Goal: Book appointment/travel/reservation: Book appointment/travel/reservation

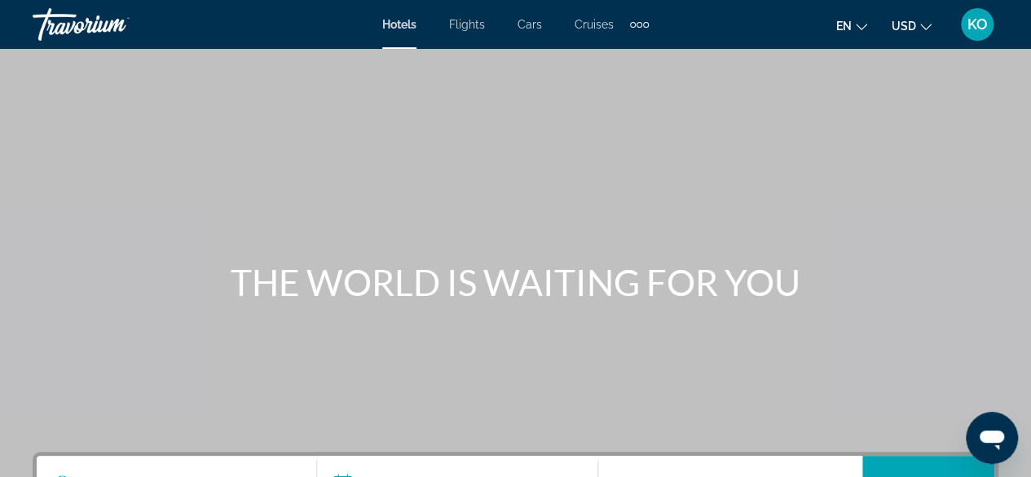
click at [863, 25] on icon "Change language" at bounding box center [860, 26] width 11 height 11
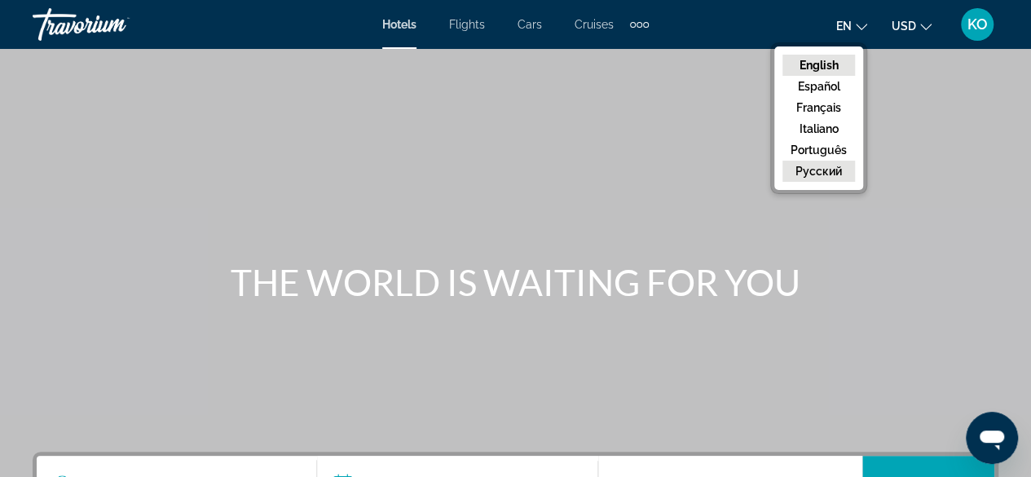
click at [816, 168] on button "русский" at bounding box center [818, 170] width 73 height 21
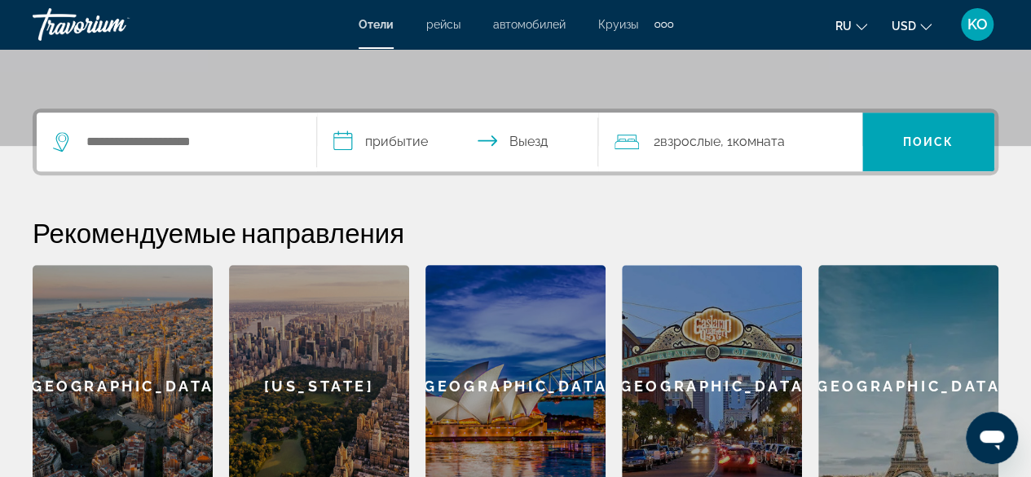
scroll to position [358, 0]
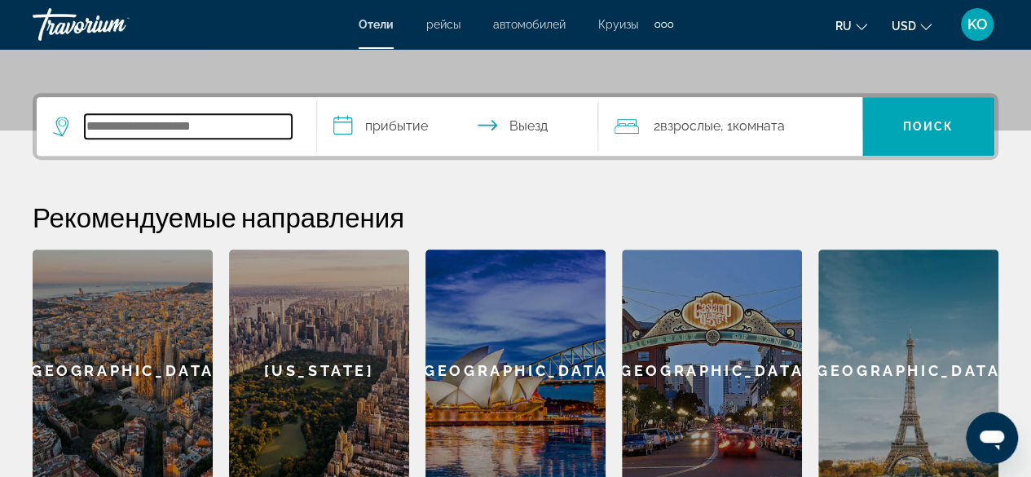
click at [172, 117] on input "Search widget" at bounding box center [188, 126] width 207 height 24
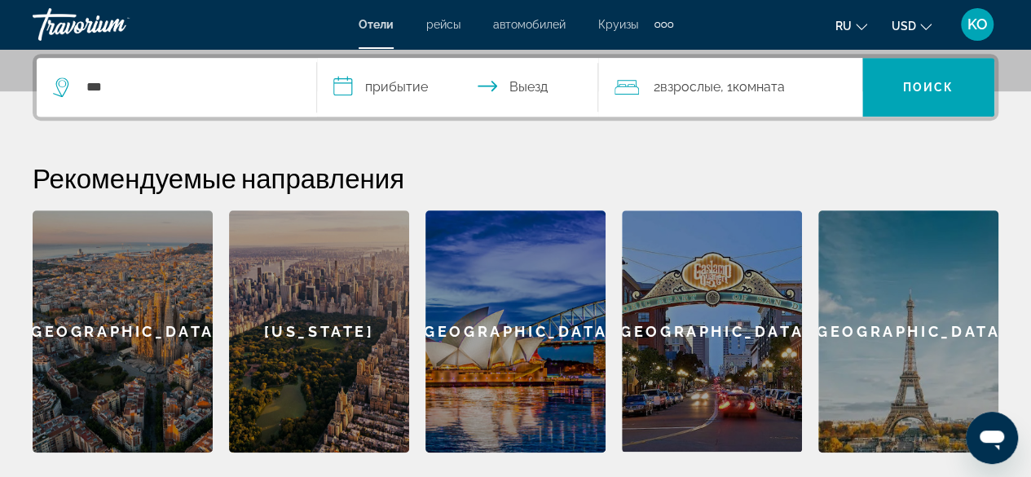
drag, startPoint x: 172, startPoint y: 117, endPoint x: 147, endPoint y: 87, distance: 38.2
click at [147, 87] on div "**********" at bounding box center [515, 87] width 965 height 67
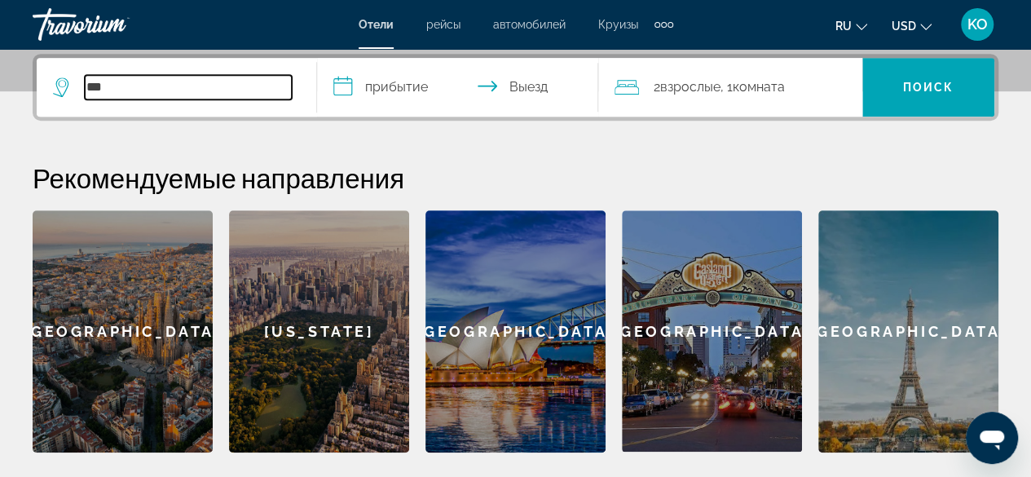
click at [147, 87] on input "***" at bounding box center [188, 87] width 207 height 24
type input "******"
click at [238, 92] on input "******" at bounding box center [188, 87] width 207 height 24
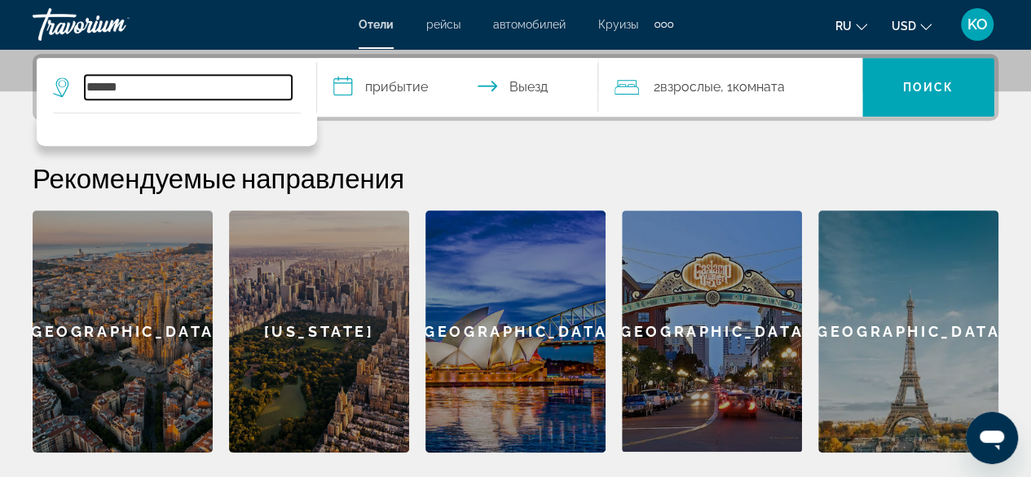
click at [169, 82] on input "******" at bounding box center [188, 87] width 207 height 24
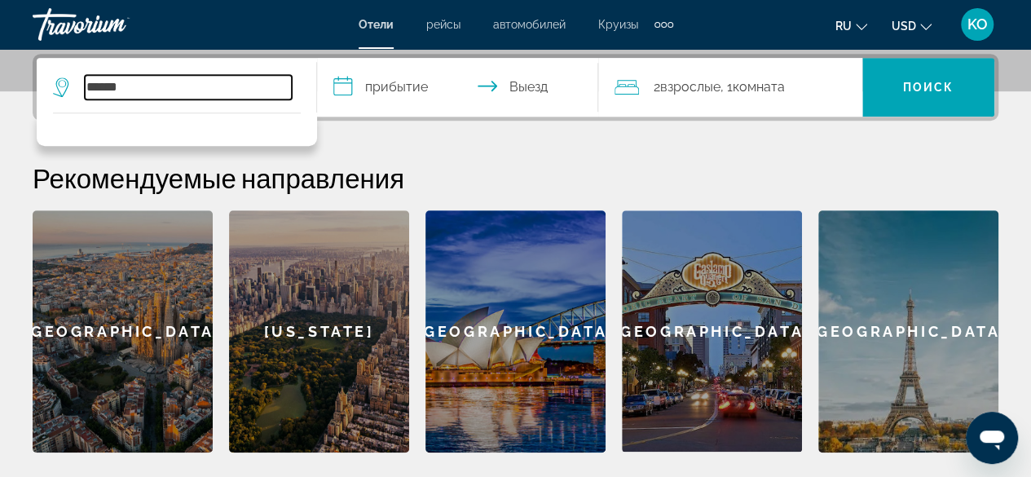
click at [169, 82] on input "******" at bounding box center [188, 87] width 207 height 24
drag, startPoint x: 169, startPoint y: 82, endPoint x: 185, endPoint y: 86, distance: 15.8
click at [185, 86] on input "******" at bounding box center [188, 87] width 207 height 24
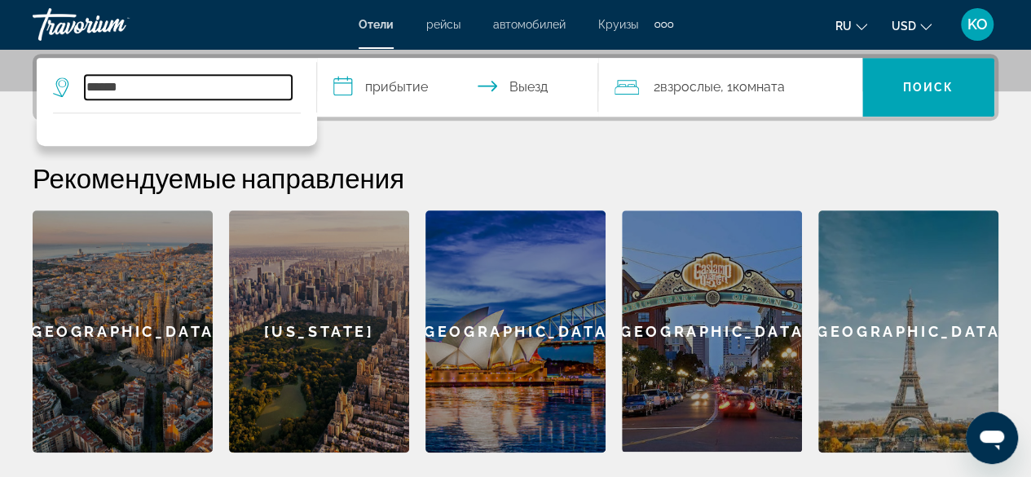
click at [185, 86] on input "******" at bounding box center [188, 87] width 207 height 24
type input "*"
click at [187, 87] on input "***" at bounding box center [188, 87] width 207 height 24
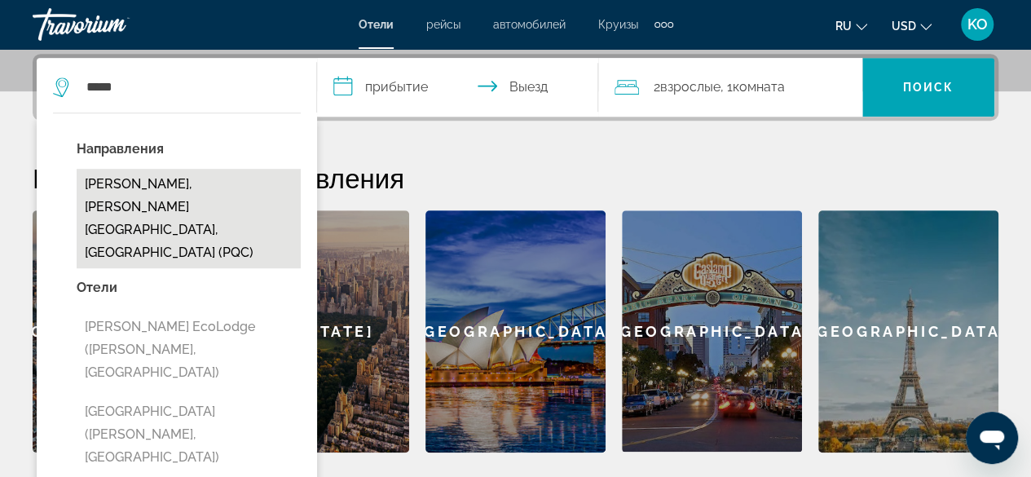
click at [148, 193] on button "[PERSON_NAME], [PERSON_NAME][GEOGRAPHIC_DATA], [GEOGRAPHIC_DATA] (PQC)" at bounding box center [189, 218] width 224 height 99
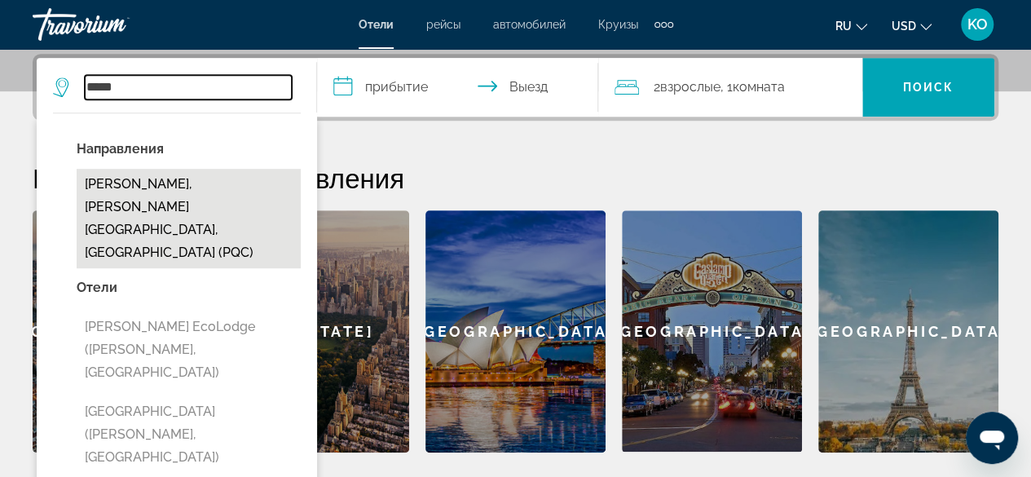
type input "**********"
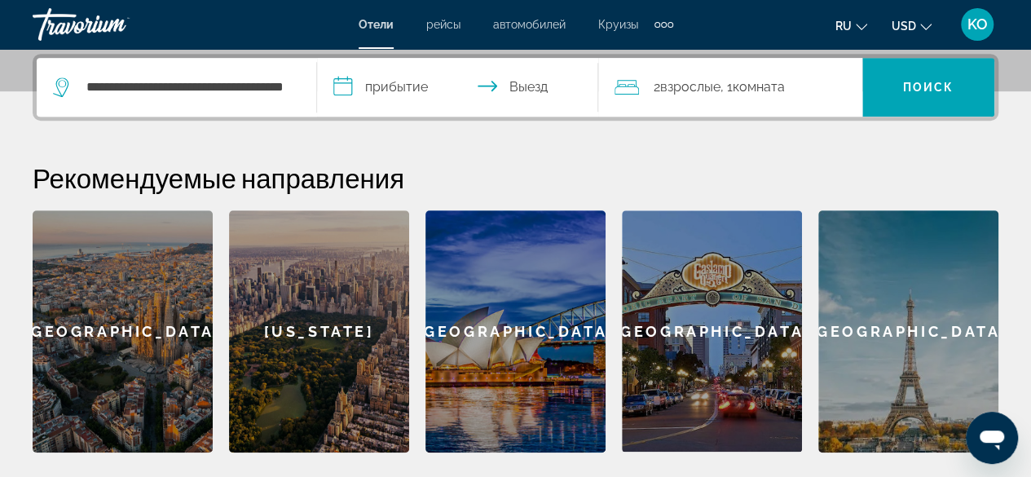
click at [342, 86] on input "**********" at bounding box center [460, 90] width 287 height 64
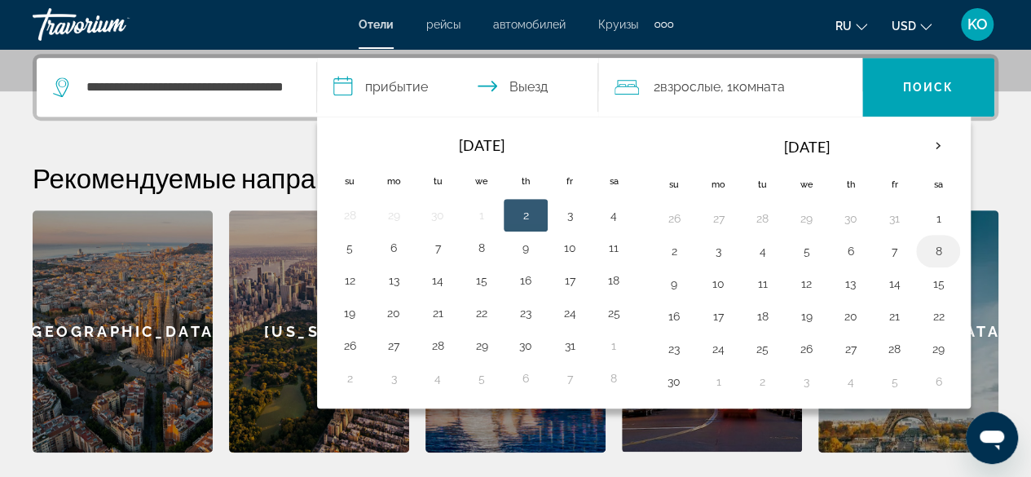
click at [926, 250] on button "8" at bounding box center [938, 251] width 26 height 23
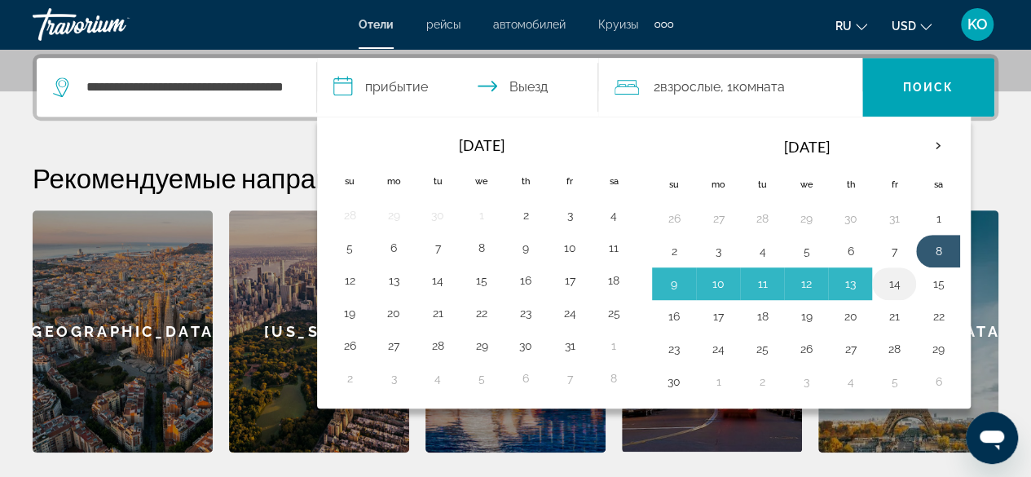
click at [885, 278] on button "14" at bounding box center [894, 283] width 26 height 23
type input "**********"
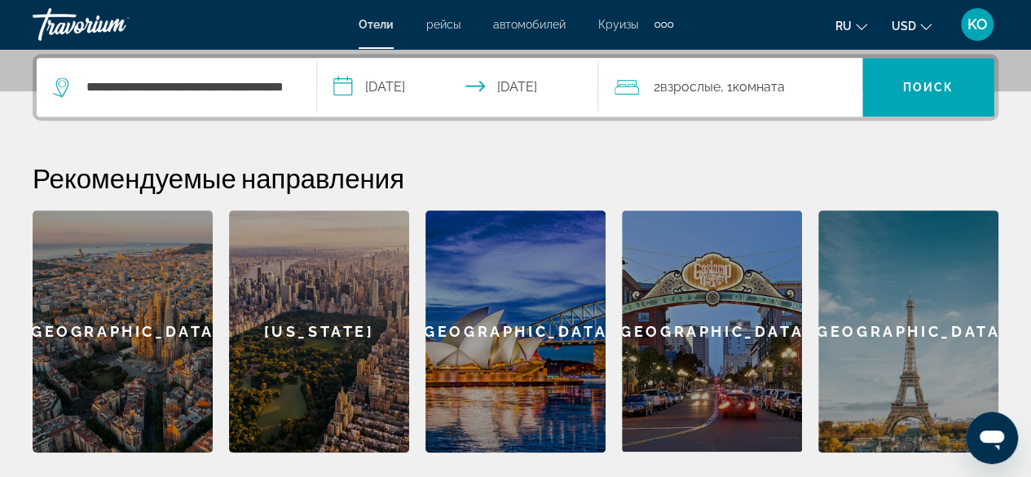
click at [649, 86] on div "2 Взрослый Взрослые , 1 Комната номера" at bounding box center [738, 87] width 248 height 23
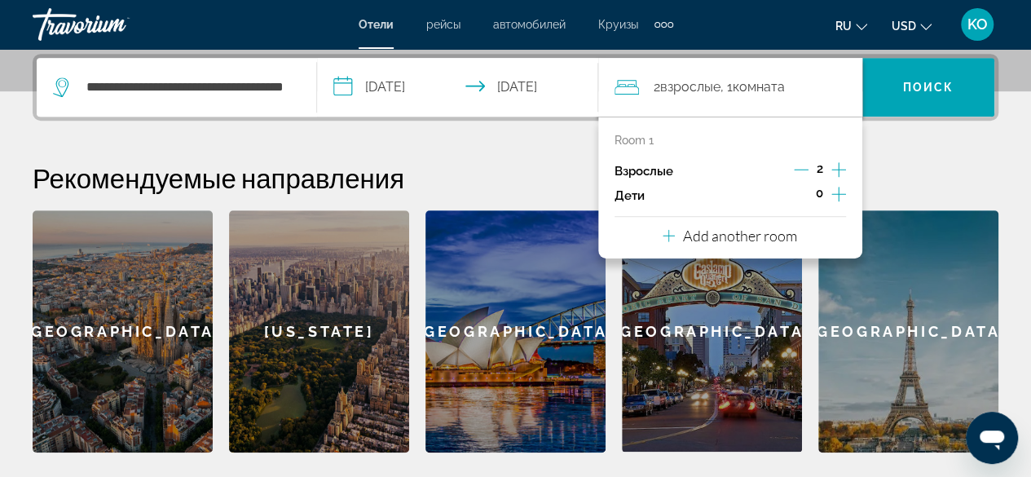
click at [841, 169] on icon "Increment adults" at bounding box center [838, 170] width 15 height 20
click at [836, 188] on icon "Increment children" at bounding box center [838, 194] width 15 height 20
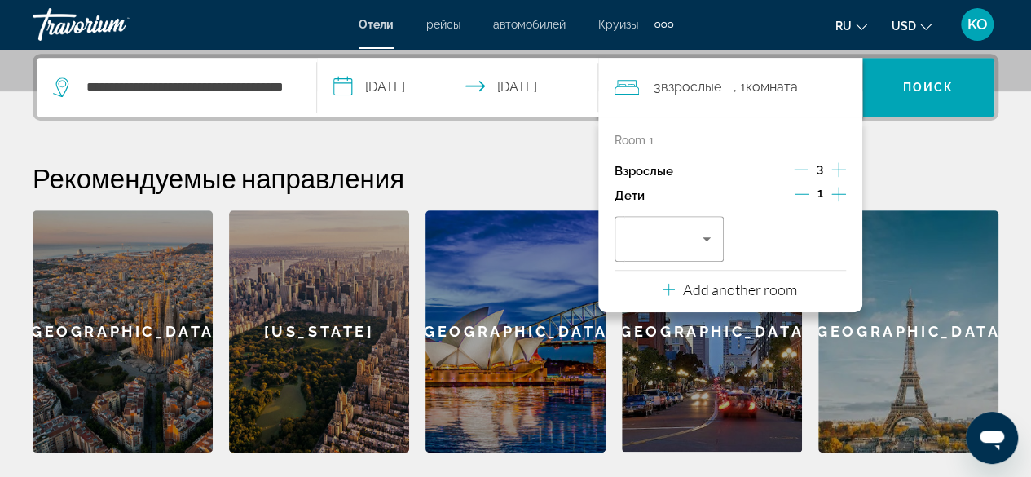
click at [836, 188] on icon "Increment children" at bounding box center [838, 194] width 15 height 20
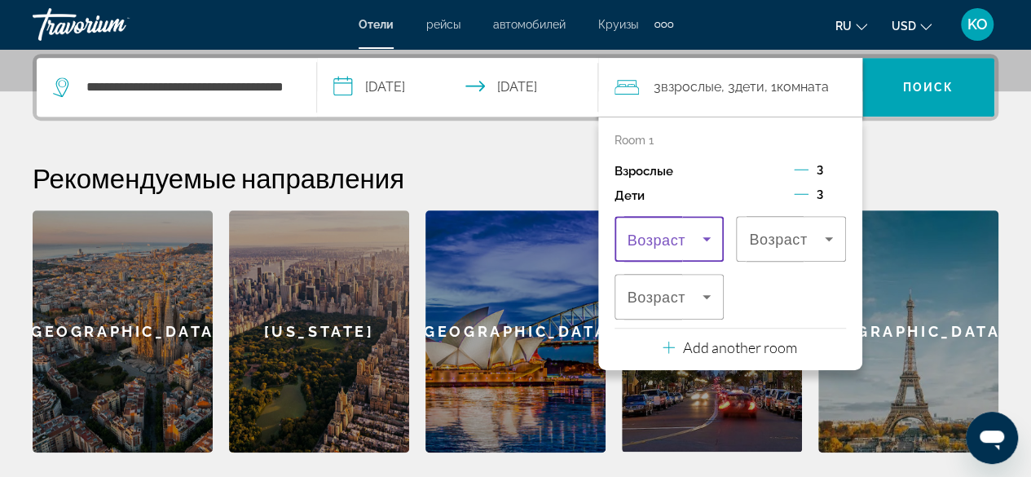
click at [705, 239] on icon "Travelers: 3 adults, 3 children" at bounding box center [707, 239] width 20 height 20
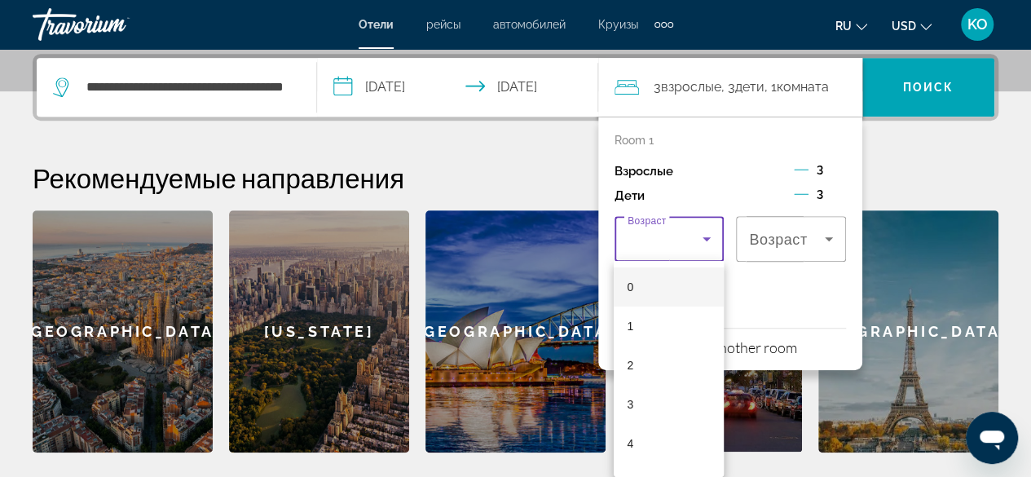
scroll to position [33, 0]
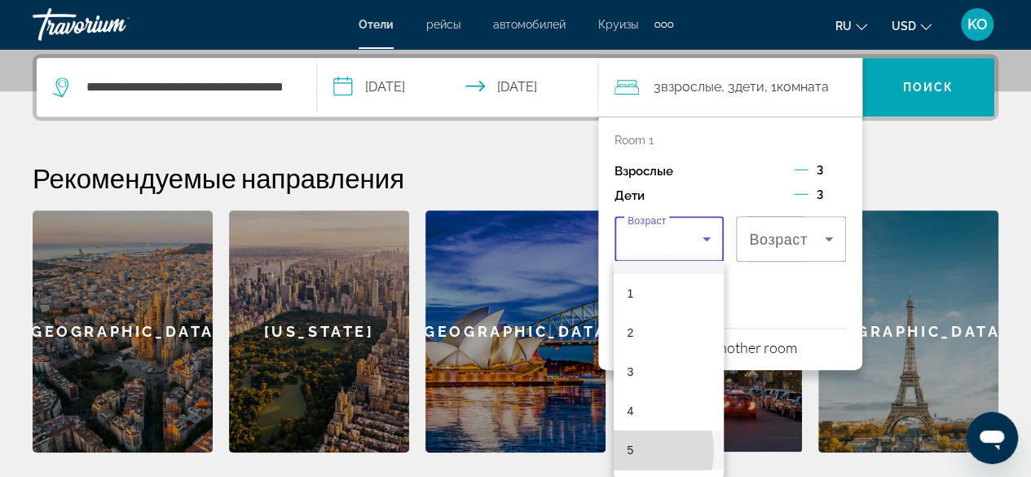
click at [631, 451] on span "5" at bounding box center [630, 450] width 7 height 20
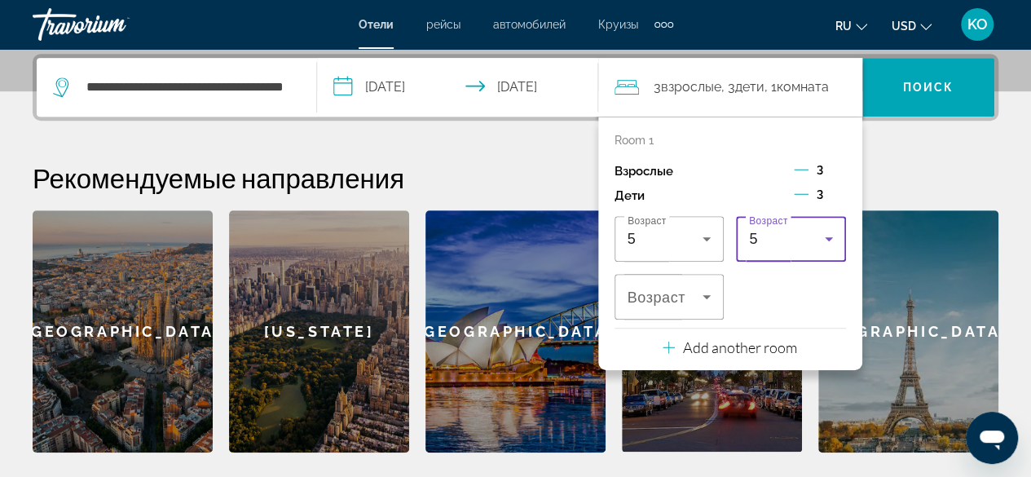
click at [833, 237] on icon "Travelers: 3 adults, 3 children" at bounding box center [829, 239] width 20 height 20
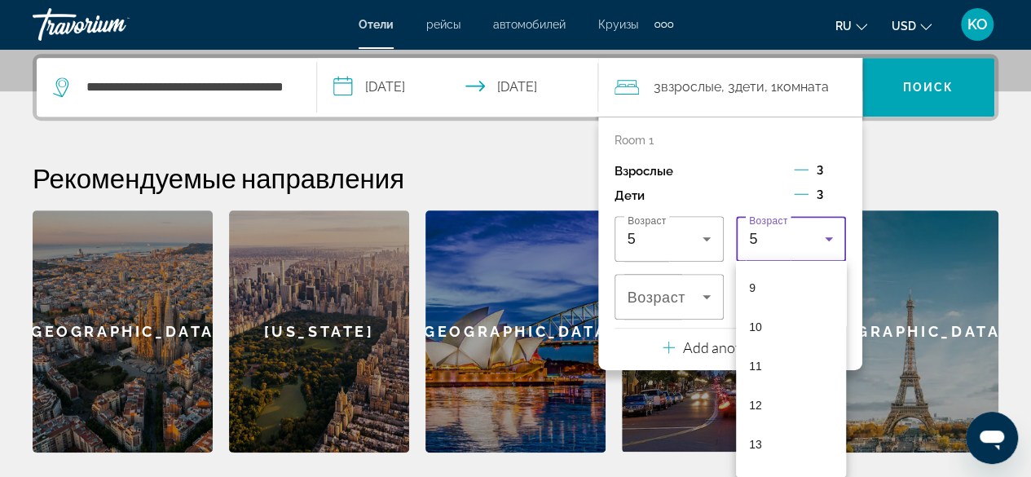
scroll to position [384, 0]
click at [760, 411] on span "13" at bounding box center [755, 412] width 13 height 20
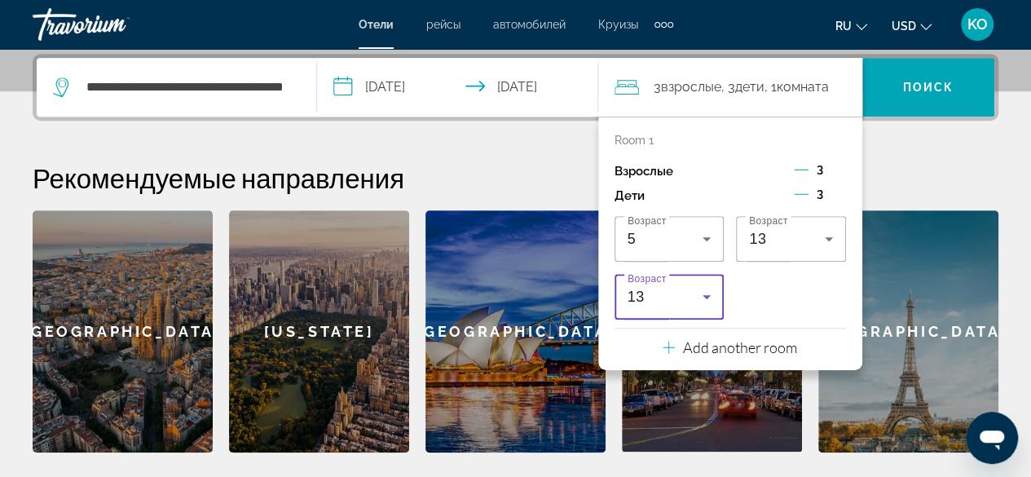
click at [712, 291] on icon "Travelers: 3 adults, 3 children" at bounding box center [707, 297] width 20 height 20
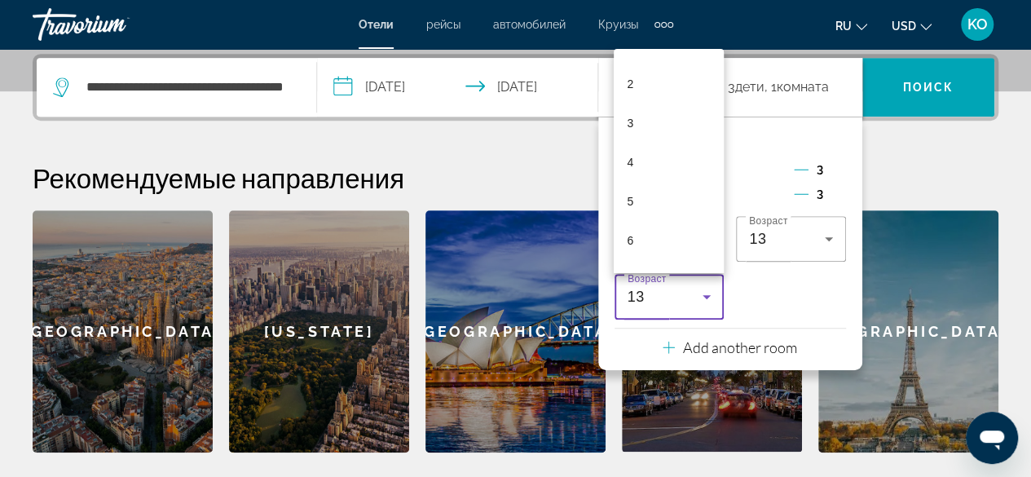
scroll to position [0, 0]
click at [630, 73] on span "0" at bounding box center [630, 75] width 7 height 20
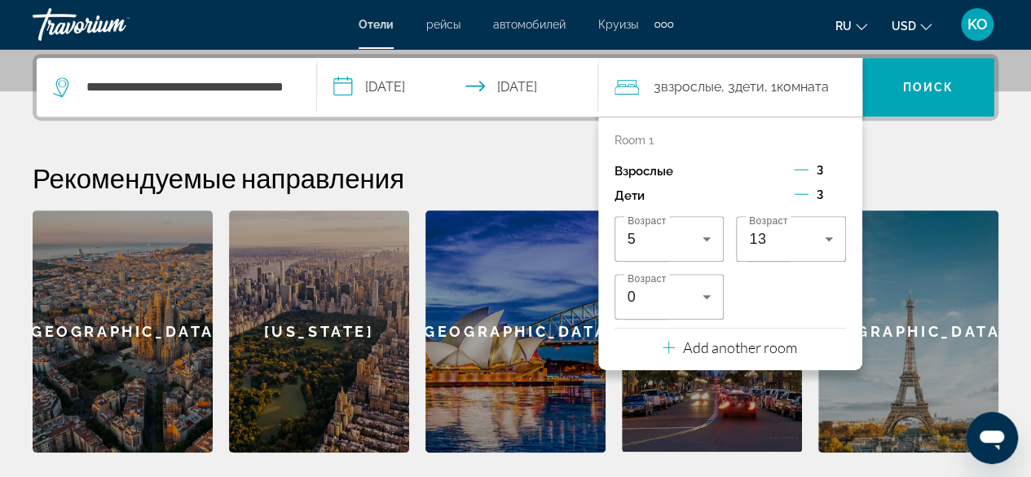
click at [803, 190] on icon "Decrement children" at bounding box center [801, 194] width 15 height 15
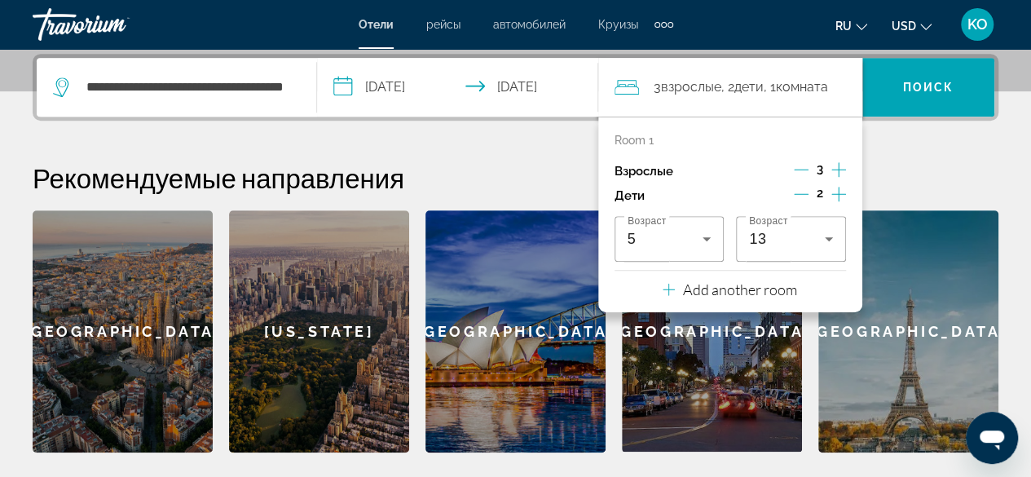
click at [745, 186] on div "Дети 2" at bounding box center [729, 195] width 231 height 24
click at [768, 134] on div "Room 1" at bounding box center [729, 140] width 231 height 13
click at [668, 291] on icon "Travelers: 3 adults, 2 children" at bounding box center [668, 289] width 12 height 20
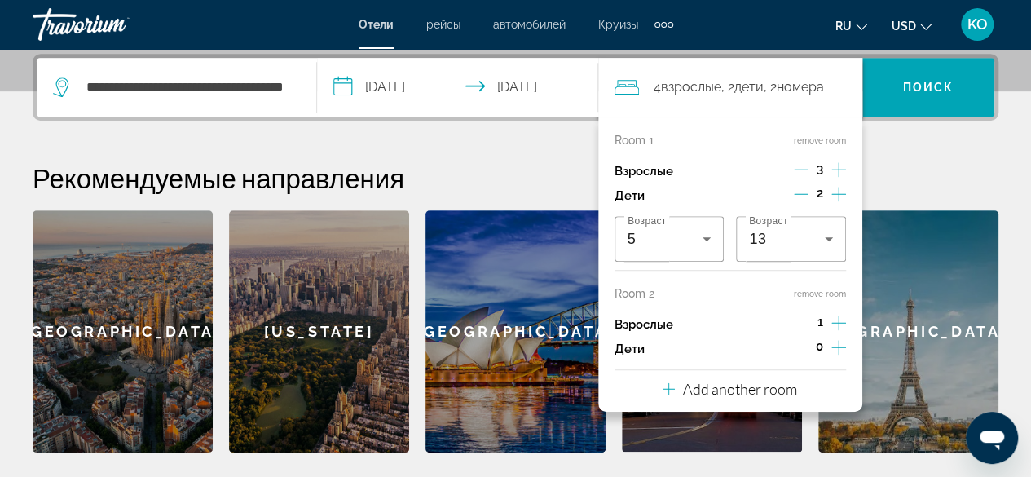
click at [841, 322] on icon "Increment adults" at bounding box center [838, 323] width 15 height 20
click at [556, 172] on h2 "Рекомендуемые направления" at bounding box center [515, 177] width 965 height 33
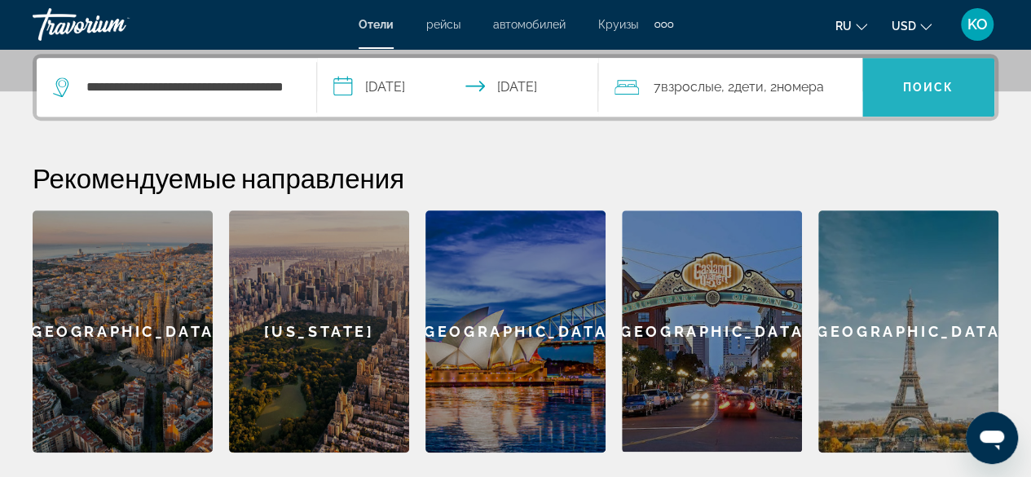
click at [939, 92] on span "Поиск" at bounding box center [928, 87] width 51 height 13
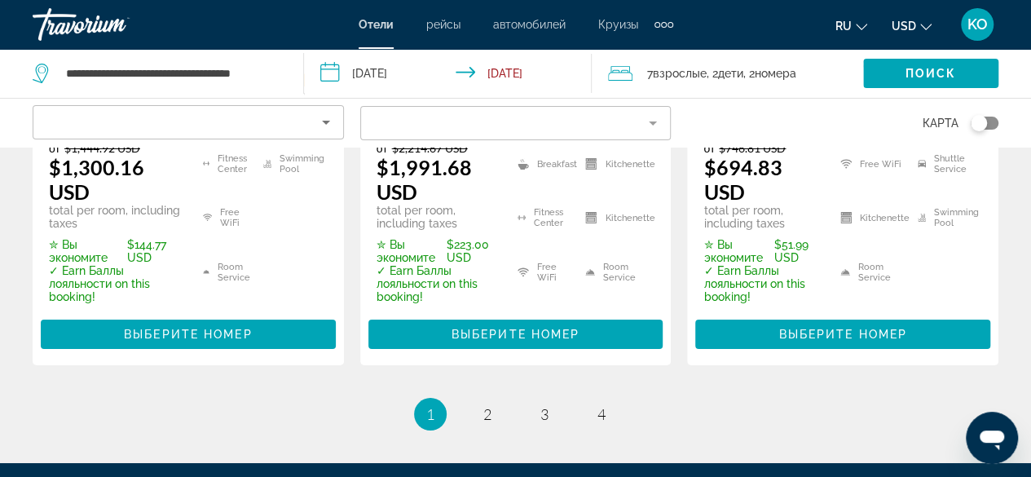
scroll to position [2824, 0]
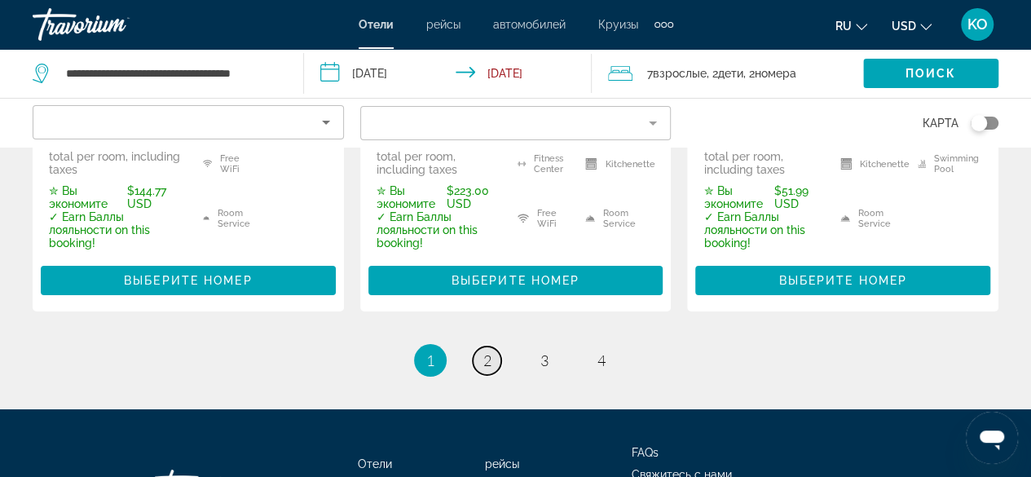
click at [480, 346] on link "page 2" at bounding box center [487, 360] width 29 height 29
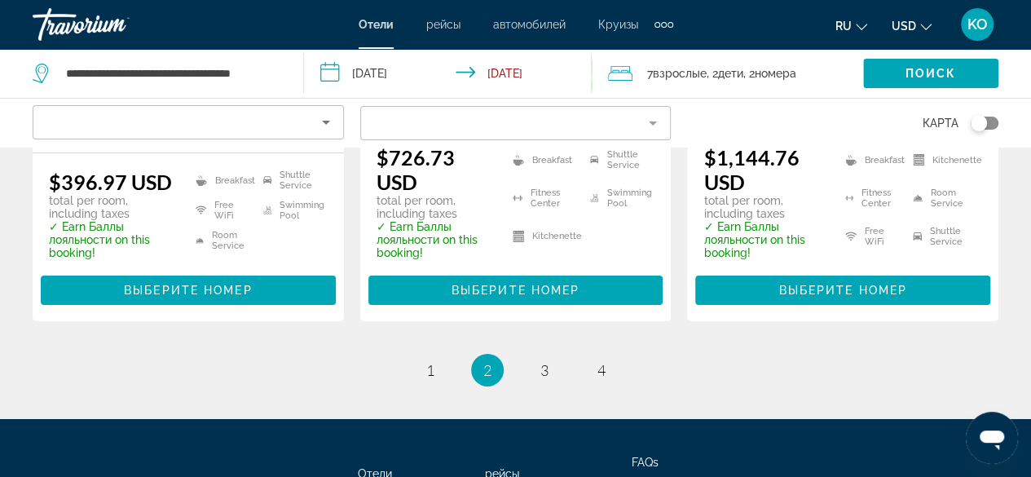
scroll to position [2618, 0]
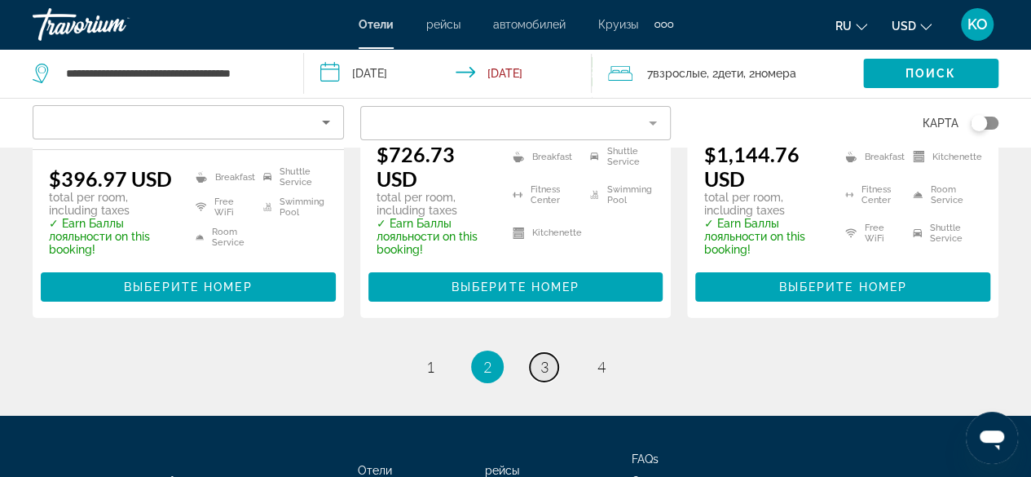
click at [551, 353] on link "page 3" at bounding box center [544, 367] width 29 height 29
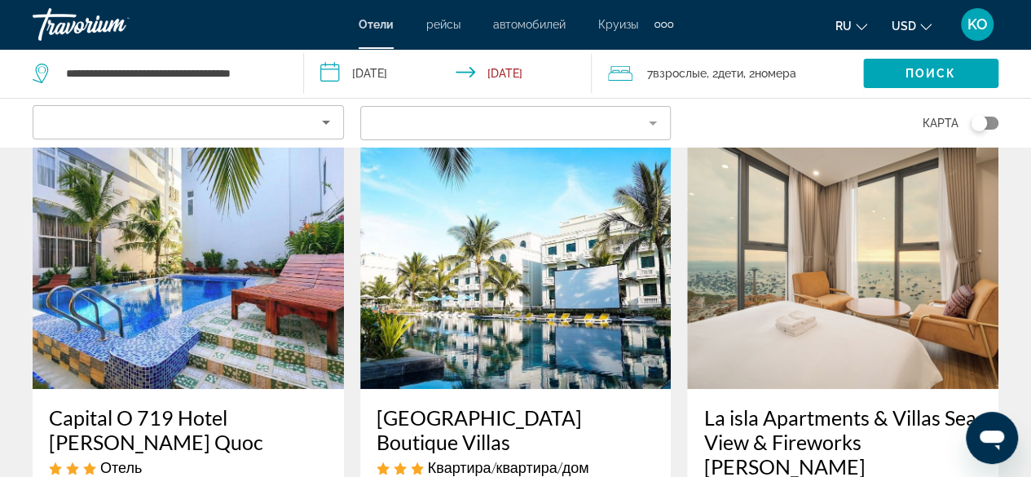
scroll to position [65, 0]
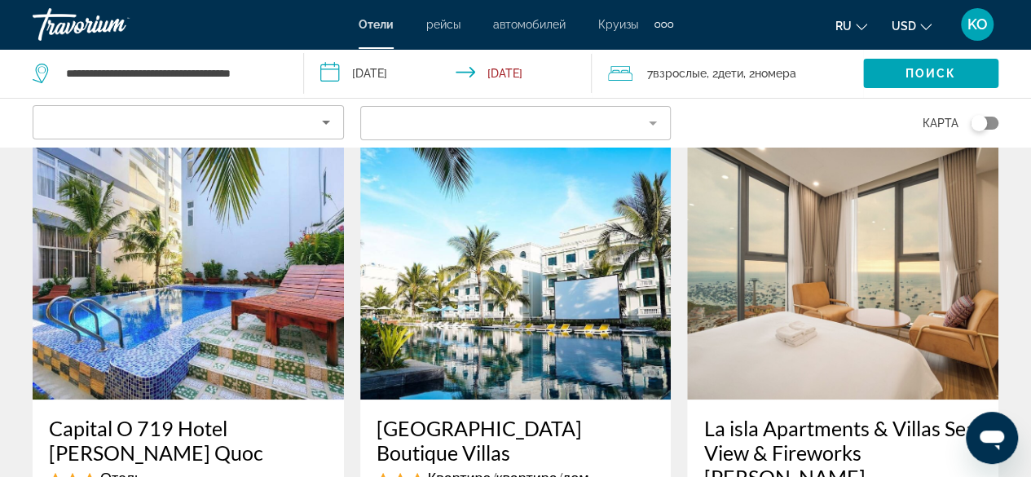
click at [90, 312] on img "Main content" at bounding box center [188, 269] width 311 height 261
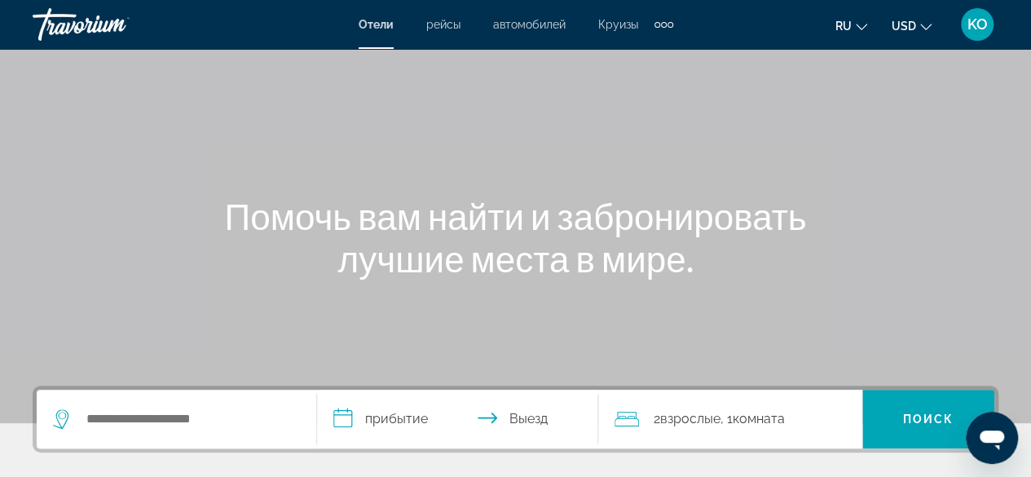
scroll to position [44, 0]
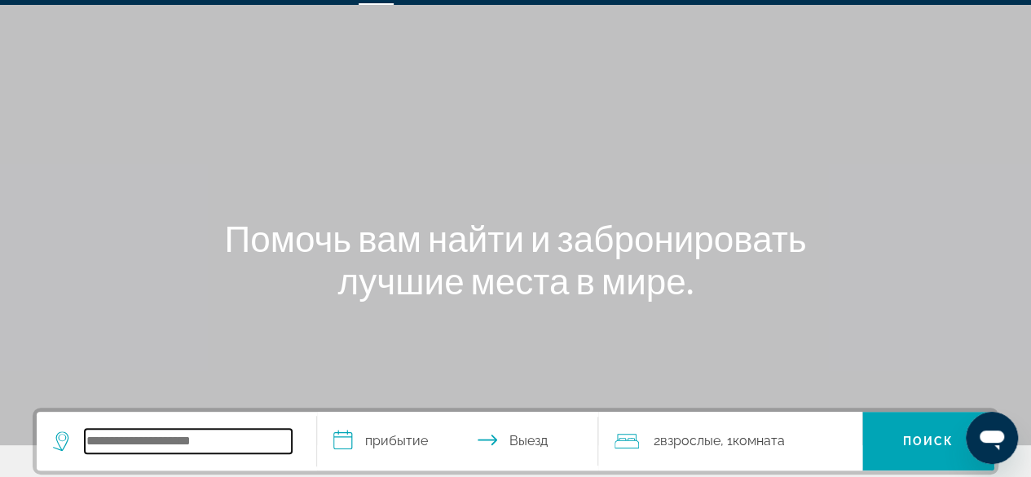
click at [231, 434] on input "Search widget" at bounding box center [188, 441] width 207 height 24
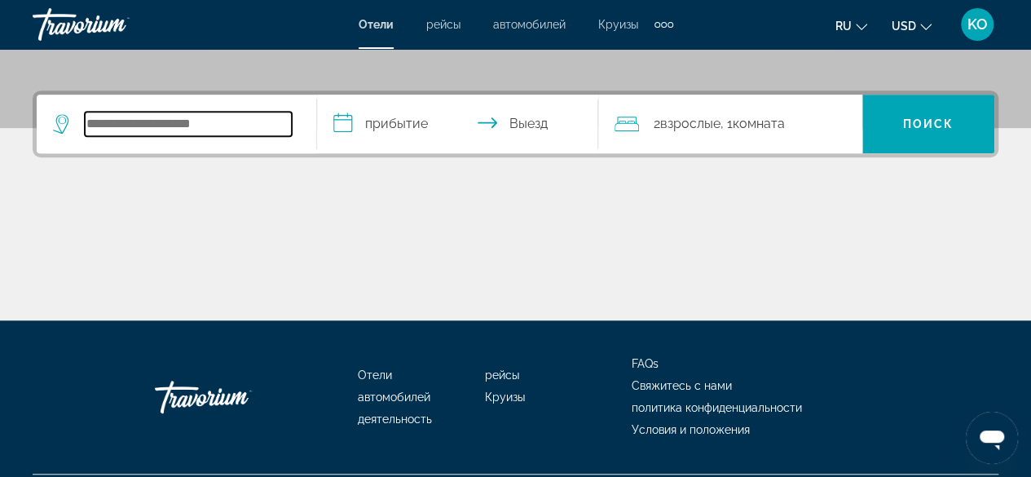
scroll to position [398, 0]
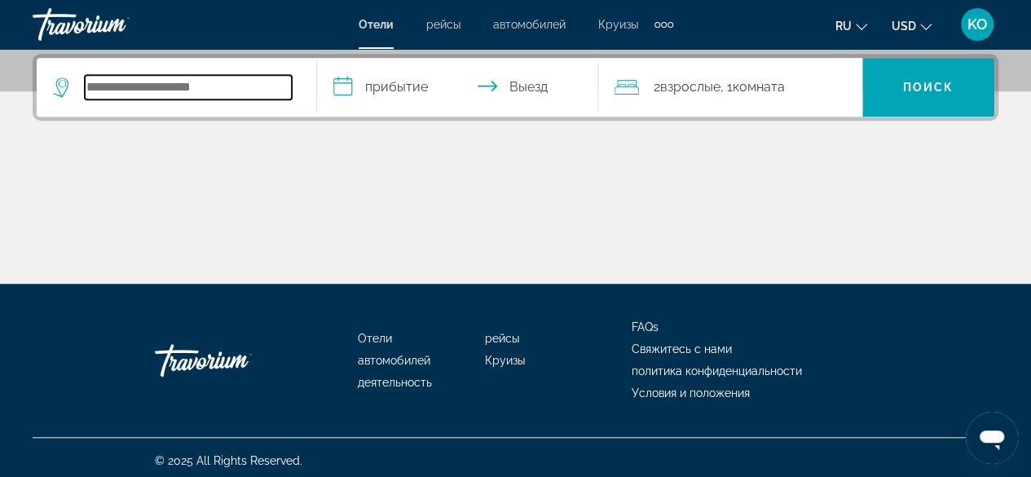
type input "*"
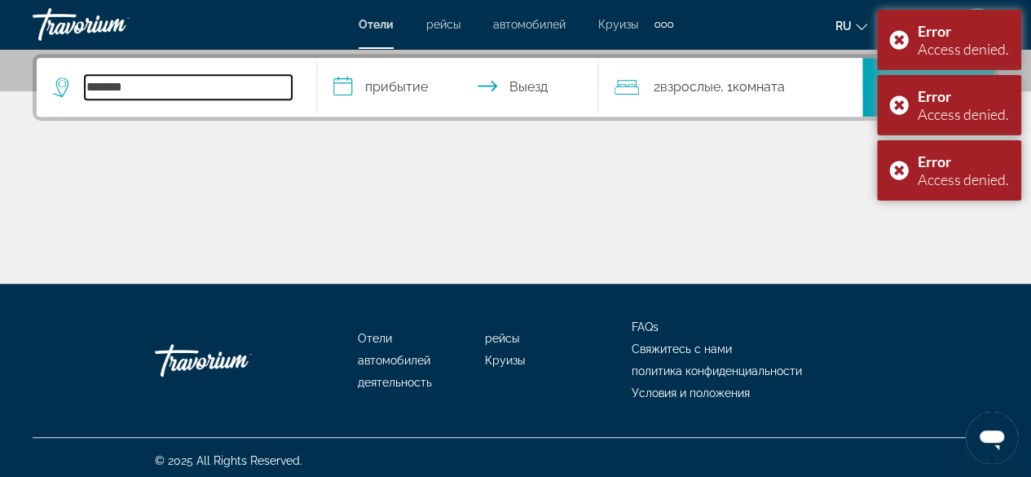
click at [161, 95] on input "*******" at bounding box center [188, 87] width 207 height 24
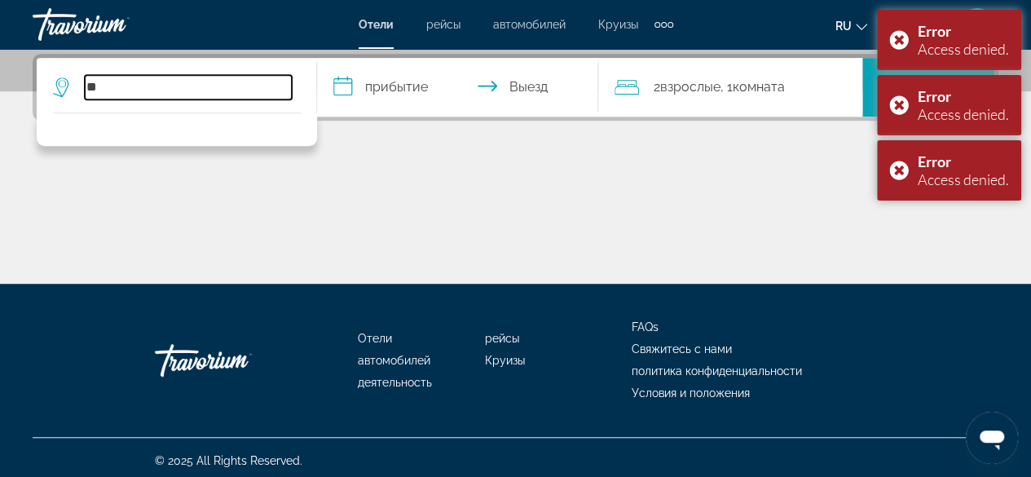
type input "*"
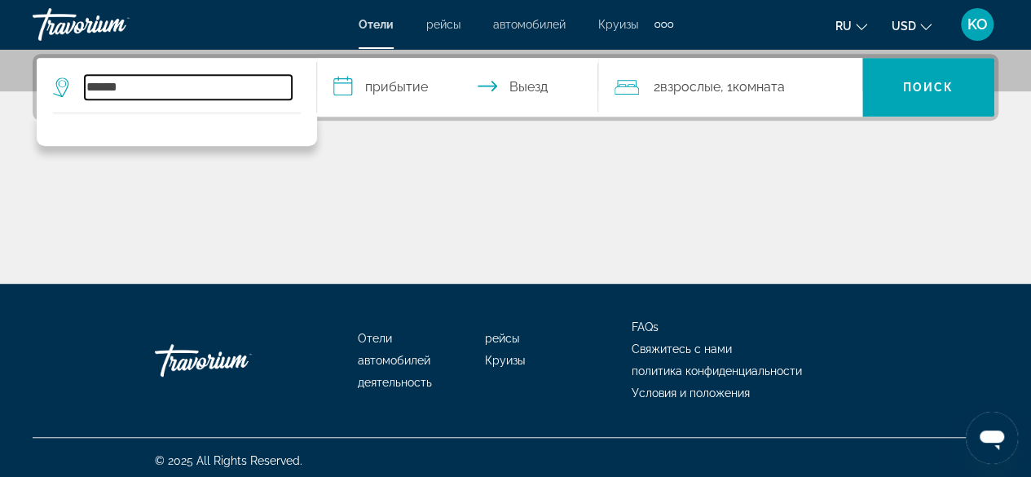
type input "******"
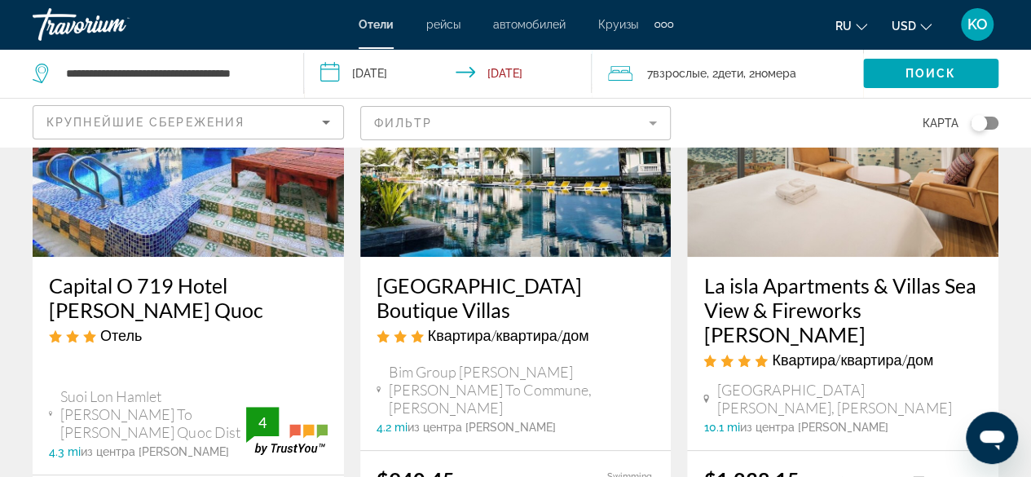
scroll to position [228, 0]
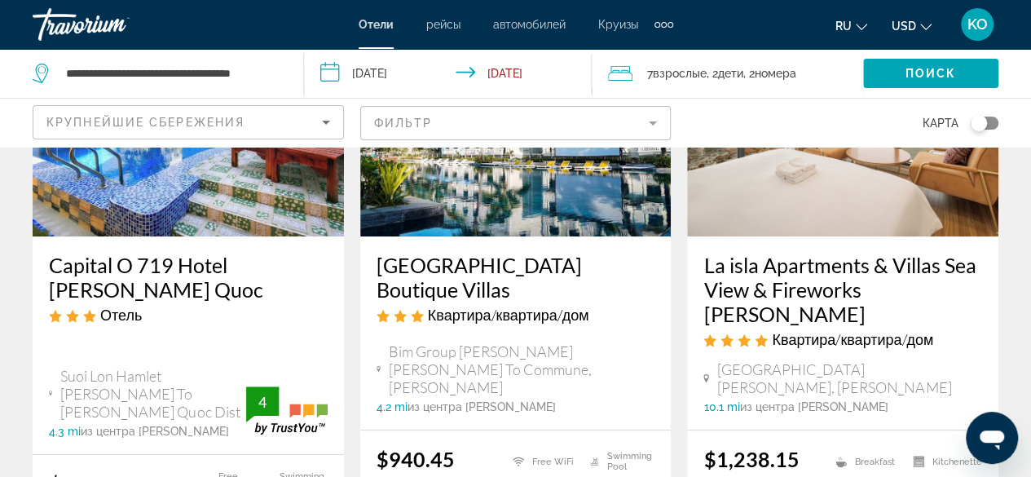
click at [134, 471] on ins "$104.81 USD" at bounding box center [110, 483] width 123 height 24
click at [168, 218] on img "Main content" at bounding box center [188, 106] width 311 height 261
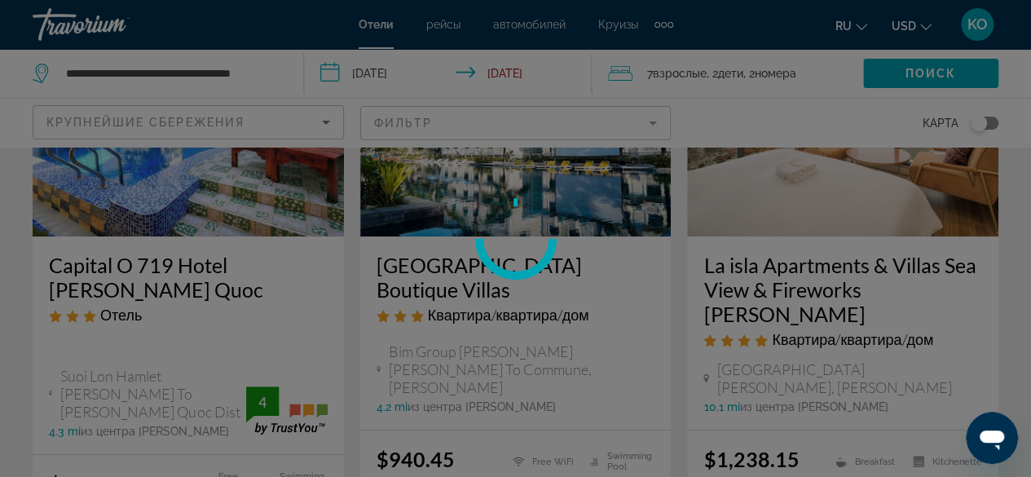
click at [168, 218] on div at bounding box center [515, 238] width 1031 height 477
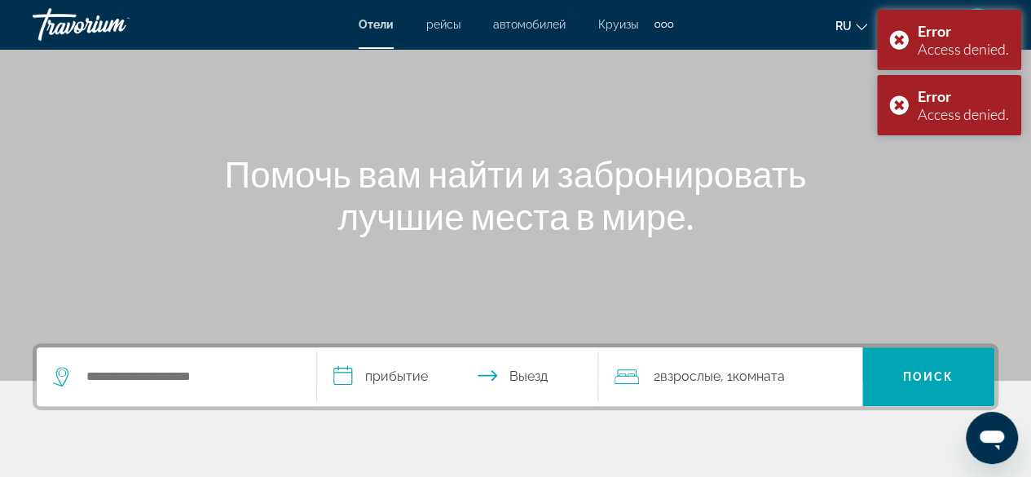
scroll to position [152, 0]
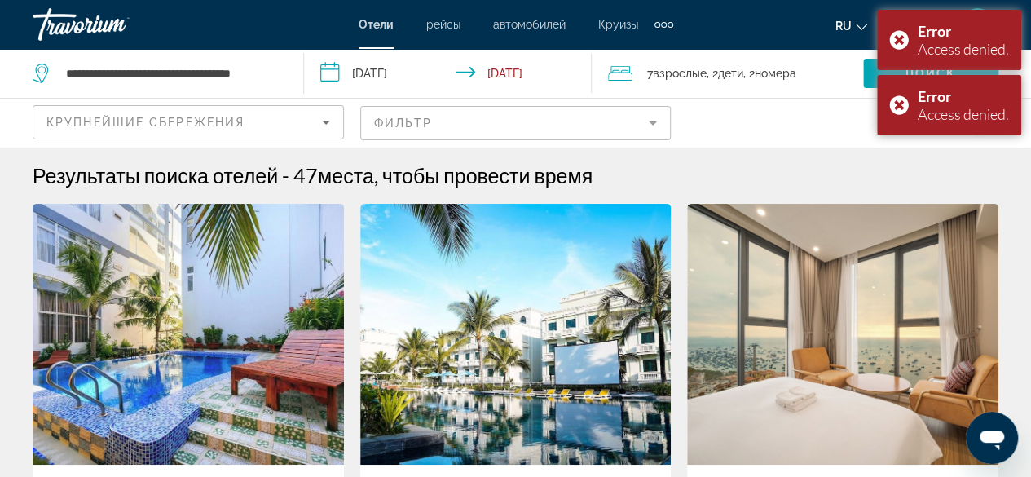
click at [137, 231] on img "Main content" at bounding box center [188, 334] width 311 height 261
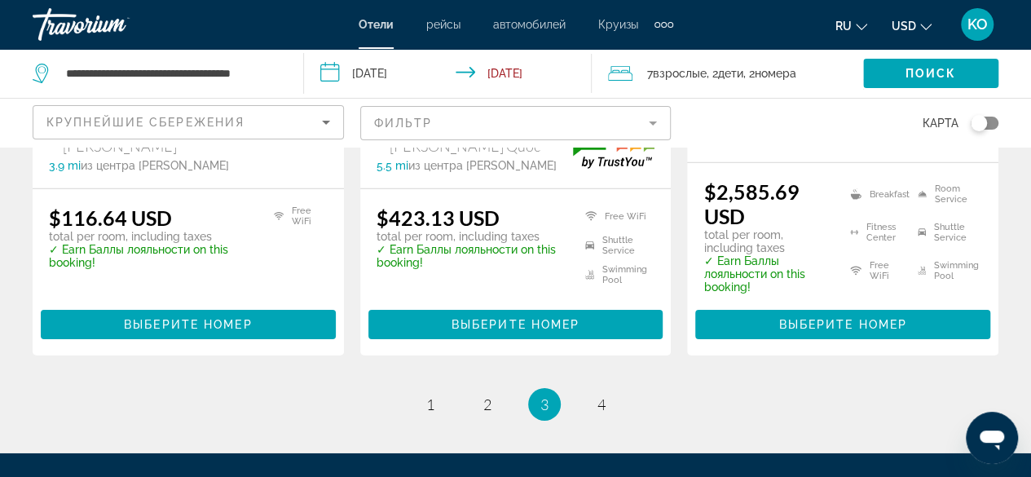
scroll to position [2530, 0]
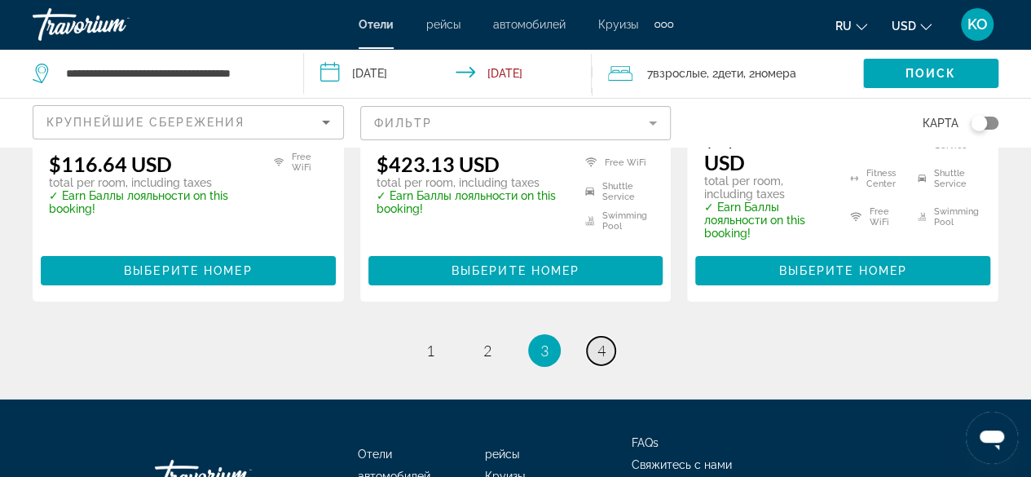
click at [603, 341] on span "4" at bounding box center [601, 350] width 8 height 18
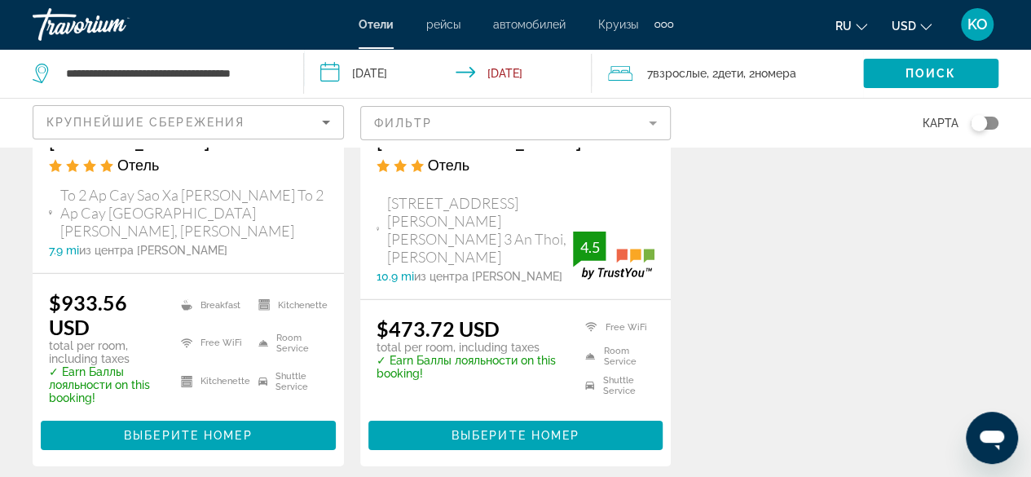
scroll to position [2509, 0]
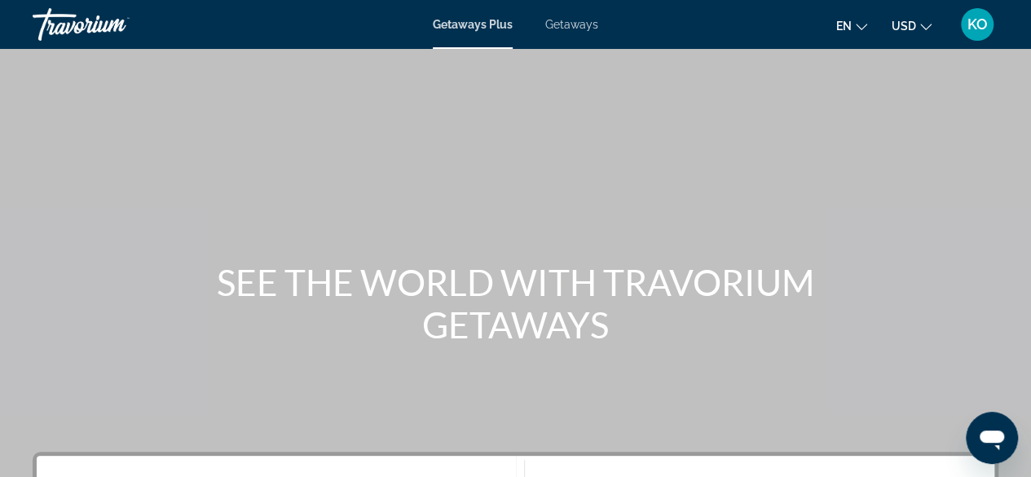
click at [409, 201] on div "Main content" at bounding box center [515, 244] width 1031 height 489
click at [854, 20] on button "en English Español Français Italiano Português русский" at bounding box center [851, 26] width 31 height 24
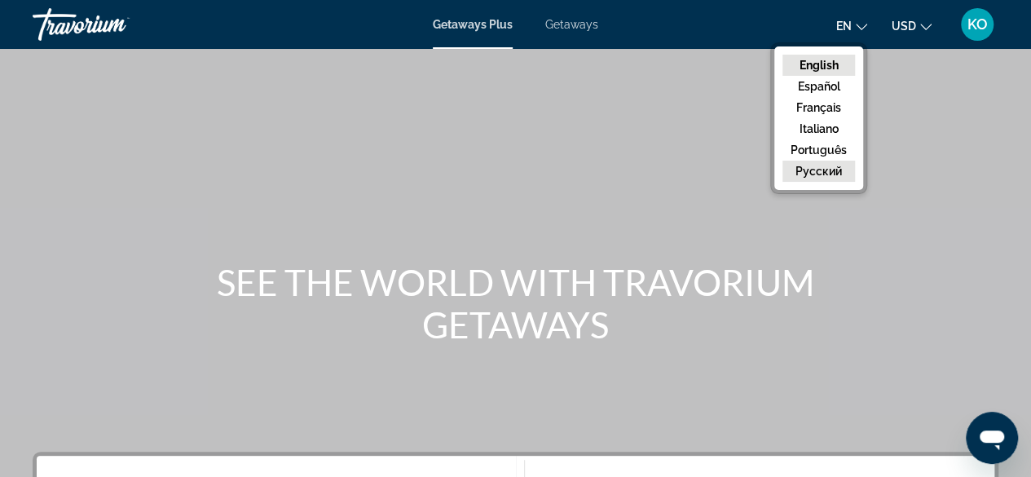
click at [834, 167] on button "русский" at bounding box center [818, 170] width 73 height 21
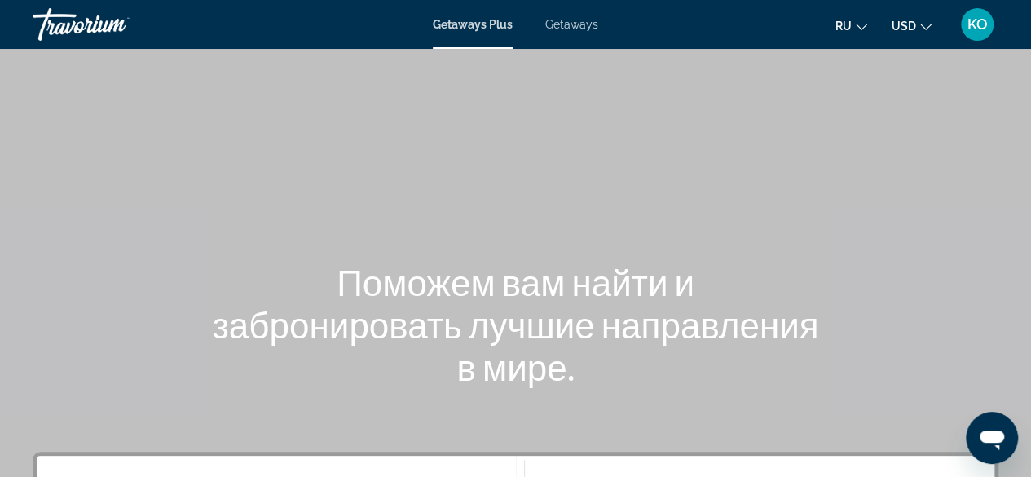
click at [492, 25] on span "Getaways Plus" at bounding box center [473, 24] width 80 height 13
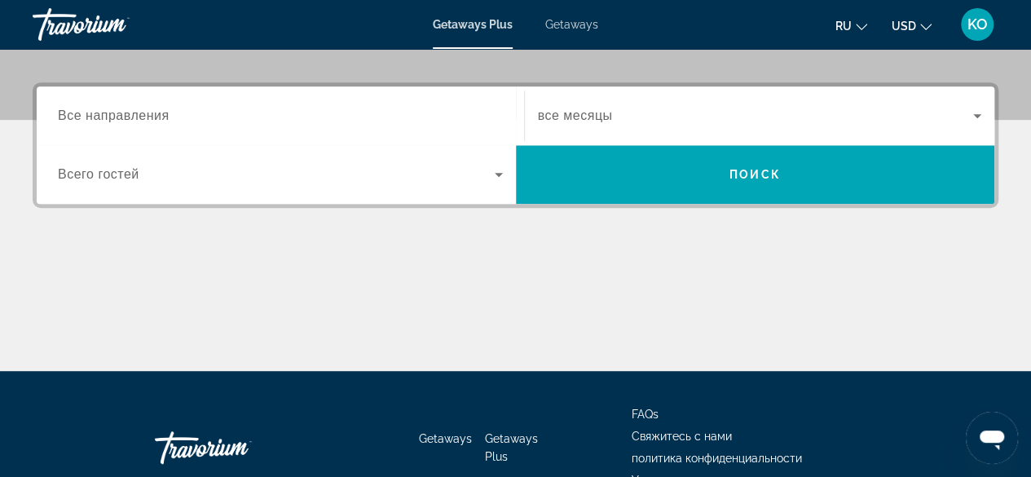
scroll to position [380, 0]
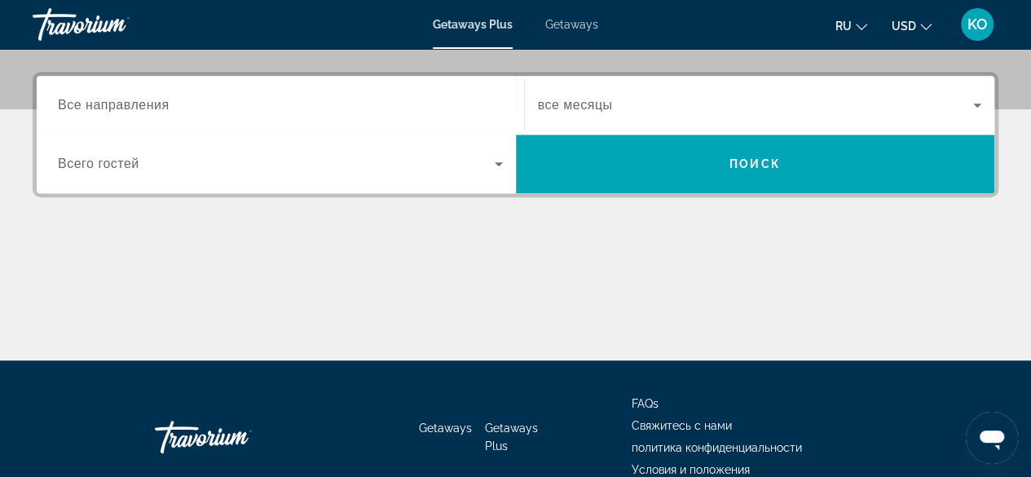
click at [152, 101] on span "Все направления" at bounding box center [114, 105] width 112 height 14
click at [152, 101] on input "Destination Все направления" at bounding box center [280, 106] width 445 height 20
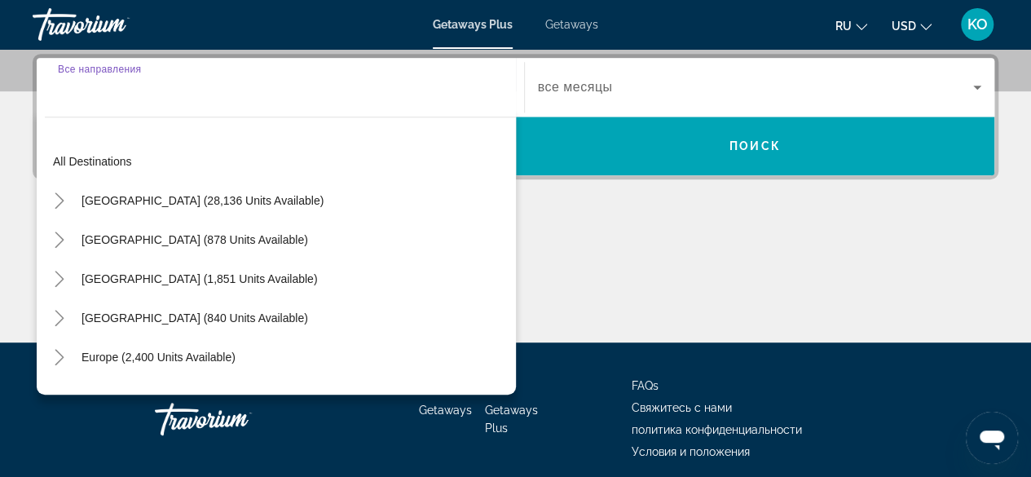
click at [143, 87] on input "Destination Все направления" at bounding box center [280, 88] width 445 height 20
click at [124, 78] on input "Destination Все направления" at bounding box center [280, 88] width 445 height 20
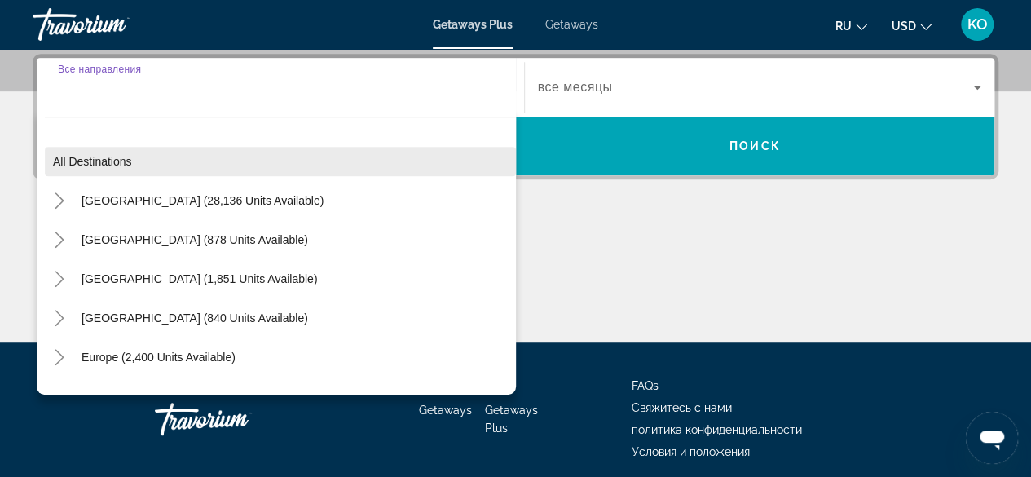
drag, startPoint x: 124, startPoint y: 78, endPoint x: 429, endPoint y: 144, distance: 311.8
click at [429, 117] on div "Destination Все направления All destinations United States (28,136 units availa…" at bounding box center [280, 87] width 471 height 59
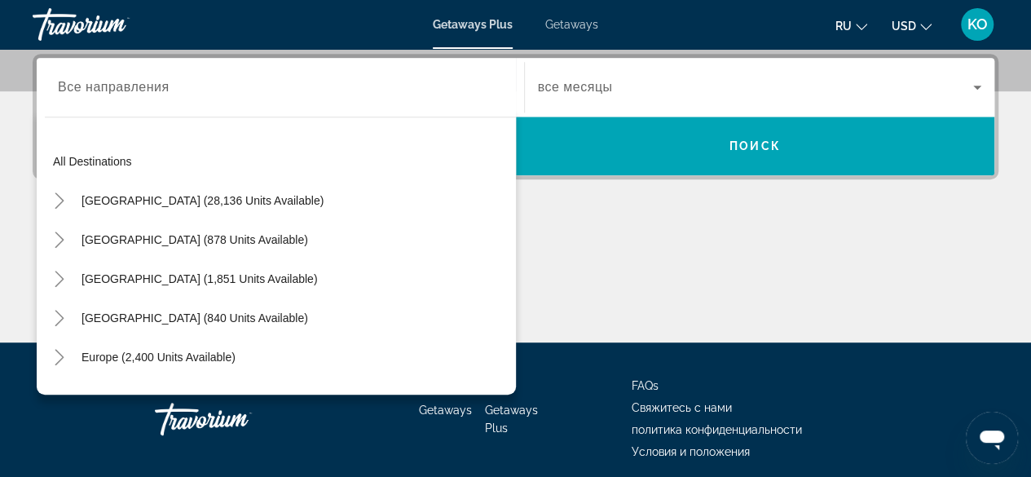
click at [707, 208] on div "Destination Все направления All destinations United States (28,136 units availa…" at bounding box center [515, 198] width 1031 height 288
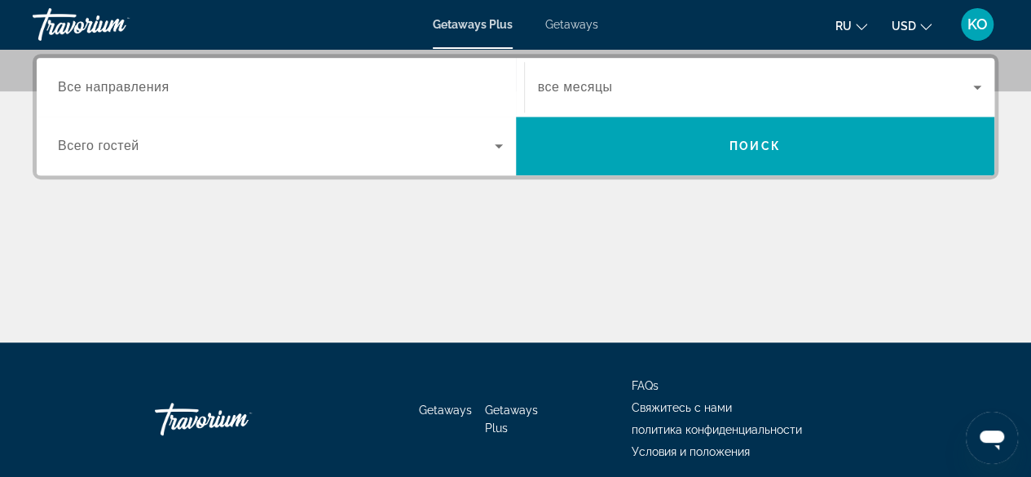
click at [244, 74] on div "Search widget" at bounding box center [280, 87] width 445 height 46
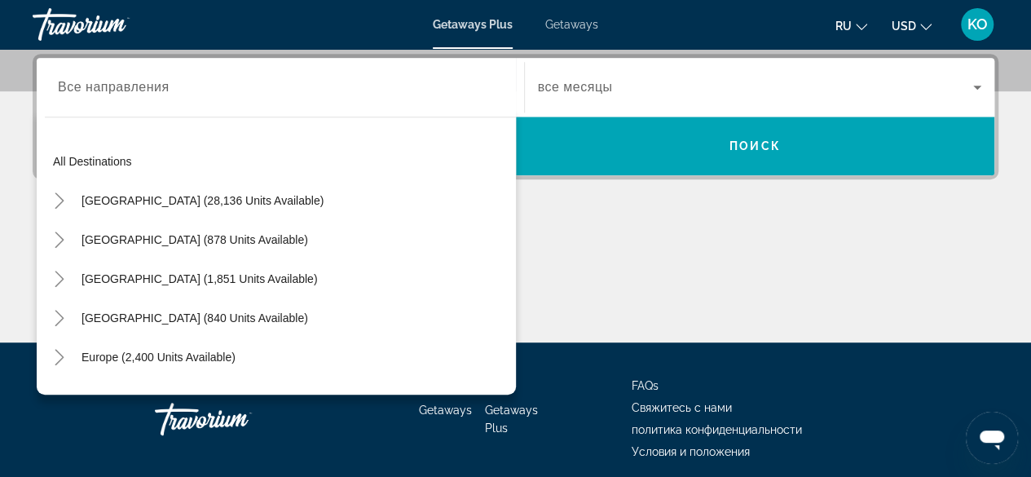
click at [244, 74] on div "Search widget" at bounding box center [280, 87] width 445 height 46
click at [148, 91] on input "Destination Все направления" at bounding box center [280, 88] width 445 height 20
click at [97, 94] on input "Destination Все направления" at bounding box center [280, 88] width 445 height 20
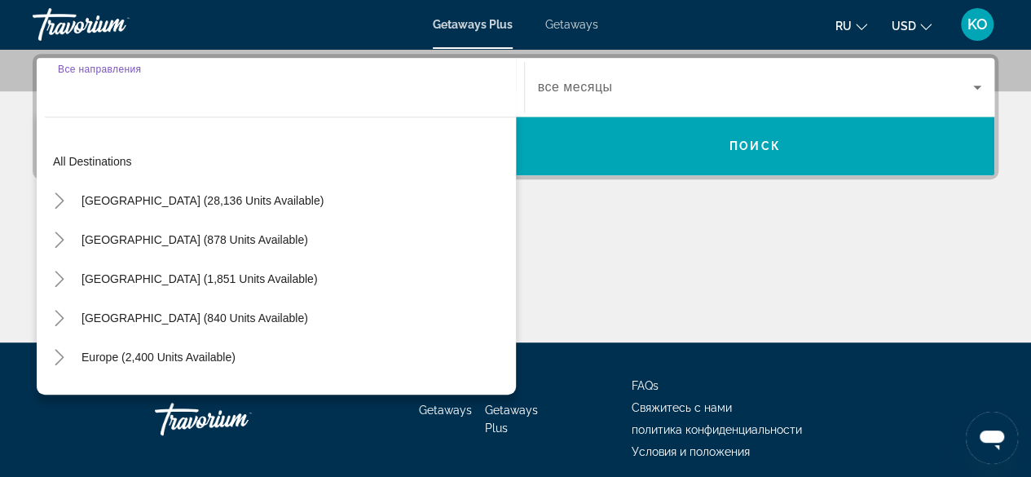
click at [97, 94] on input "Destination Все направления" at bounding box center [280, 88] width 445 height 20
drag, startPoint x: 97, startPoint y: 94, endPoint x: 350, endPoint y: 211, distance: 278.5
click at [350, 117] on div "Destination Все направления All destinations United States (28,136 units availa…" at bounding box center [280, 87] width 471 height 59
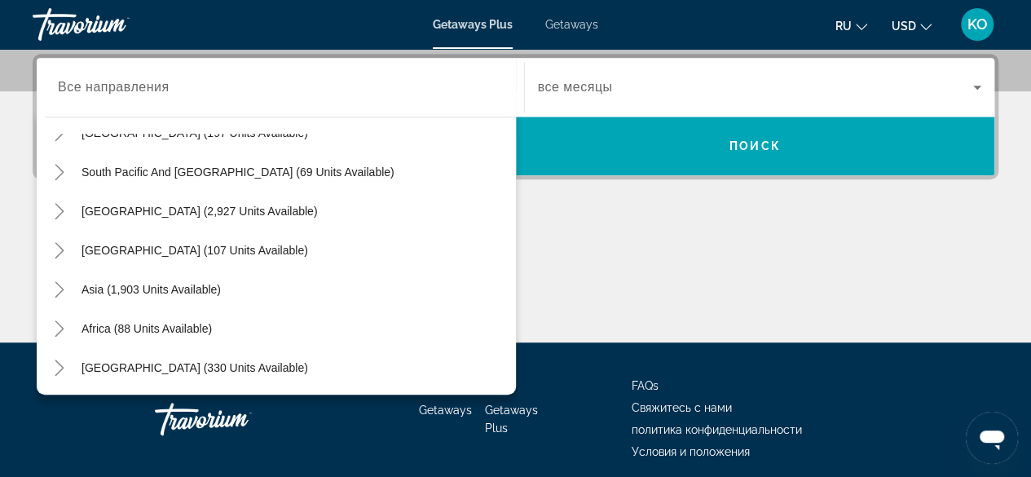
scroll to position [264, 0]
click at [95, 289] on span "Asia (1,903 units available)" at bounding box center [150, 288] width 139 height 13
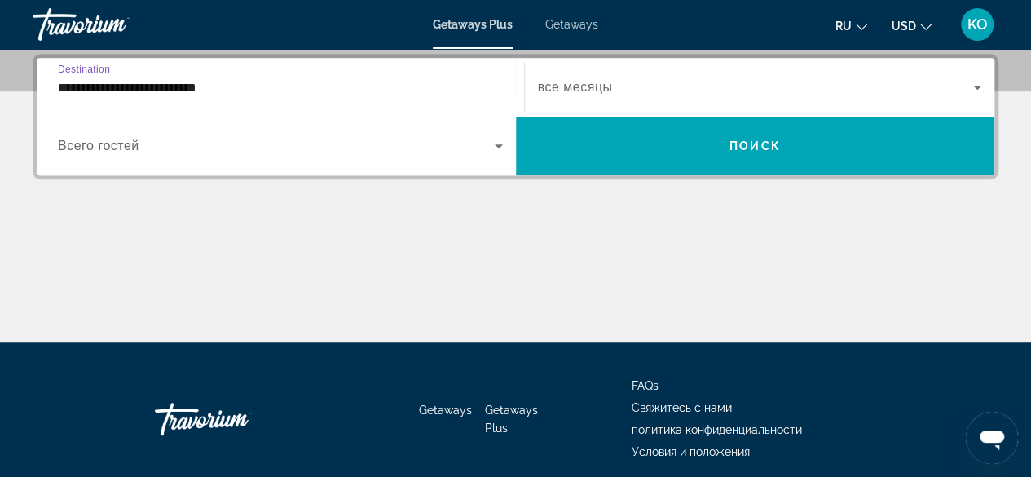
click at [273, 87] on input "**********" at bounding box center [280, 88] width 445 height 20
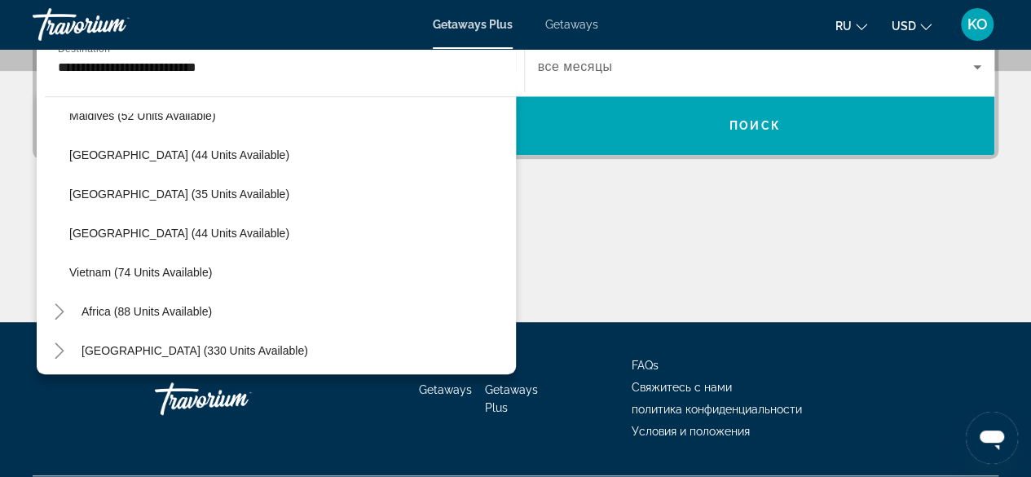
scroll to position [655, 0]
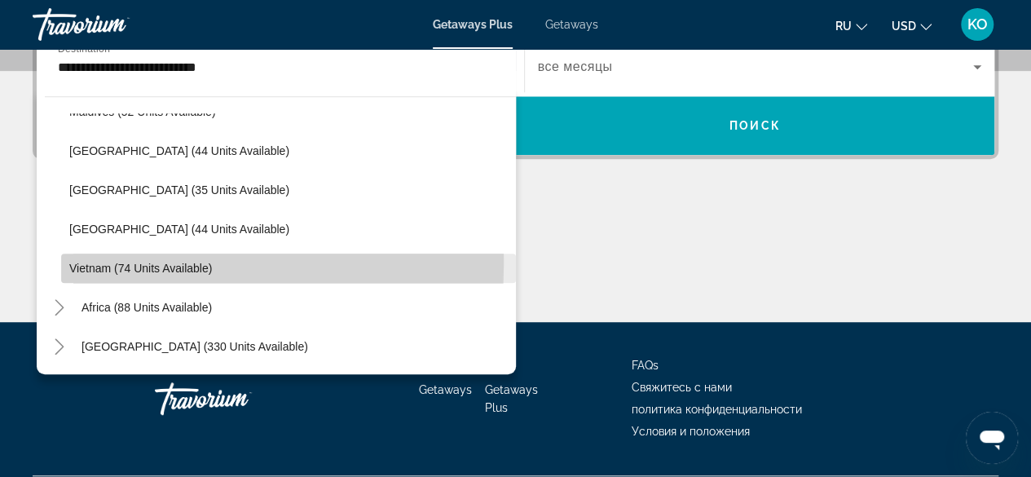
click at [81, 262] on span "Vietnam (74 units available)" at bounding box center [140, 268] width 143 height 13
type input "**********"
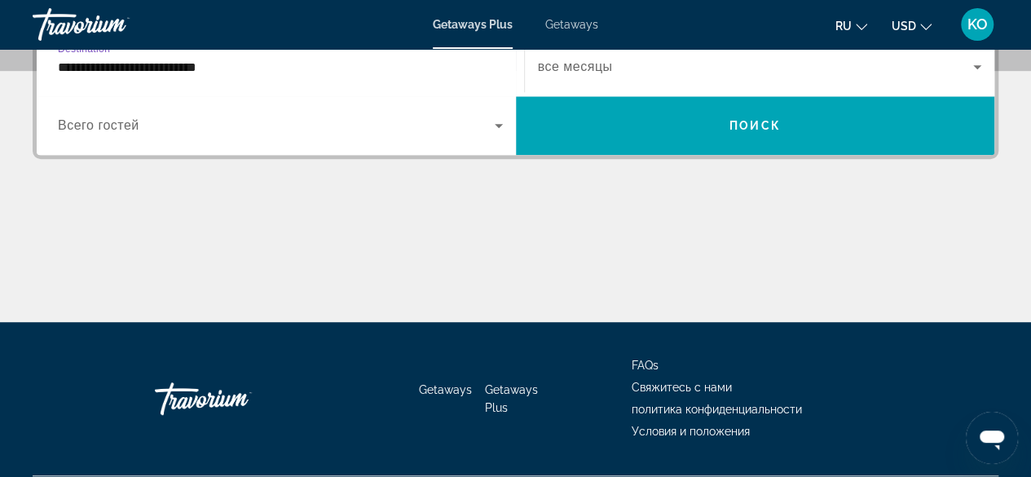
scroll to position [398, 0]
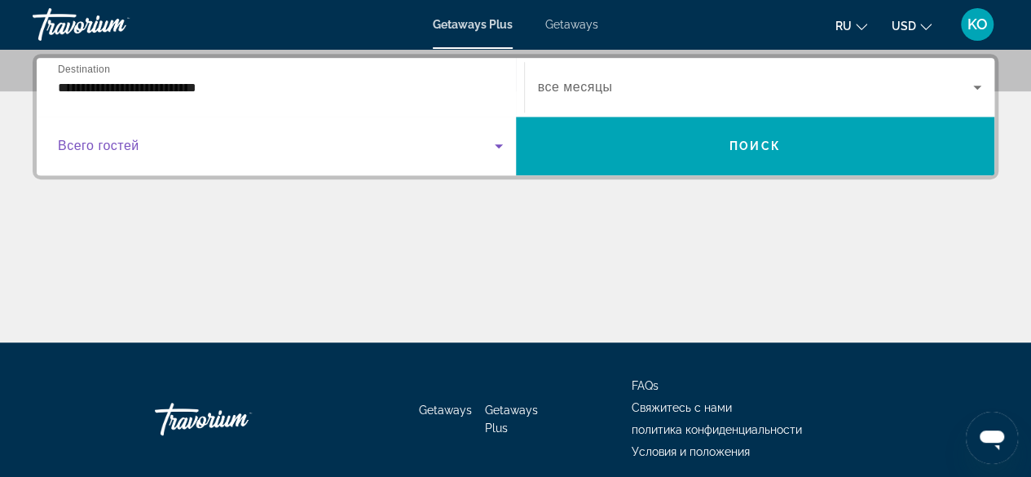
click at [501, 149] on icon "Search widget" at bounding box center [499, 146] width 20 height 20
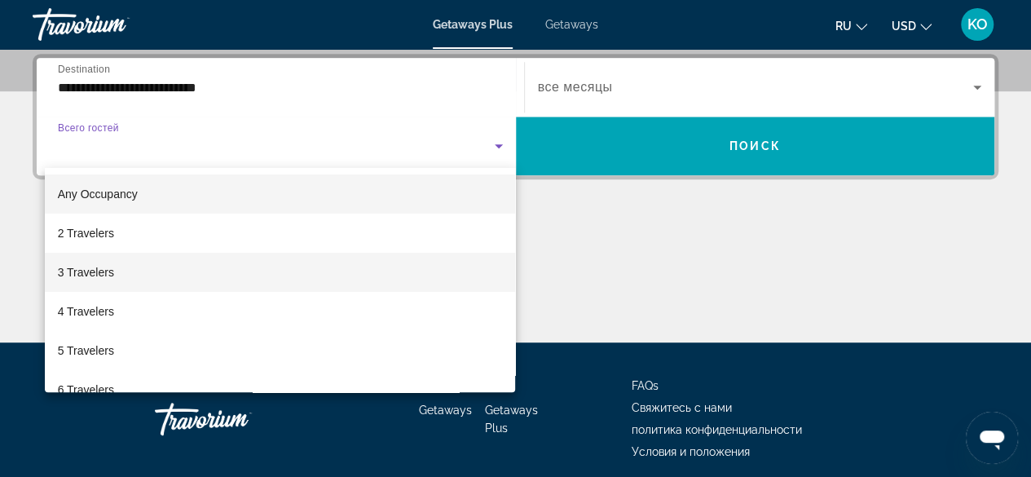
drag, startPoint x: 103, startPoint y: 226, endPoint x: 99, endPoint y: 286, distance: 60.4
click at [99, 286] on div "Any Occupancy 2 Travelers 3 Travelers 4 Travelers 5 Travelers 6 Travelers 7 Tra…" at bounding box center [280, 280] width 471 height 224
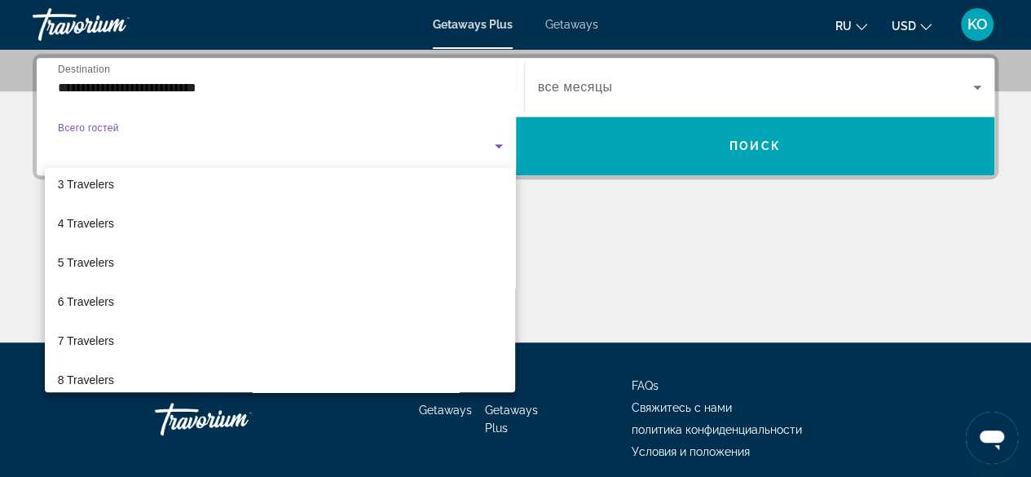
scroll to position [98, 0]
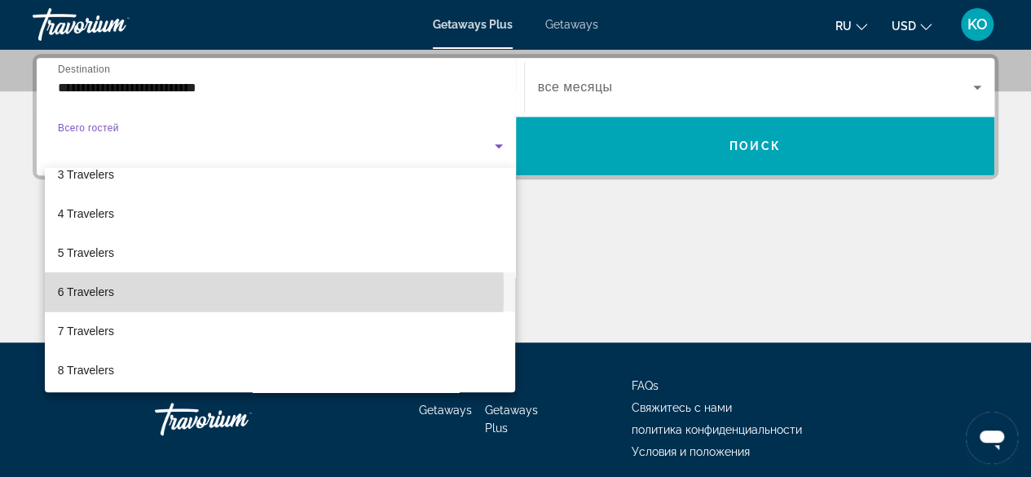
click at [99, 291] on span "6 Travelers" at bounding box center [86, 292] width 56 height 20
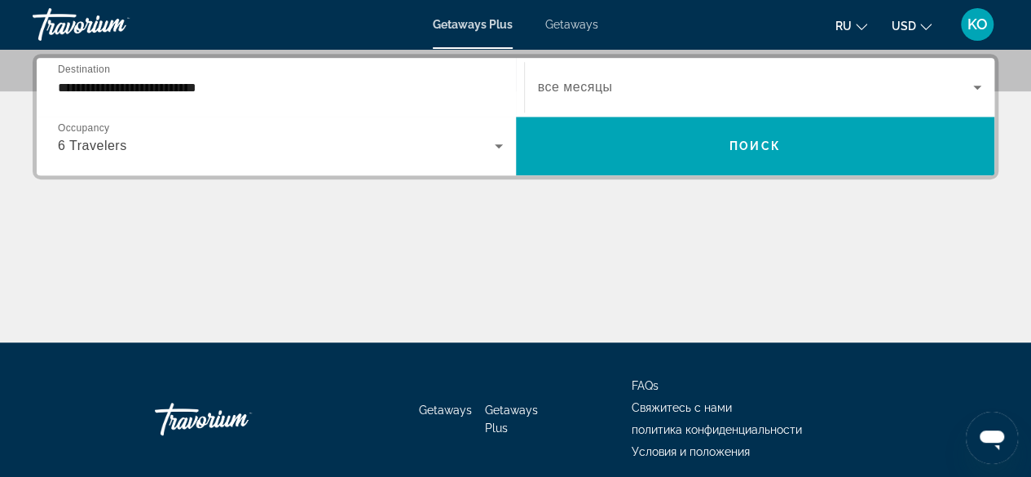
click at [591, 87] on span "все месяцы" at bounding box center [575, 87] width 75 height 14
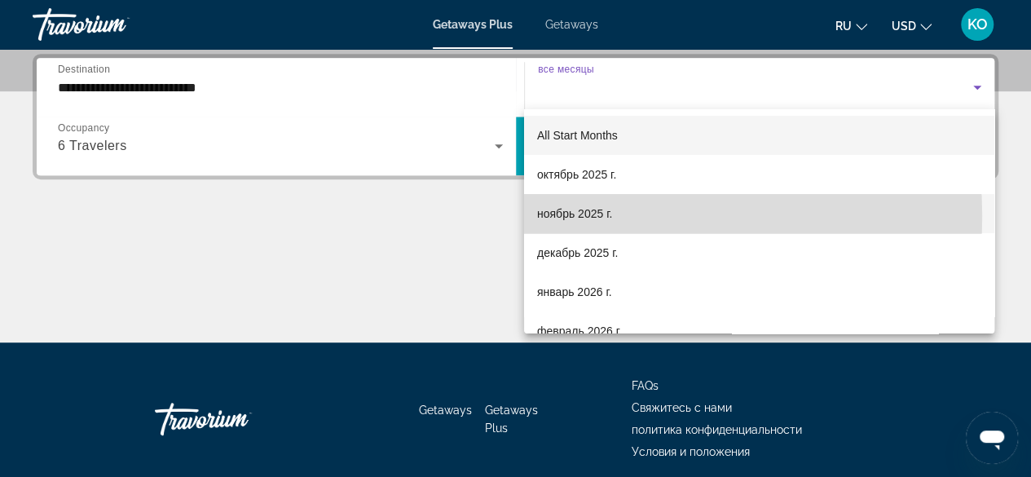
click at [597, 216] on span "ноябрь 2025 г." at bounding box center [574, 214] width 75 height 20
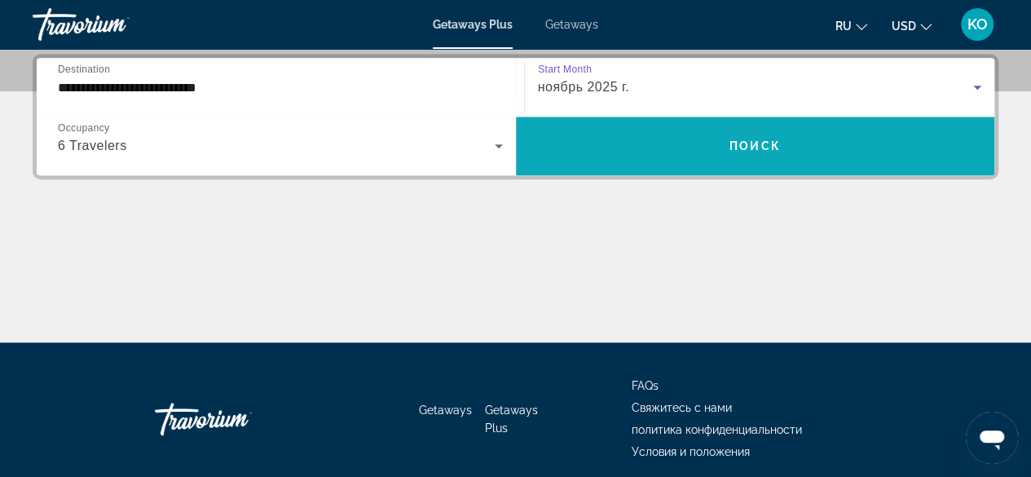
click at [715, 135] on span "Search widget" at bounding box center [755, 145] width 479 height 39
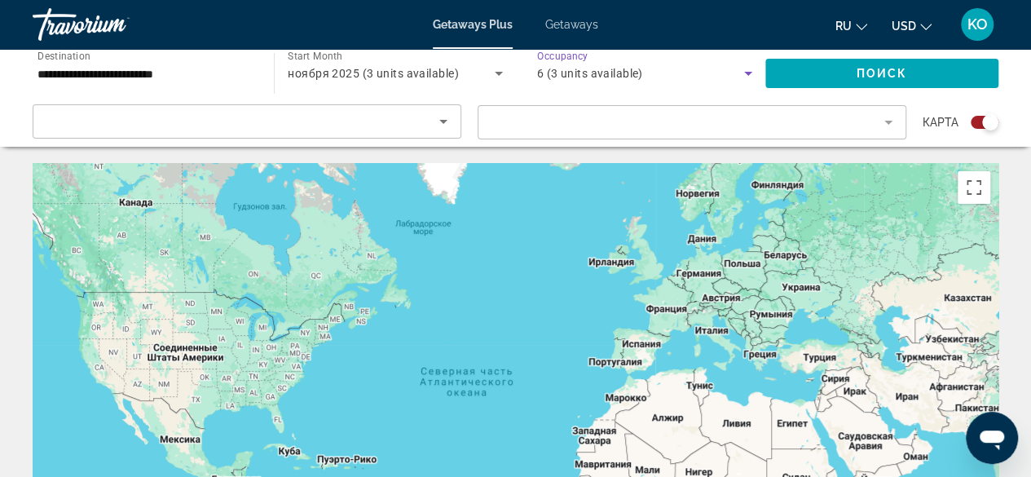
click at [751, 74] on icon "Search widget" at bounding box center [748, 74] width 20 height 20
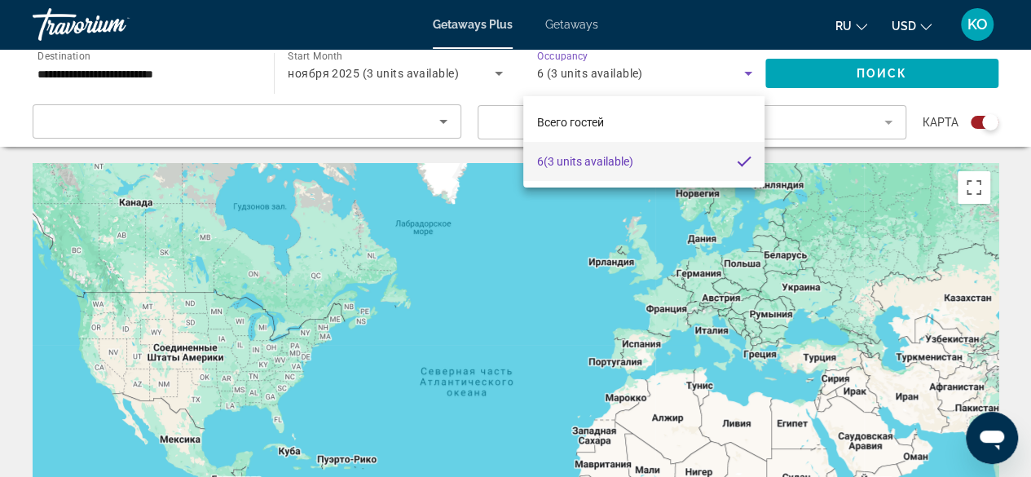
click at [751, 74] on div at bounding box center [515, 238] width 1031 height 477
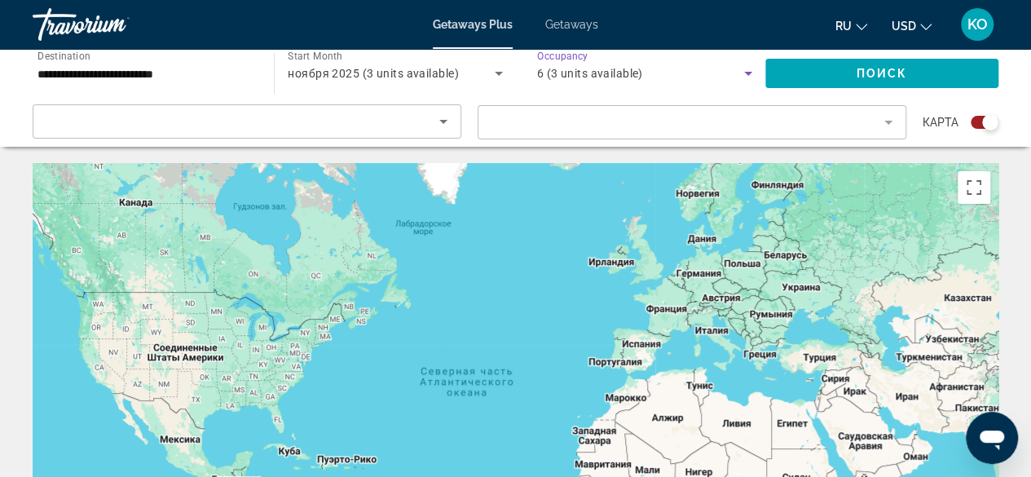
click at [751, 74] on icon "Search widget" at bounding box center [748, 74] width 20 height 20
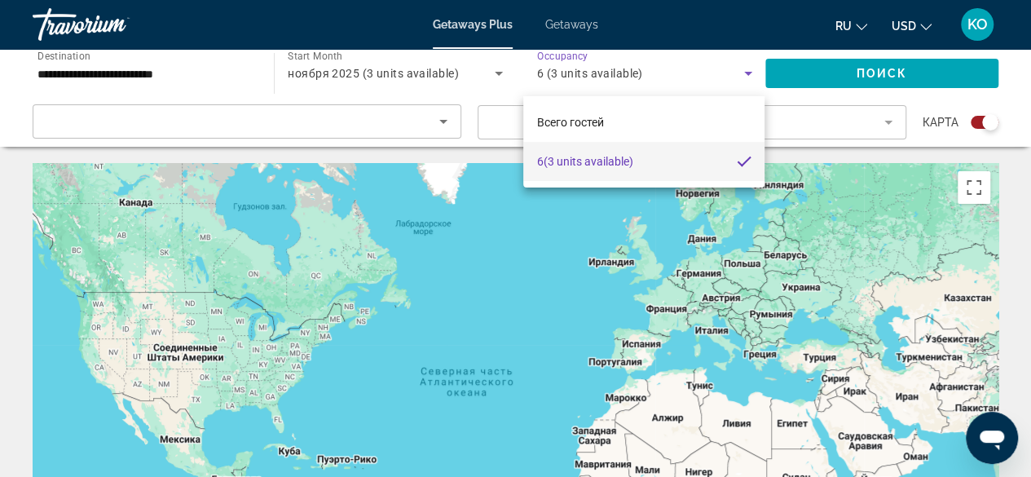
click at [751, 74] on div at bounding box center [515, 238] width 1031 height 477
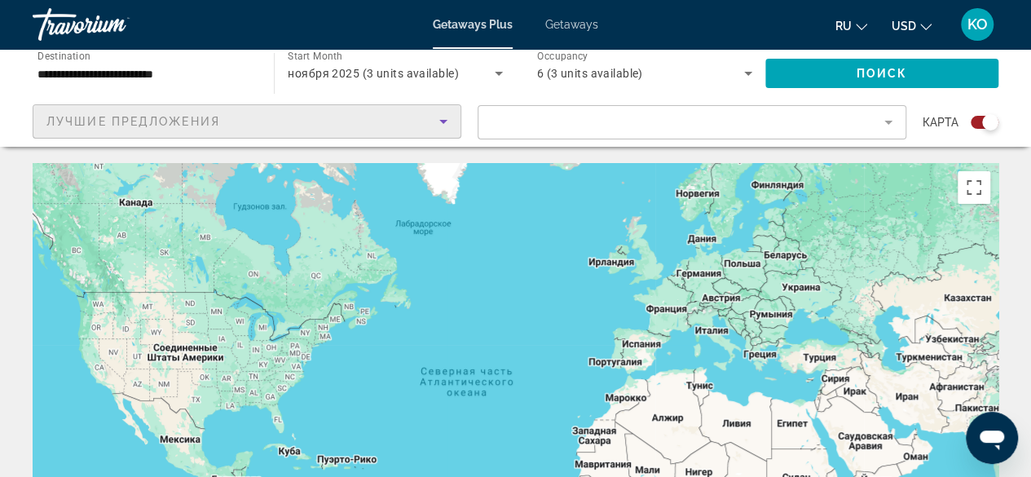
click at [440, 121] on icon "Sort by" at bounding box center [443, 122] width 20 height 20
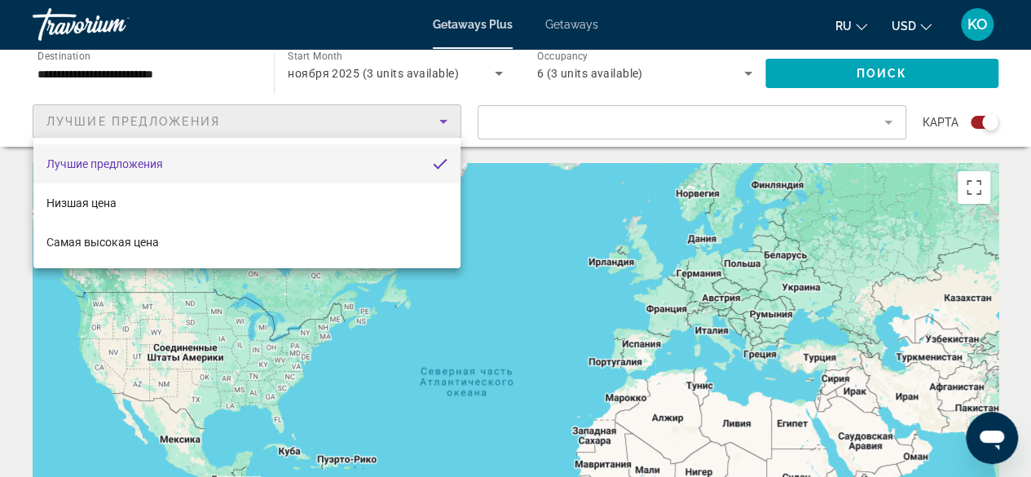
click at [539, 121] on div at bounding box center [515, 238] width 1031 height 477
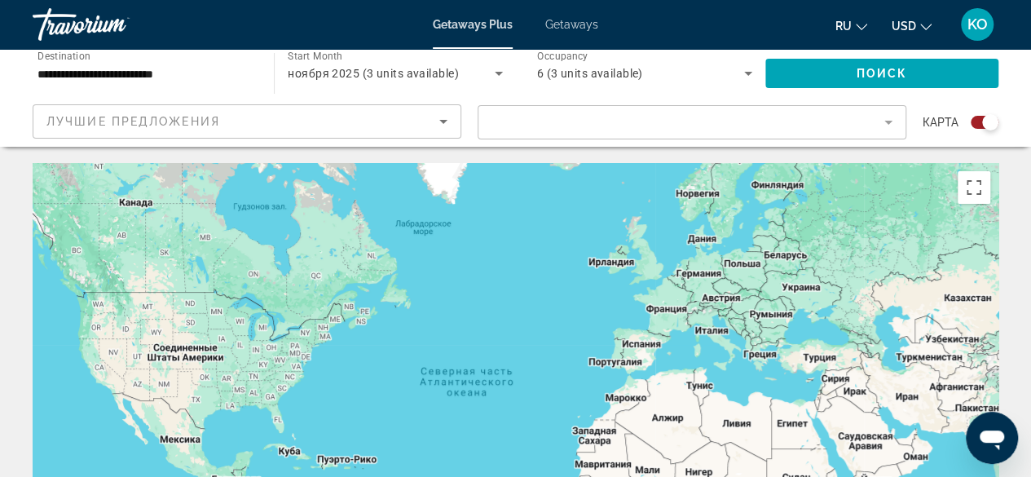
click at [891, 120] on mat-form-field "Filter" at bounding box center [691, 122] width 429 height 34
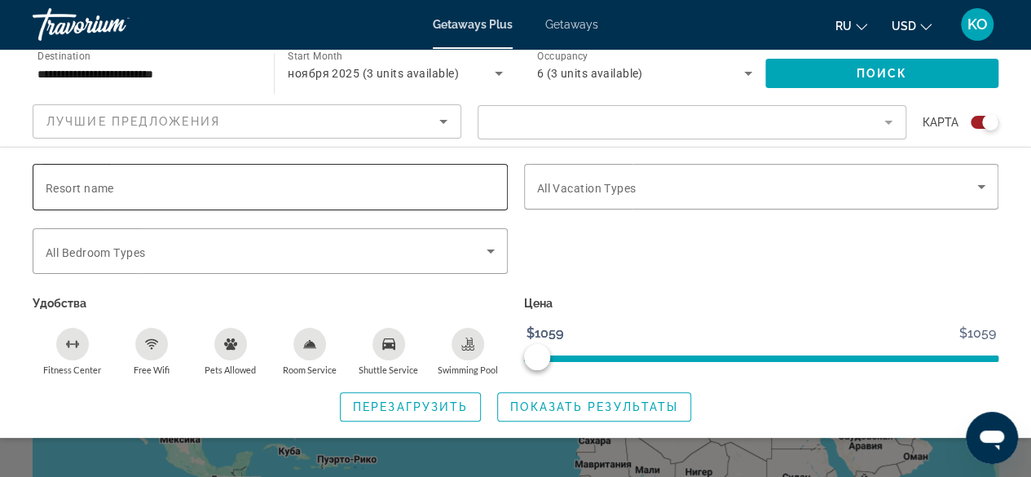
click at [214, 172] on div "Search widget" at bounding box center [270, 187] width 449 height 46
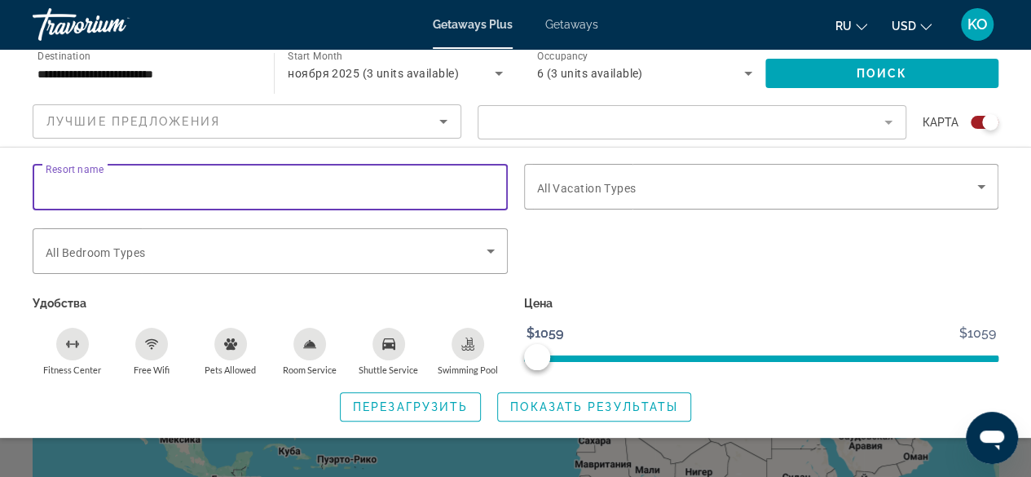
click at [203, 178] on input "Resort name" at bounding box center [270, 188] width 449 height 20
click at [112, 191] on input "Resort name" at bounding box center [270, 188] width 449 height 20
type input "*****"
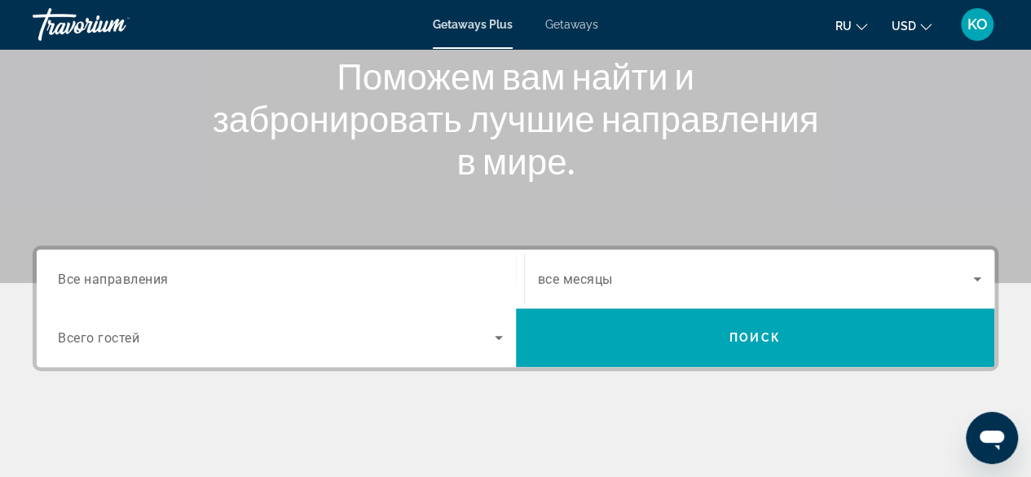
scroll to position [239, 0]
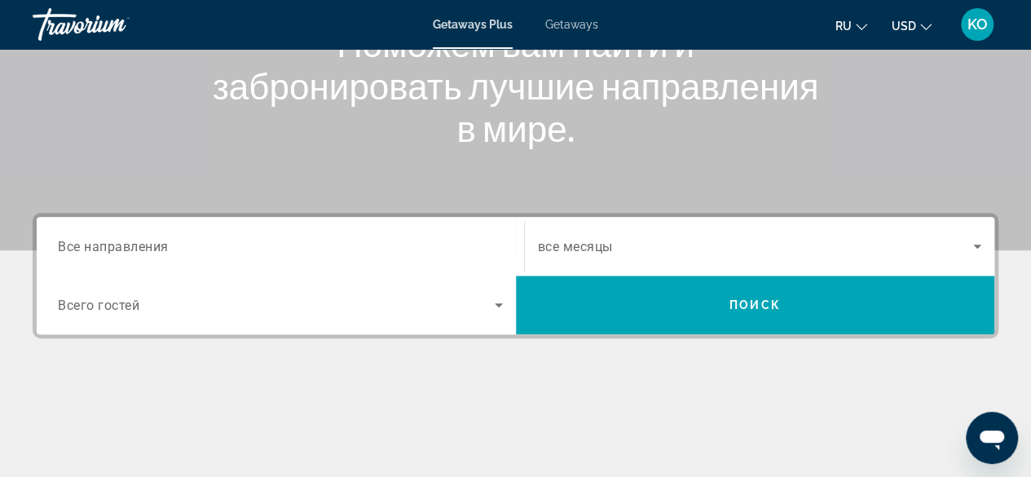
click at [90, 247] on span "Все направления" at bounding box center [113, 245] width 111 height 15
click at [90, 247] on input "Destination Все направления" at bounding box center [280, 247] width 445 height 20
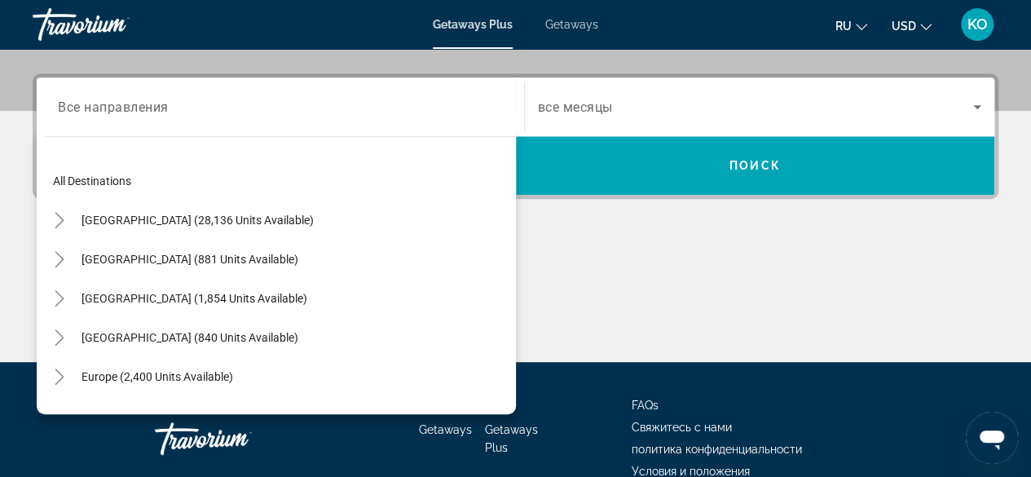
click at [90, 247] on div "All destinations United States (28,136 units available) Mexico (881 units avail…" at bounding box center [276, 271] width 479 height 286
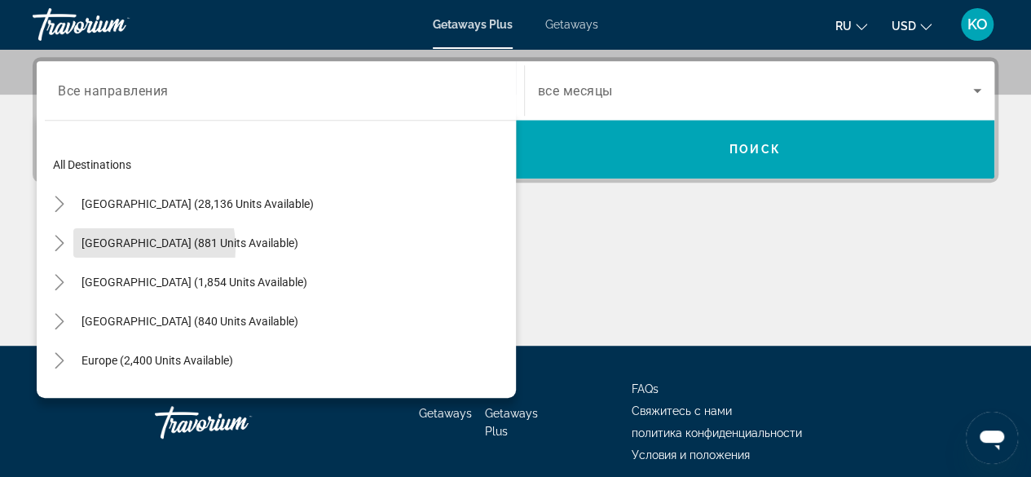
scroll to position [398, 0]
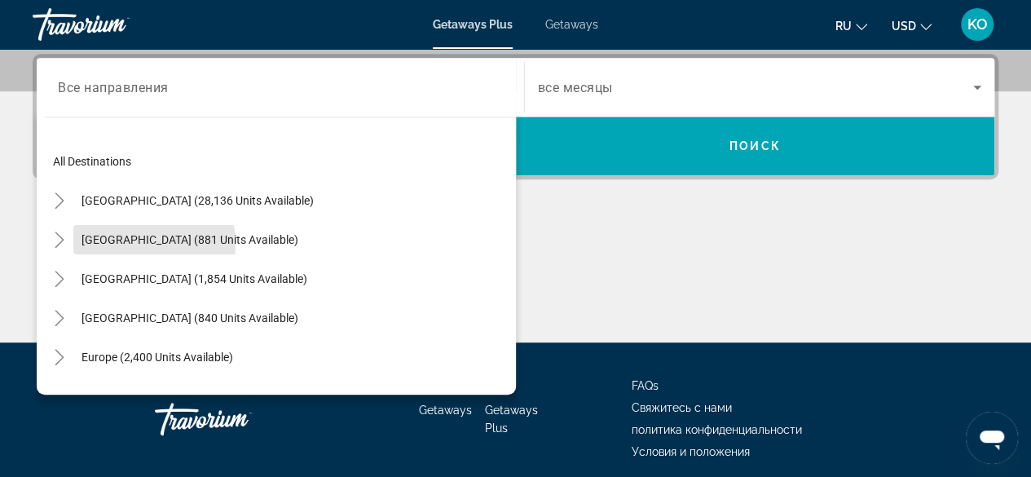
click at [90, 247] on button "Mexico (881 units available)" at bounding box center [189, 239] width 233 height 29
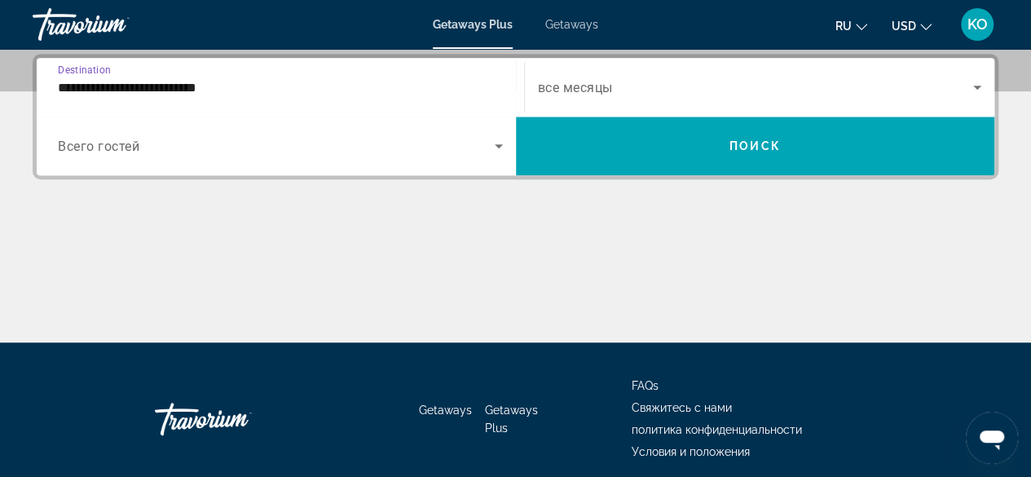
click at [251, 86] on input "**********" at bounding box center [280, 88] width 445 height 20
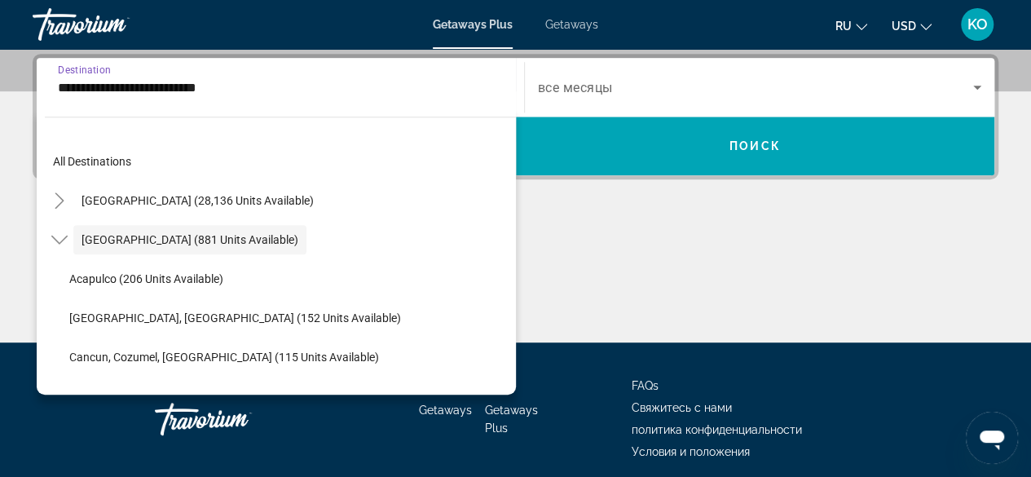
click at [251, 86] on input "**********" at bounding box center [280, 88] width 445 height 20
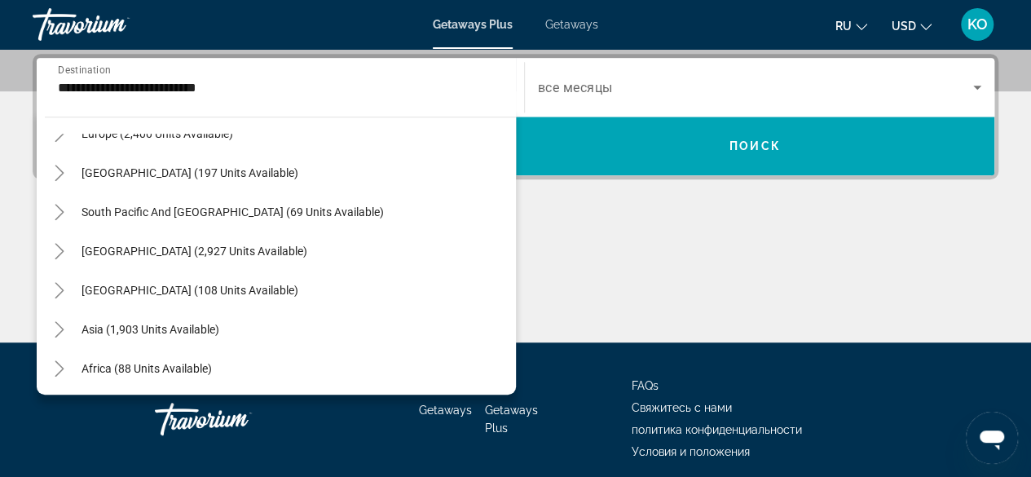
scroll to position [608, 0]
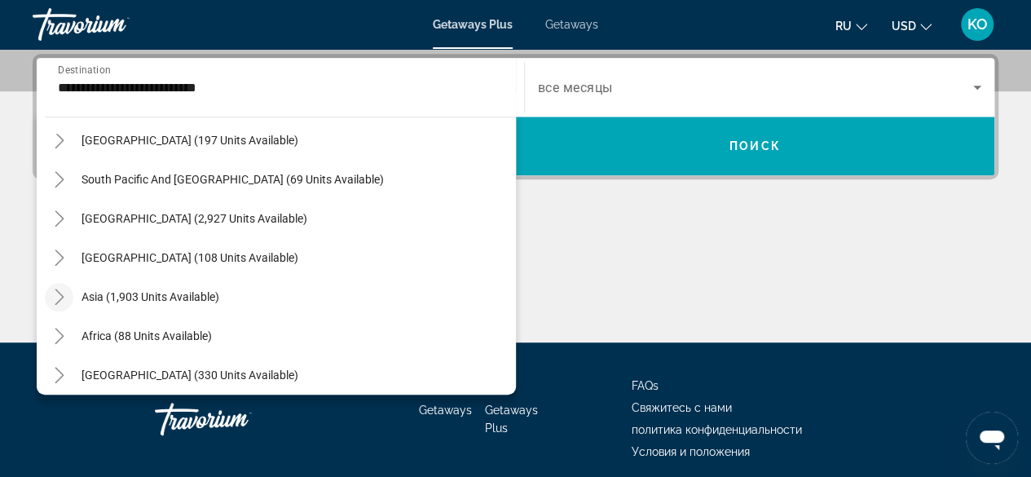
click at [61, 288] on icon "Toggle Asia (1,903 units available)" at bounding box center [59, 296] width 16 height 16
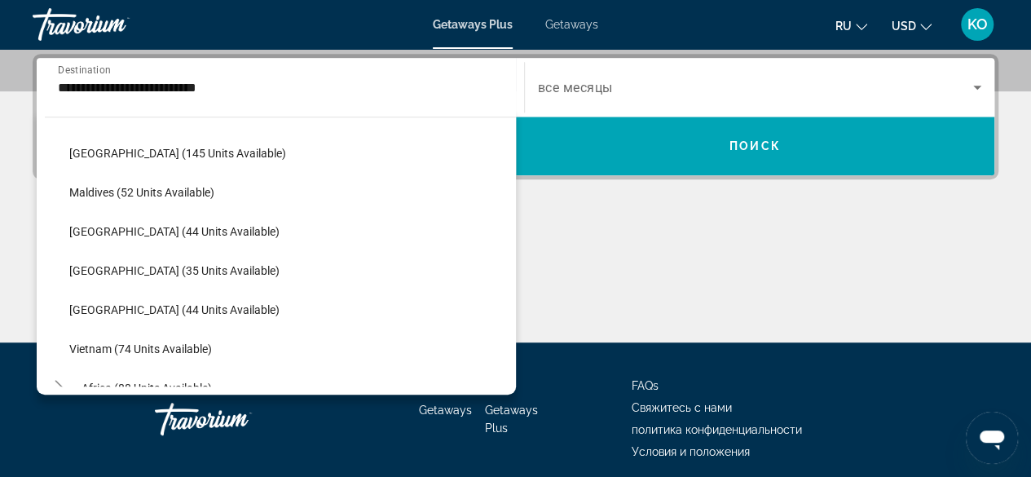
scroll to position [979, 0]
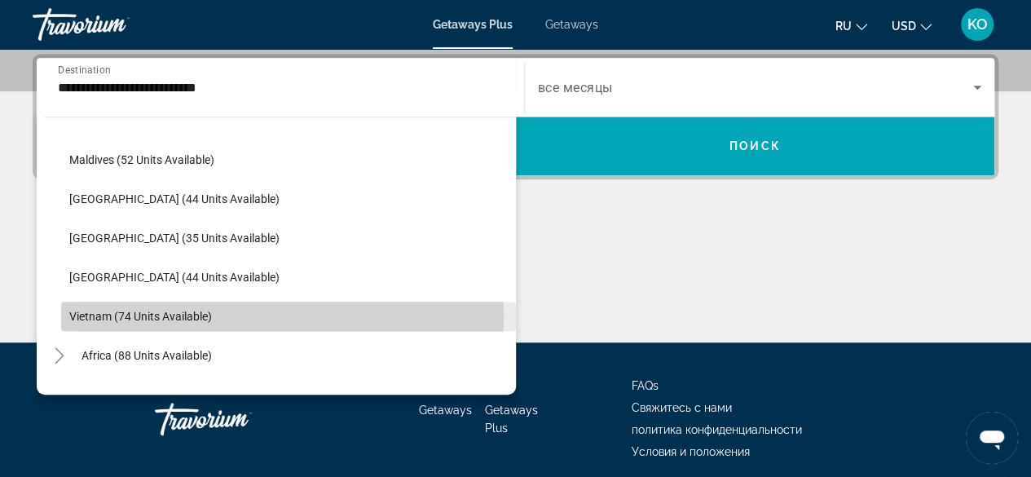
click at [85, 314] on span "Vietnam (74 units available)" at bounding box center [140, 316] width 143 height 13
type input "**********"
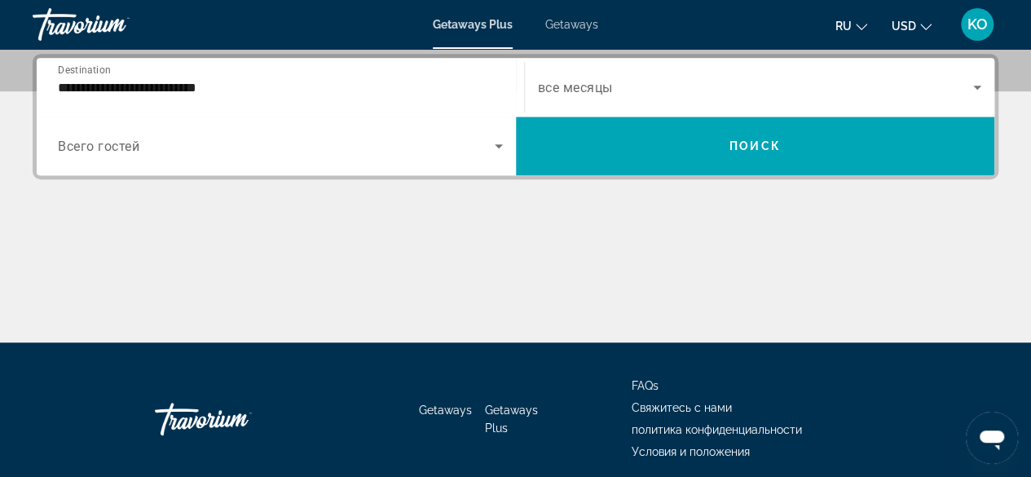
click at [599, 86] on span "все месяцы" at bounding box center [575, 87] width 75 height 15
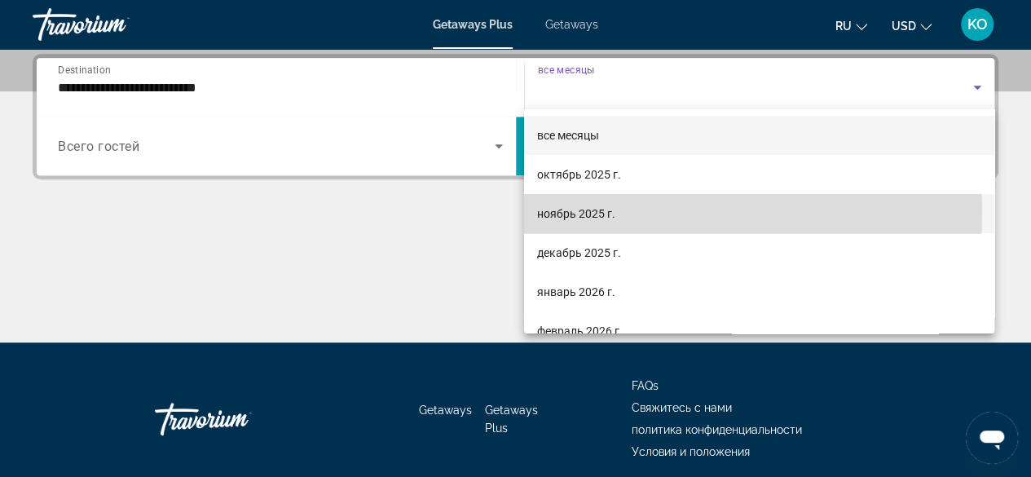
click at [569, 211] on span "ноябрь 2025 г." at bounding box center [576, 214] width 78 height 20
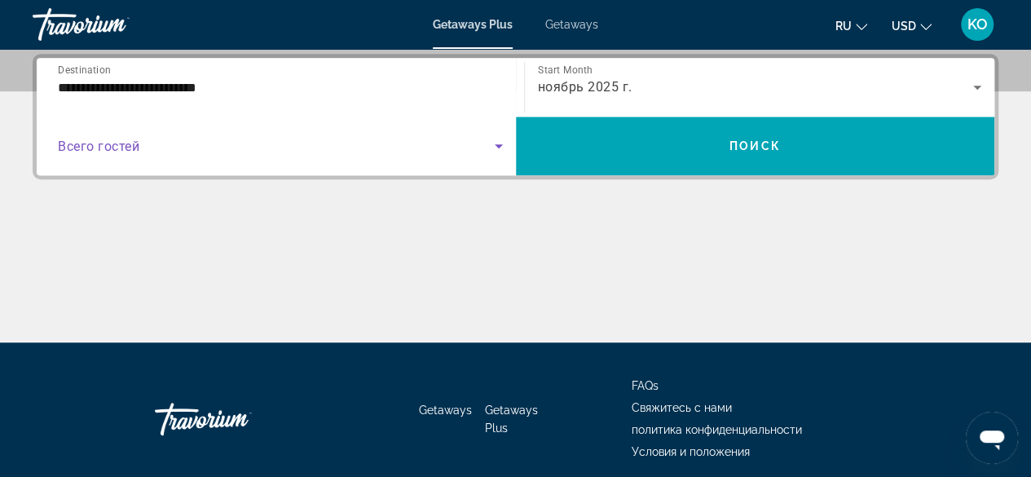
click at [499, 144] on icon "Search widget" at bounding box center [499, 146] width 8 height 4
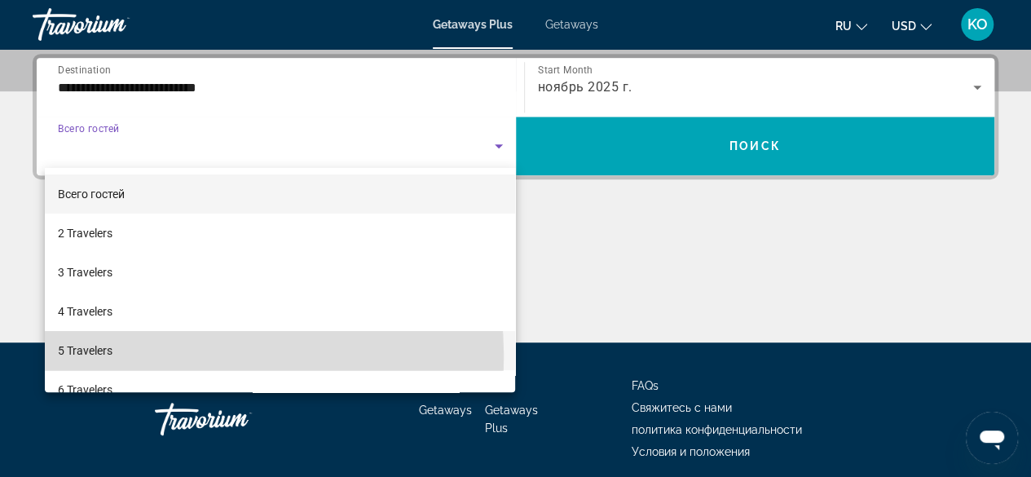
click at [84, 358] on span "5 Travelers" at bounding box center [85, 351] width 55 height 20
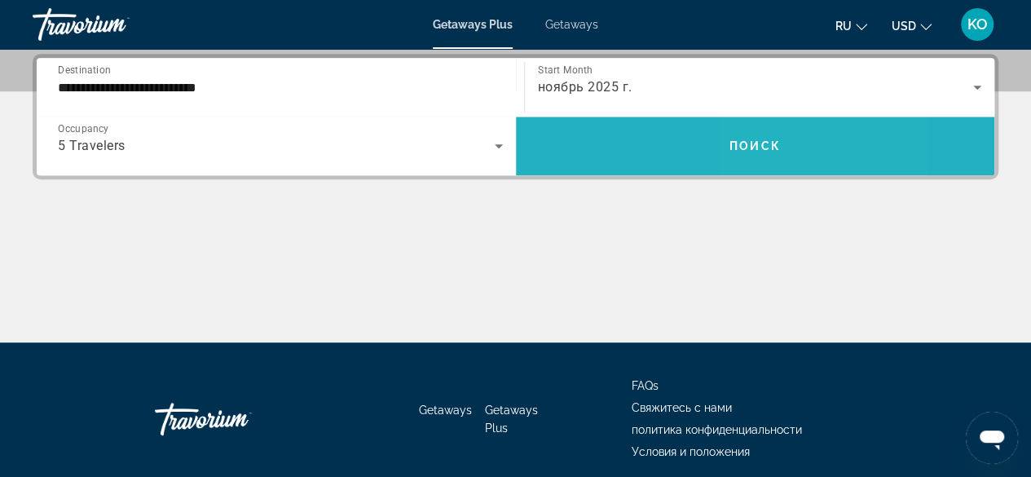
click at [761, 139] on span "Поиск" at bounding box center [754, 145] width 51 height 13
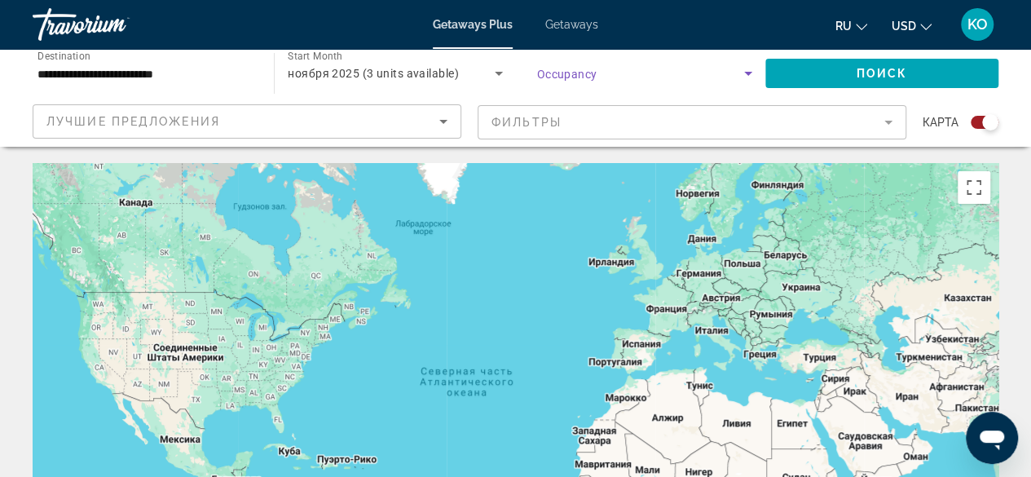
click at [750, 72] on icon "Search widget" at bounding box center [748, 74] width 8 height 4
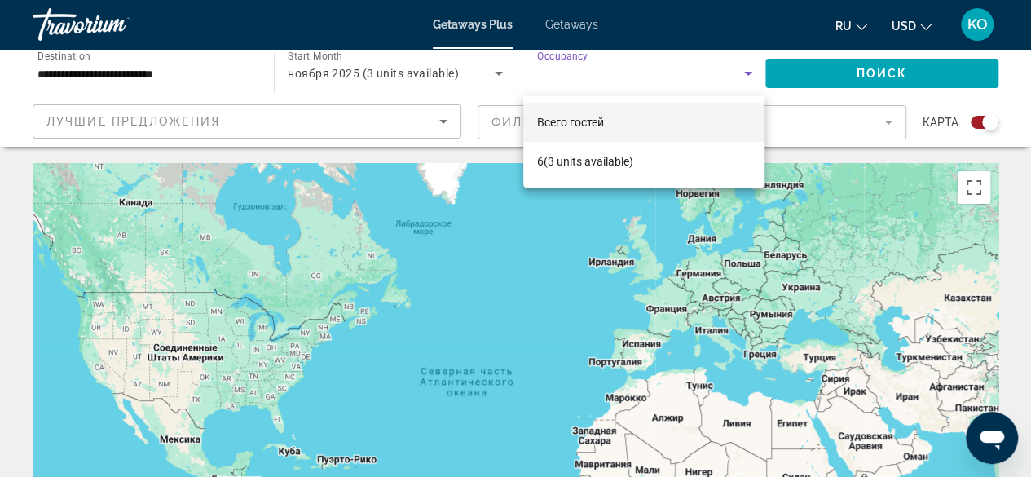
click at [811, 73] on div at bounding box center [515, 238] width 1031 height 477
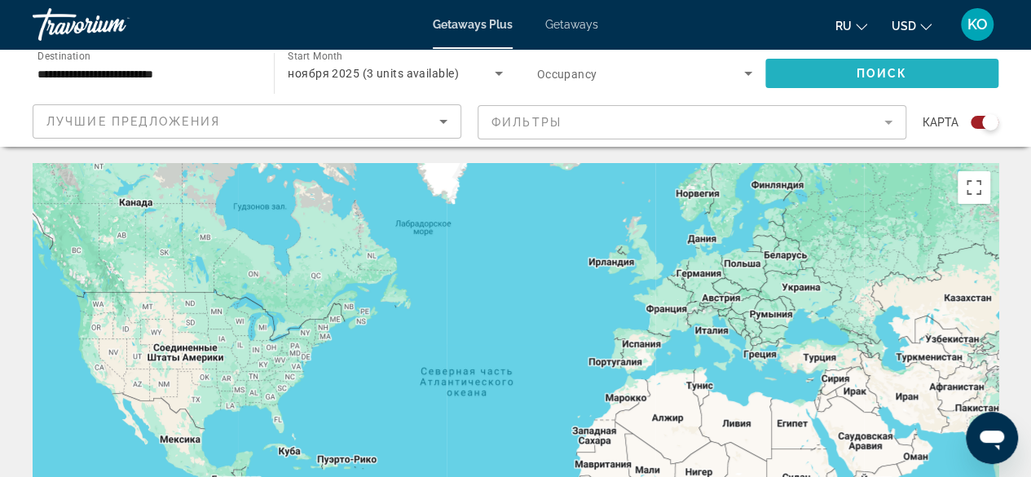
click at [816, 66] on span "Search widget" at bounding box center [881, 73] width 233 height 39
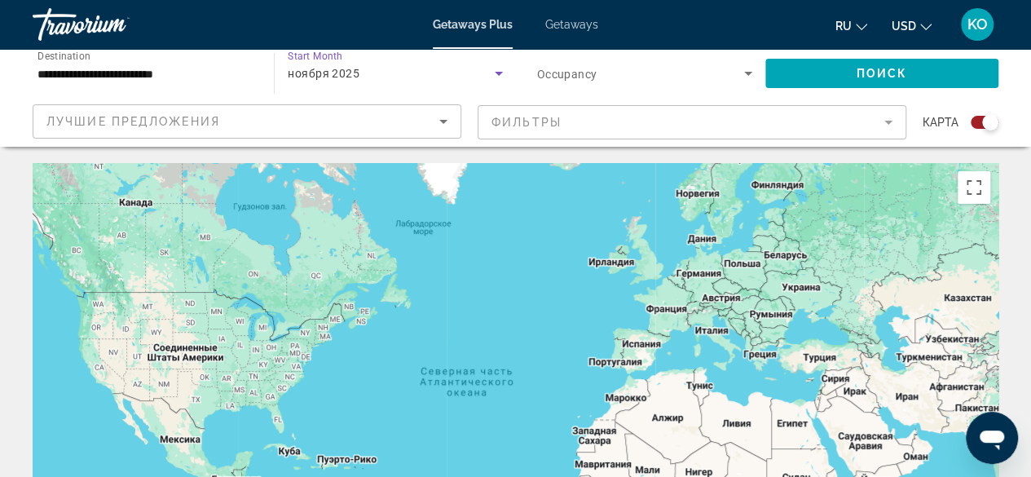
click at [499, 77] on icon "Search widget" at bounding box center [499, 74] width 20 height 20
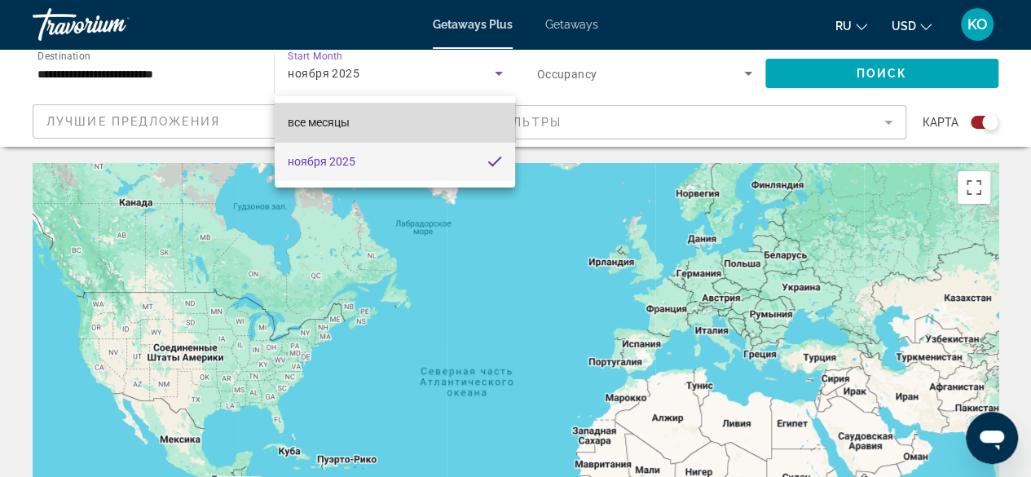
click at [414, 119] on mat-option "все месяцы" at bounding box center [395, 122] width 241 height 39
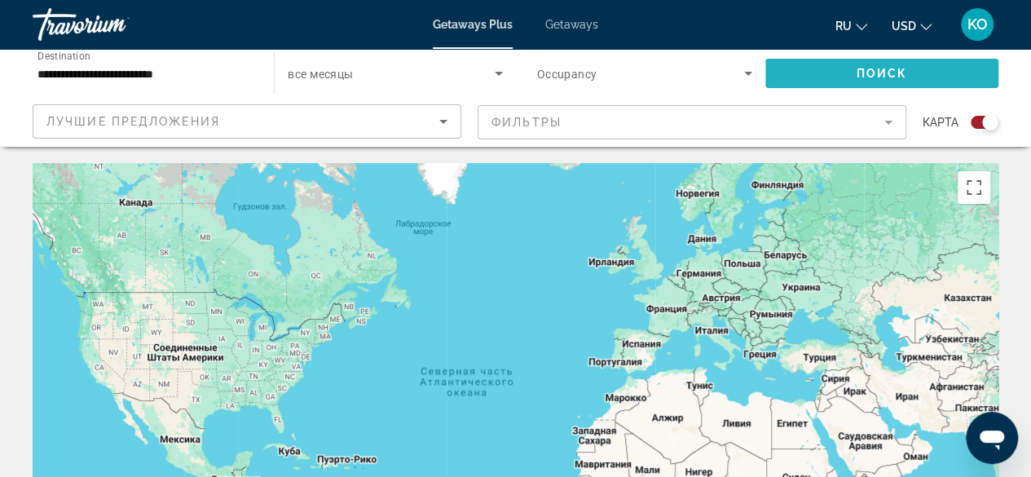
click at [860, 68] on span "Поиск" at bounding box center [881, 73] width 51 height 13
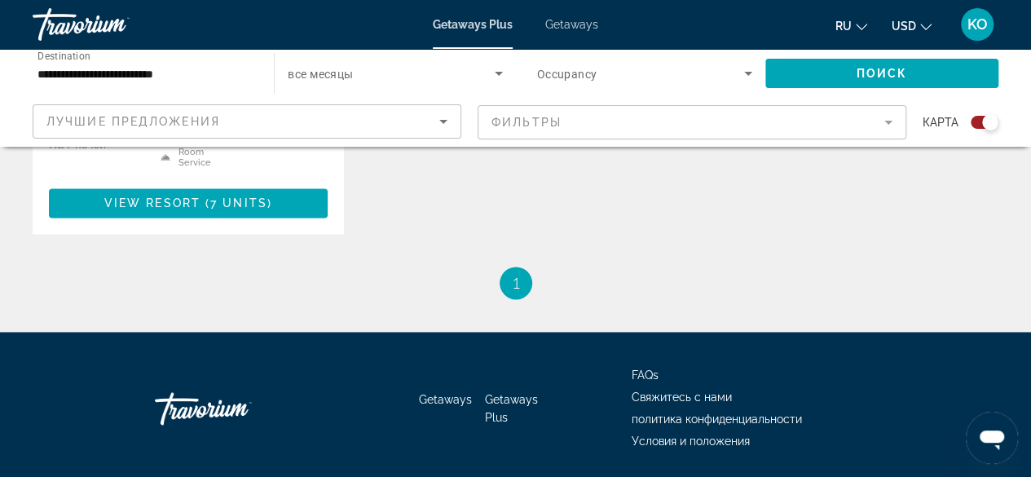
scroll to position [1061, 0]
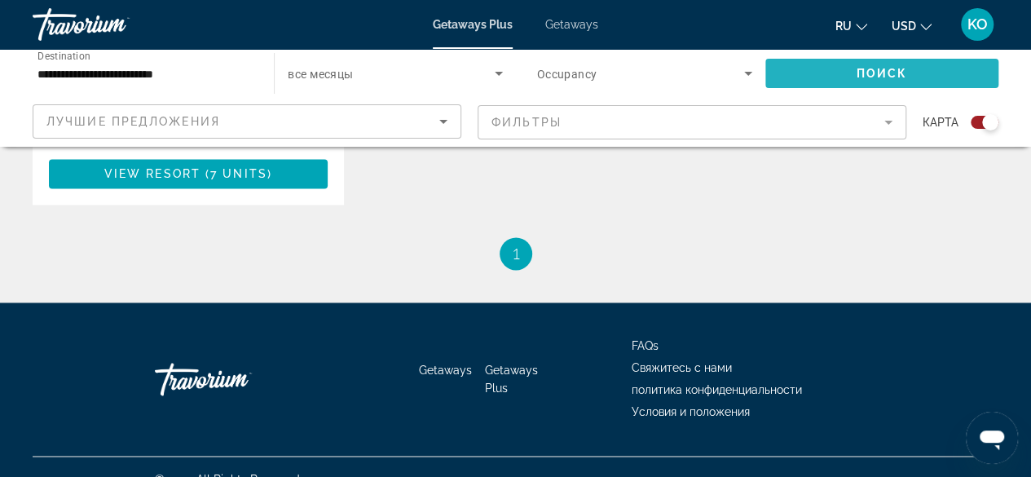
click at [842, 66] on span "Search widget" at bounding box center [881, 73] width 233 height 39
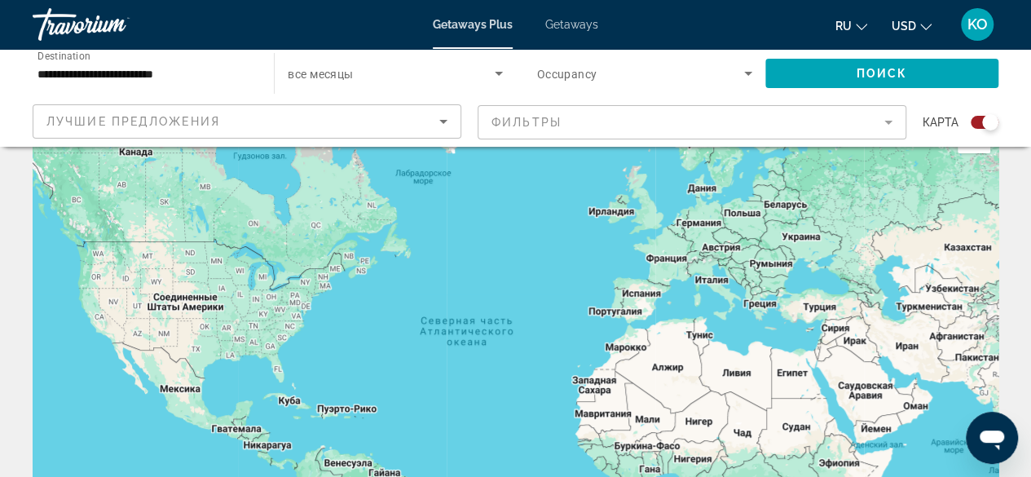
scroll to position [0, 0]
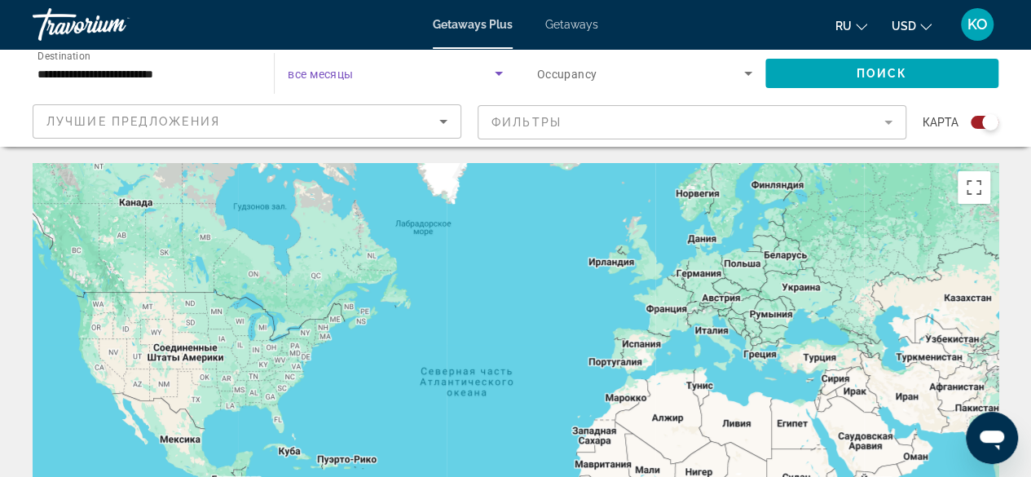
click at [503, 71] on icon "Search widget" at bounding box center [499, 74] width 20 height 20
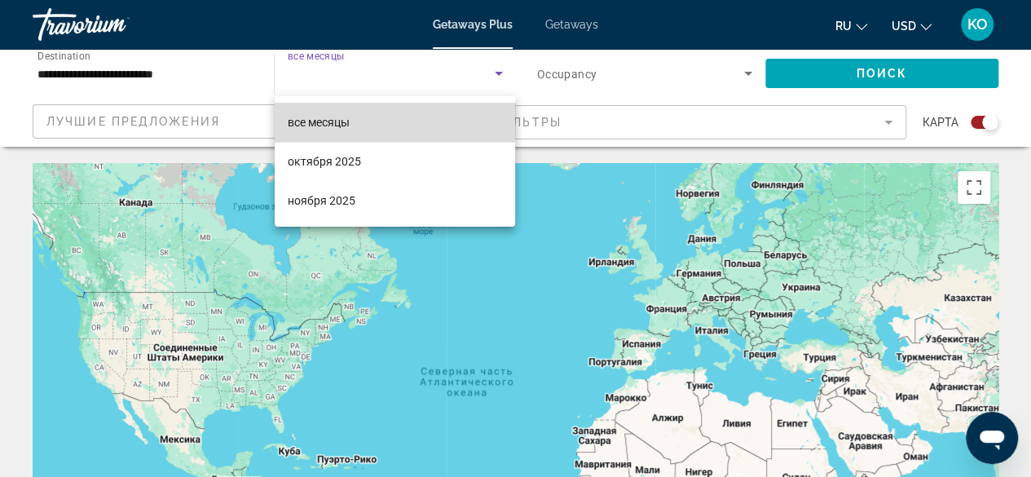
click at [319, 117] on span "все месяцы" at bounding box center [319, 122] width 62 height 13
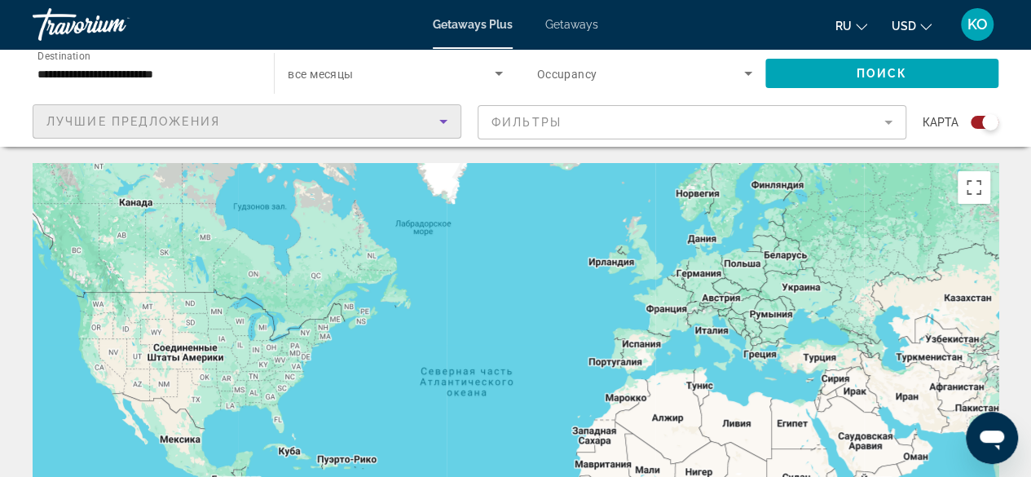
click at [319, 117] on div "Лучшие предложения" at bounding box center [242, 122] width 393 height 20
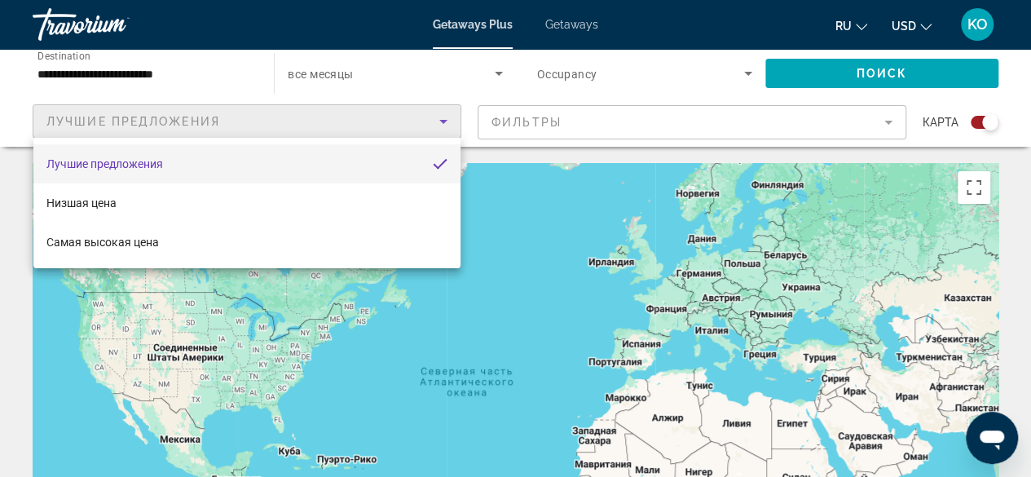
click at [319, 115] on div at bounding box center [515, 238] width 1031 height 477
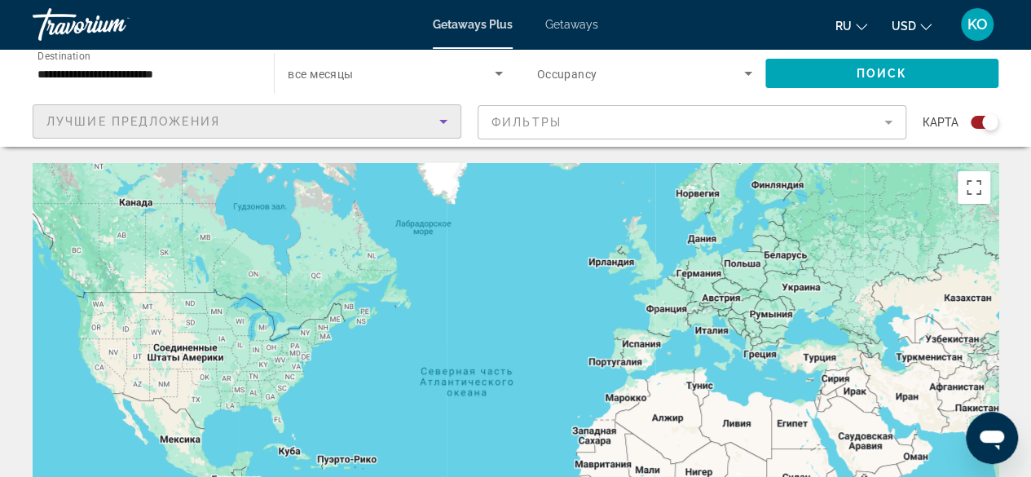
click at [319, 115] on div "Лучшие предложения" at bounding box center [242, 122] width 393 height 20
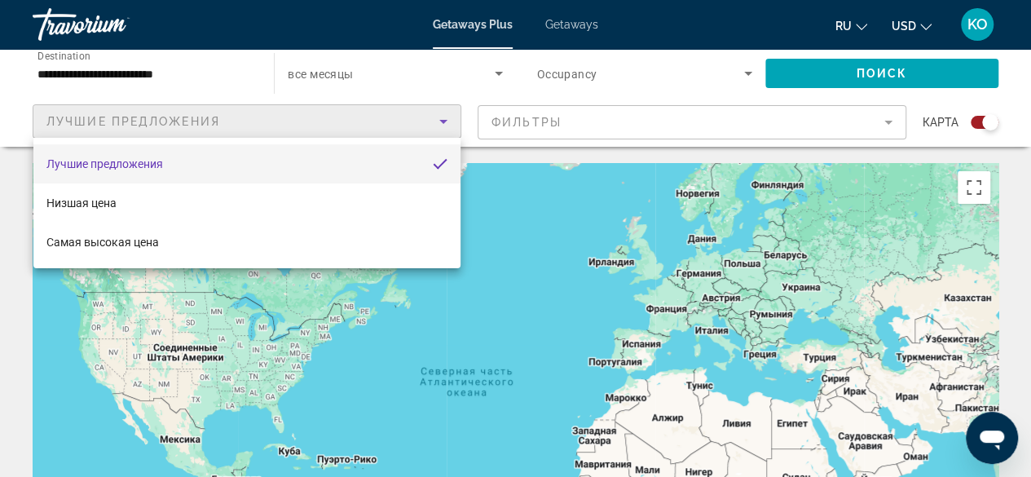
click at [170, 76] on div at bounding box center [515, 238] width 1031 height 477
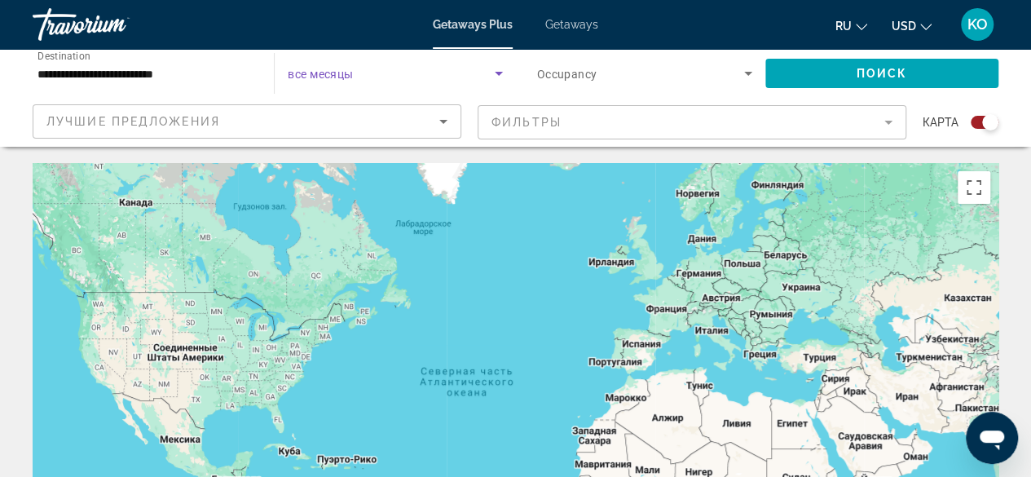
click at [497, 71] on icon "Search widget" at bounding box center [499, 74] width 20 height 20
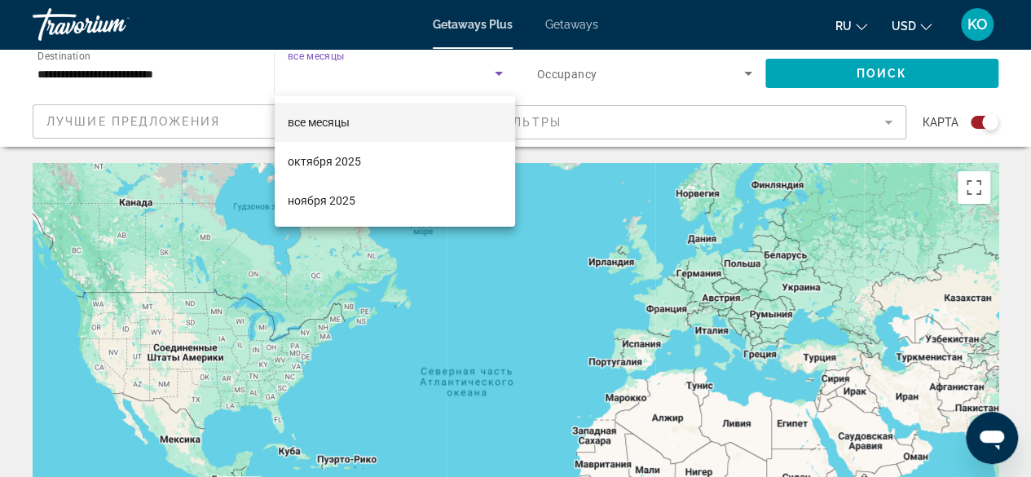
click at [336, 75] on div at bounding box center [515, 238] width 1031 height 477
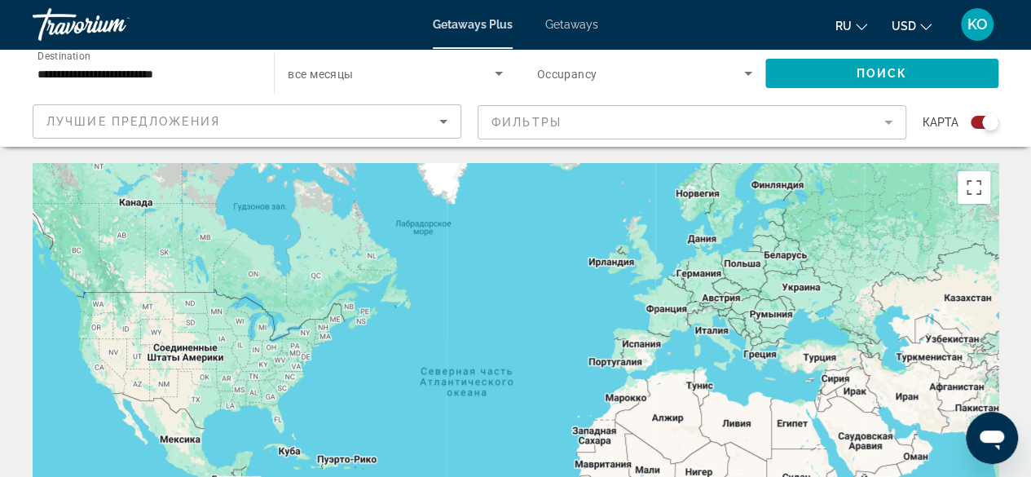
click at [336, 75] on span "все месяцы" at bounding box center [320, 74] width 65 height 13
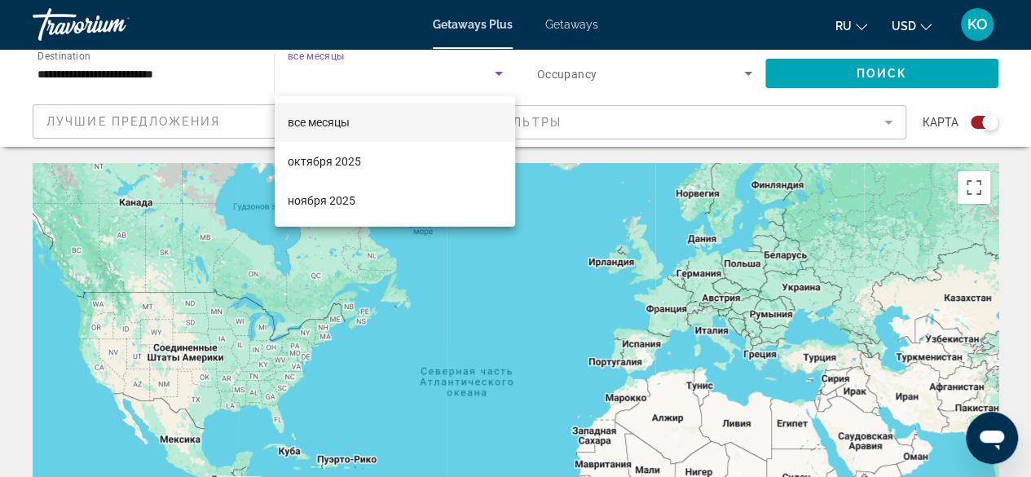
click at [336, 75] on div at bounding box center [515, 238] width 1031 height 477
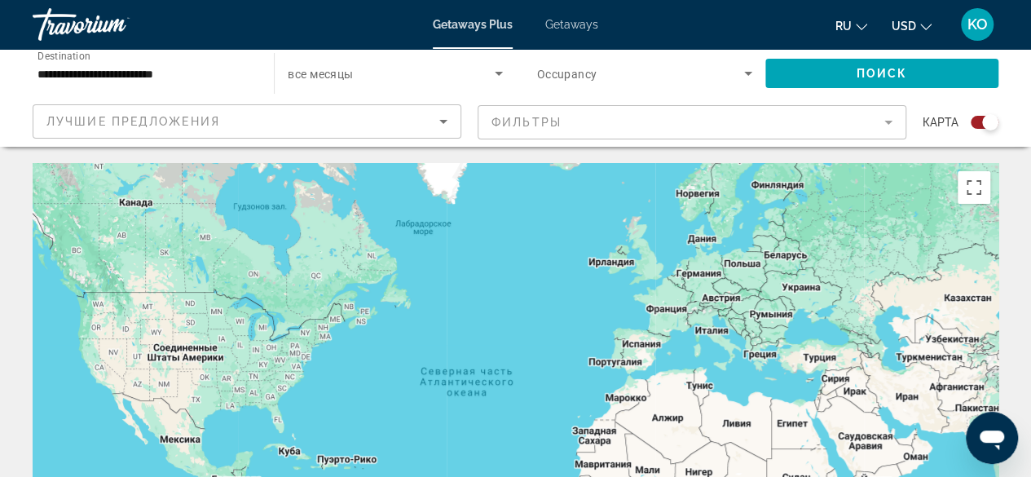
click at [336, 74] on span "все месяцы" at bounding box center [320, 74] width 65 height 13
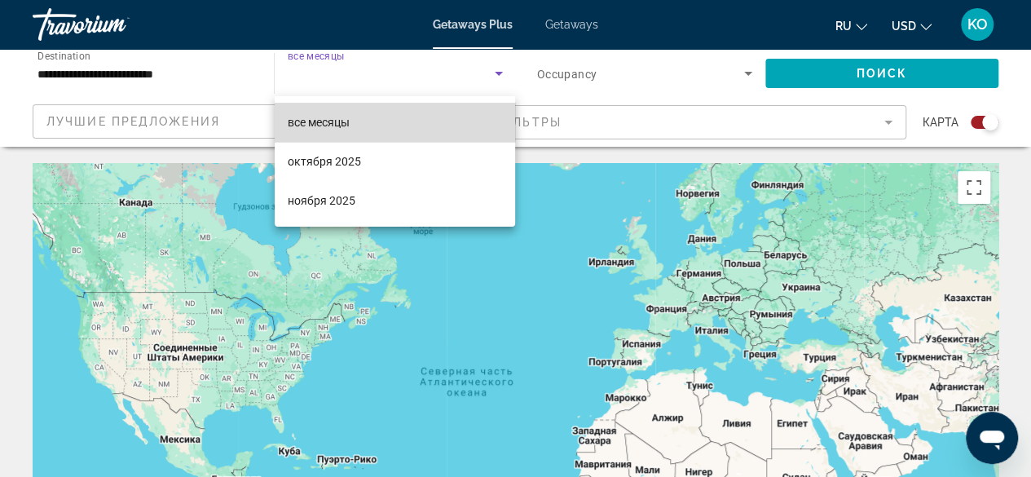
click at [296, 120] on span "все месяцы" at bounding box center [319, 122] width 62 height 13
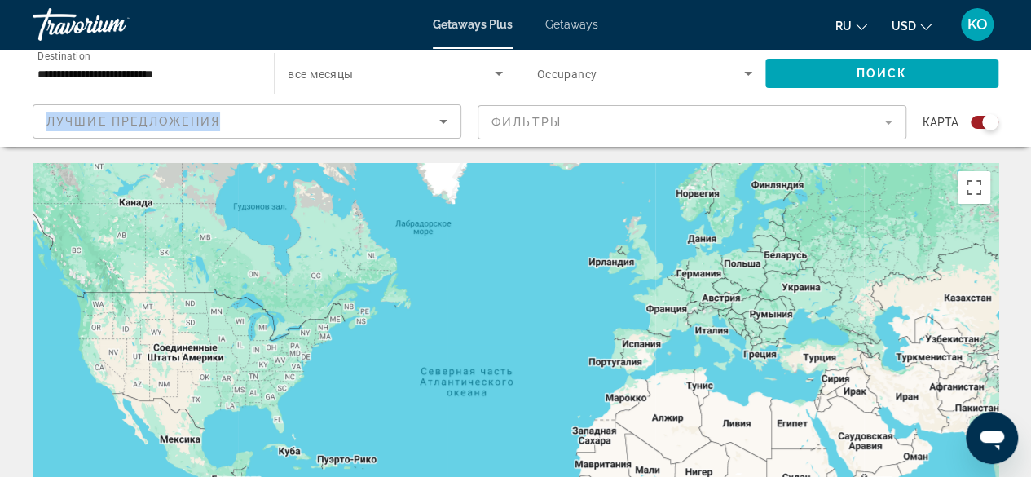
click at [296, 120] on div "Лучшие предложения" at bounding box center [242, 122] width 393 height 20
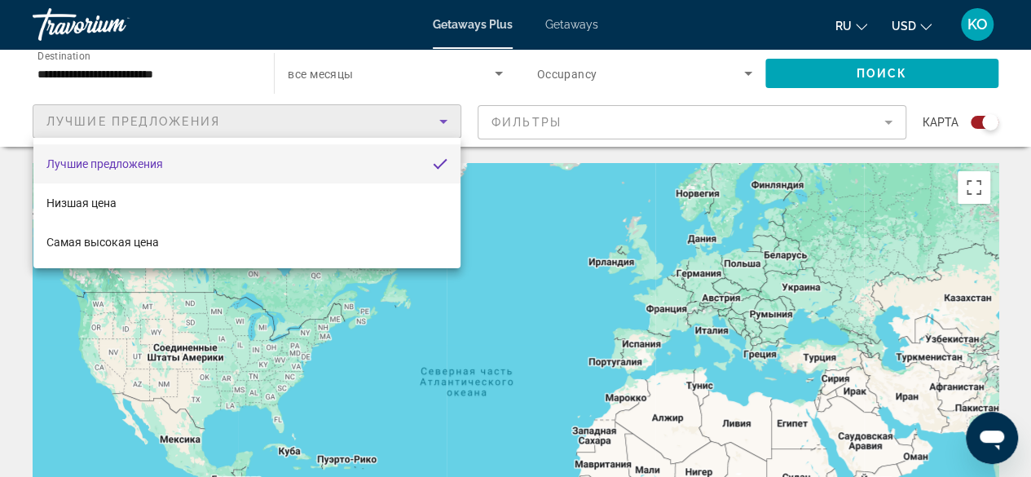
click at [296, 120] on div at bounding box center [515, 238] width 1031 height 477
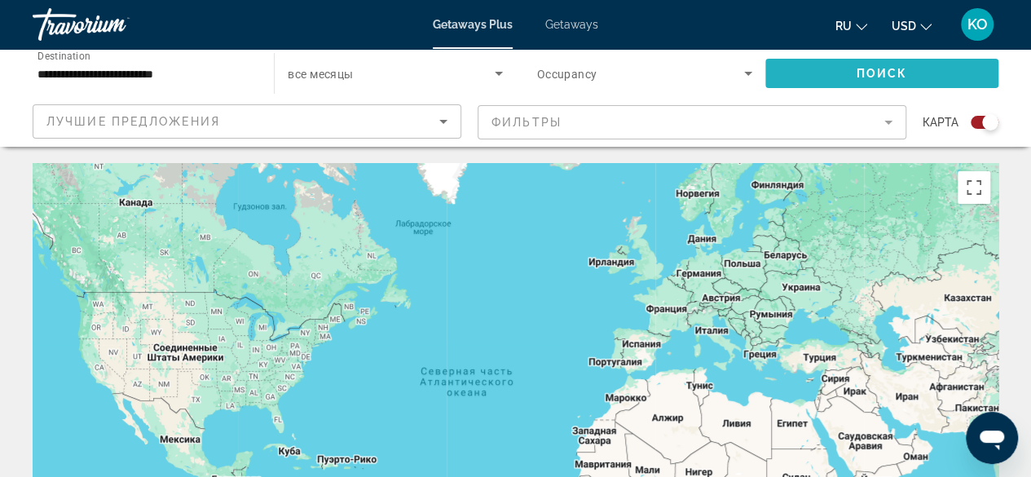
click at [946, 81] on span "Search widget" at bounding box center [881, 73] width 233 height 39
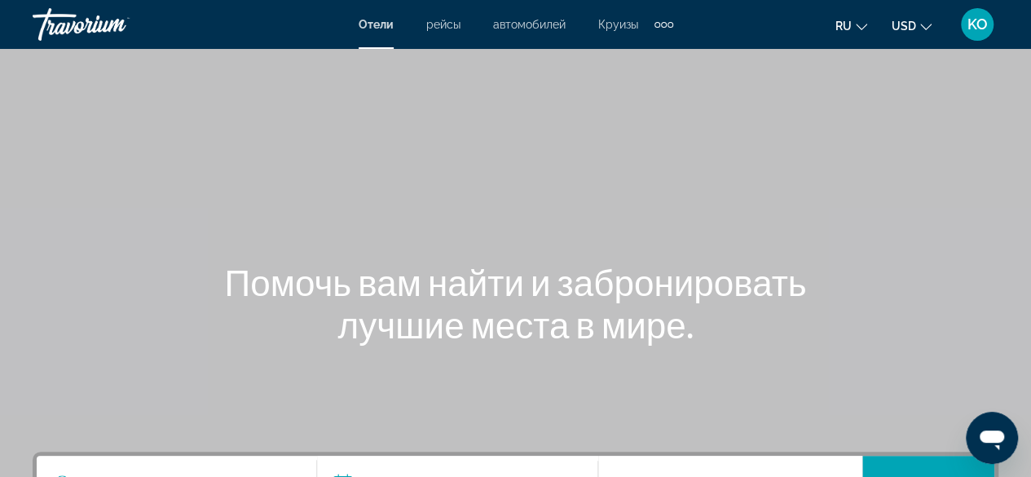
click at [443, 21] on span "рейсы" at bounding box center [443, 24] width 34 height 13
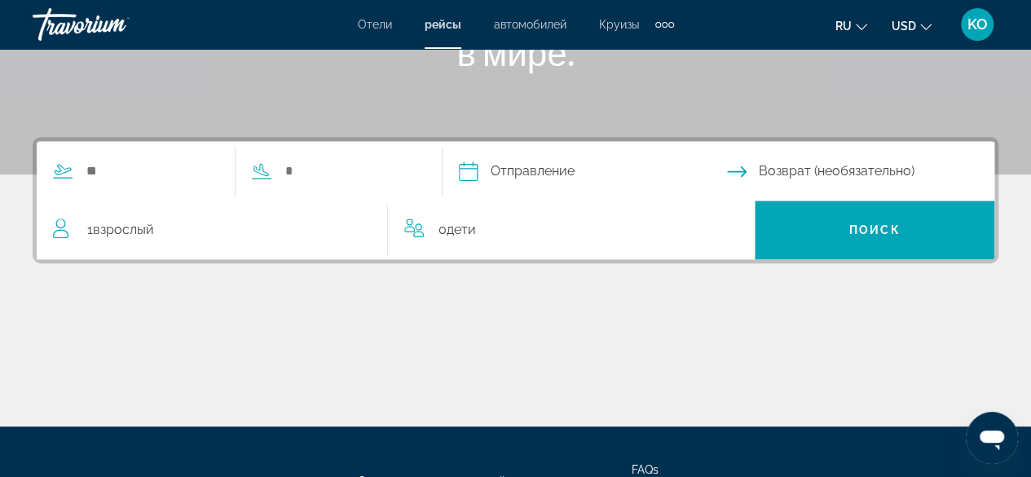
scroll to position [347, 0]
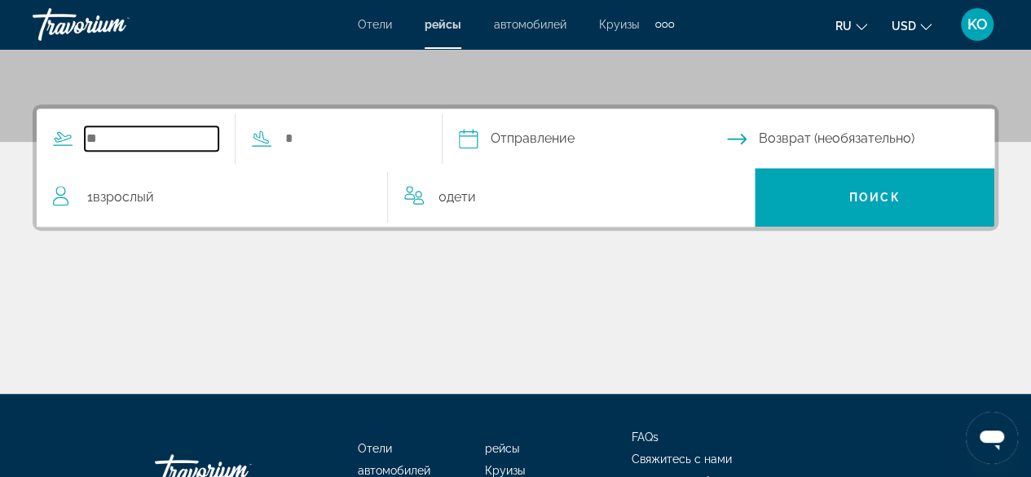
click at [108, 129] on input "Search widget" at bounding box center [152, 138] width 134 height 24
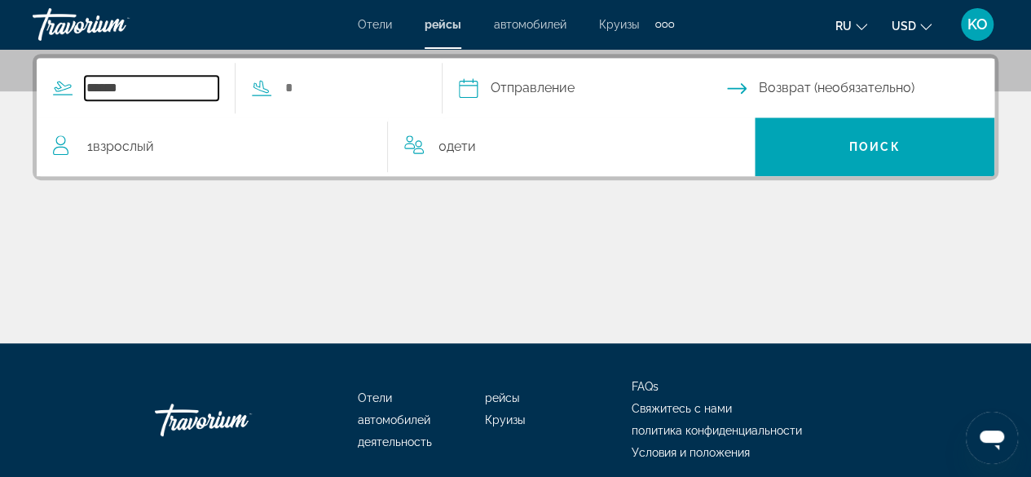
type input "******"
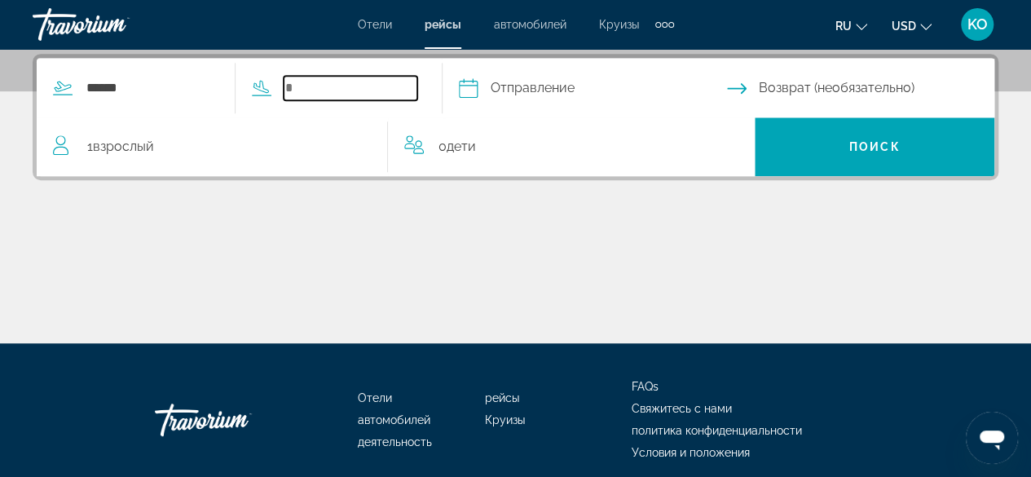
click at [304, 76] on input "Search widget" at bounding box center [351, 88] width 134 height 24
type input "******"
click at [495, 81] on input "Depart date" at bounding box center [592, 91] width 275 height 64
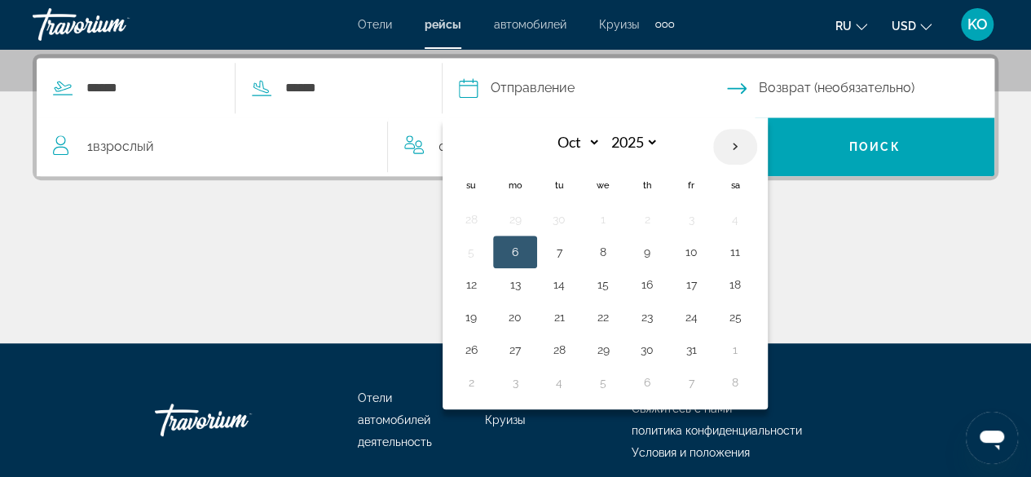
click at [757, 147] on th "Next month" at bounding box center [735, 147] width 44 height 36
select select "**"
click at [704, 241] on button "7" at bounding box center [691, 251] width 26 height 23
type input "**********"
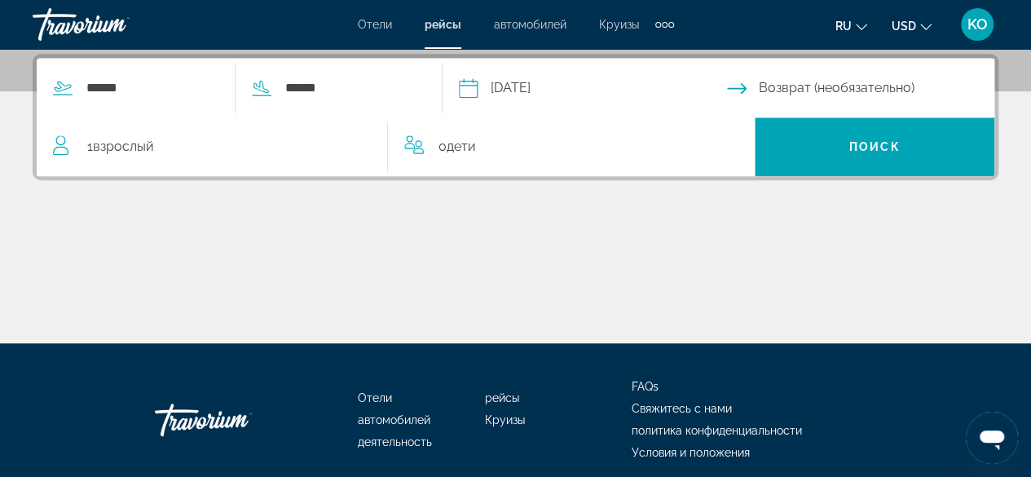
click at [99, 147] on span "Взрослый" at bounding box center [123, 146] width 61 height 15
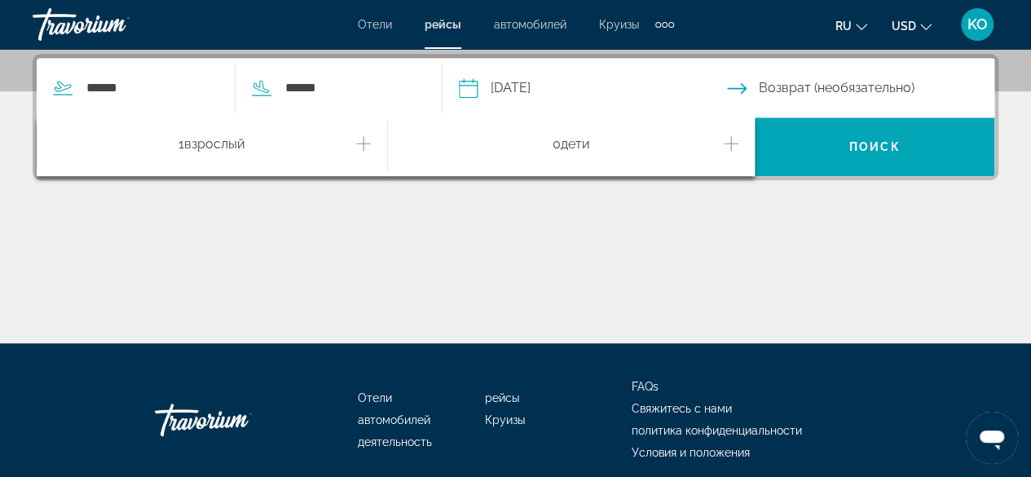
click at [363, 139] on icon "Increment adults" at bounding box center [363, 143] width 15 height 15
click at [59, 140] on icon "Decrement adults" at bounding box center [60, 144] width 15 height 20
click at [364, 135] on icon "Increment adults" at bounding box center [363, 144] width 15 height 20
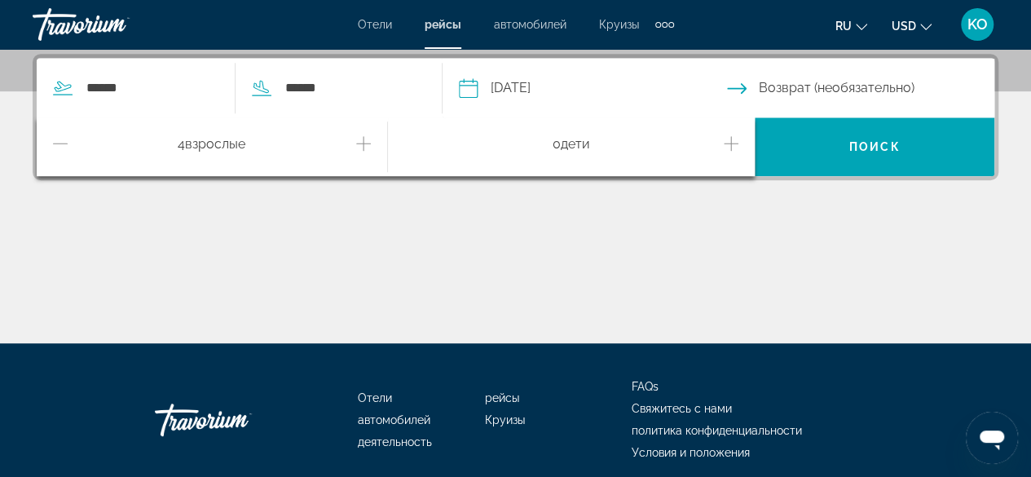
click at [364, 135] on icon "Increment adults" at bounding box center [363, 144] width 15 height 20
click at [52, 135] on div "7 Взрослый Взрослые" at bounding box center [212, 146] width 351 height 59
click at [53, 141] on icon "Decrement adults" at bounding box center [60, 144] width 15 height 20
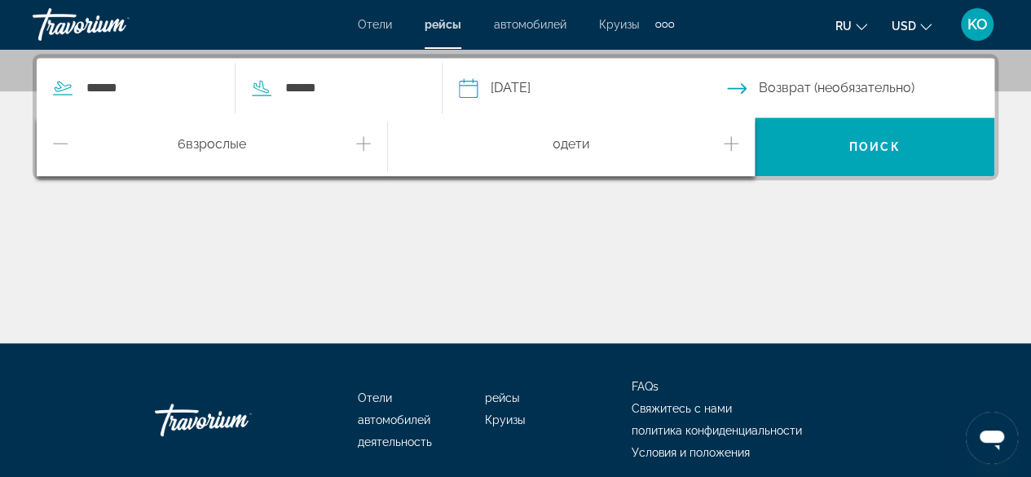
click at [732, 139] on icon "Increment children" at bounding box center [730, 144] width 15 height 20
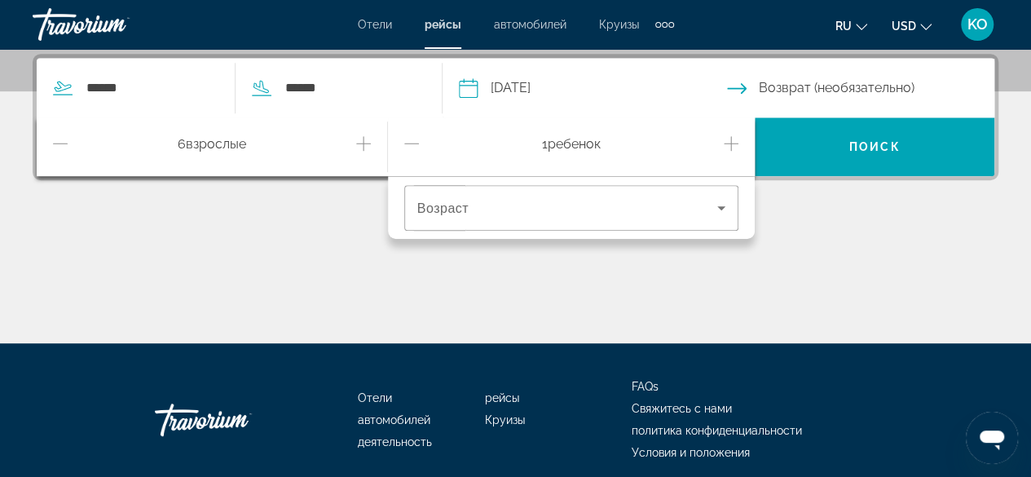
click at [732, 139] on icon "Increment children" at bounding box center [730, 144] width 15 height 20
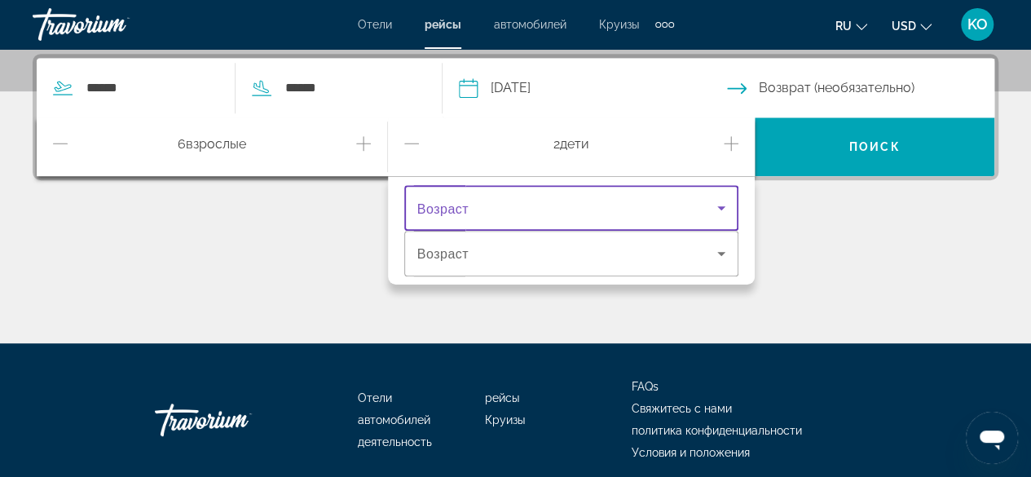
click at [720, 206] on icon "Travelers: 6 adults, 2 children" at bounding box center [721, 208] width 8 height 4
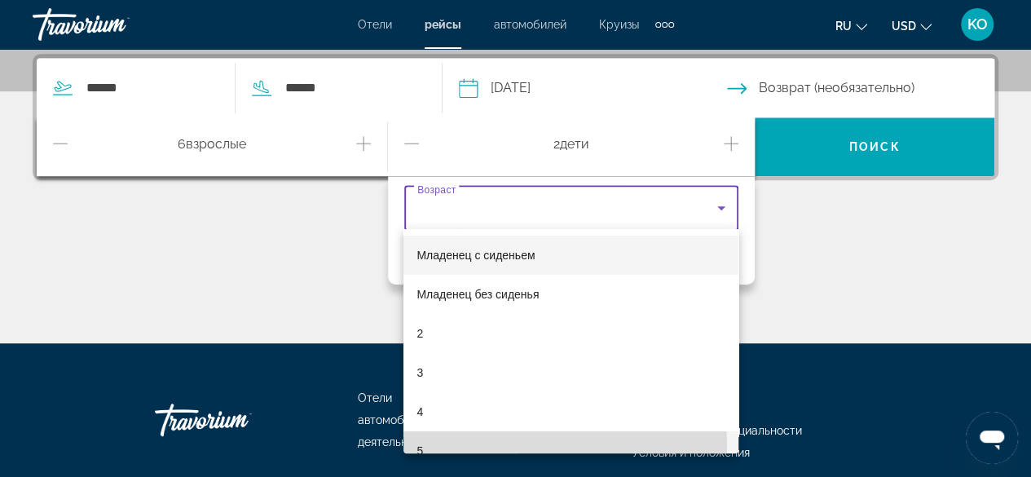
click at [416, 449] on mat-option "5" at bounding box center [570, 450] width 335 height 39
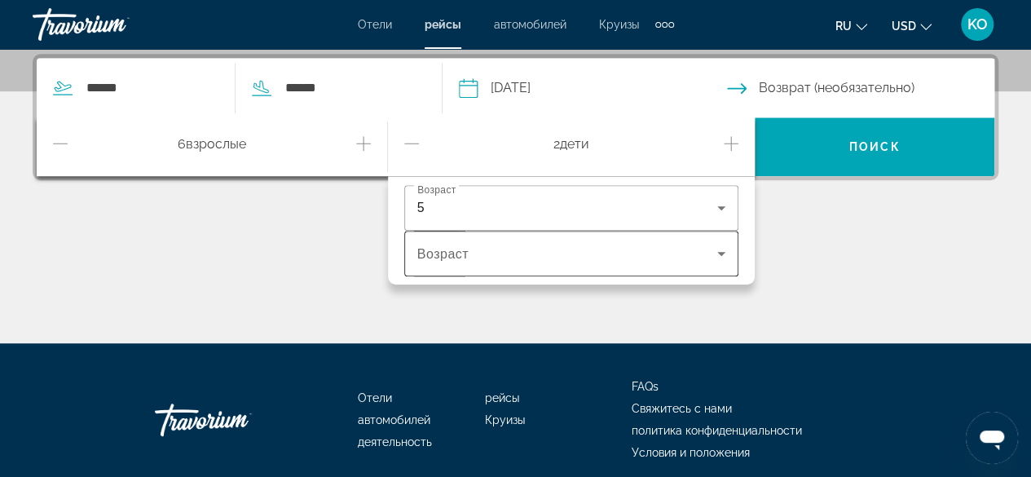
click at [510, 240] on div "Travelers: 6 adults, 2 children" at bounding box center [571, 254] width 309 height 46
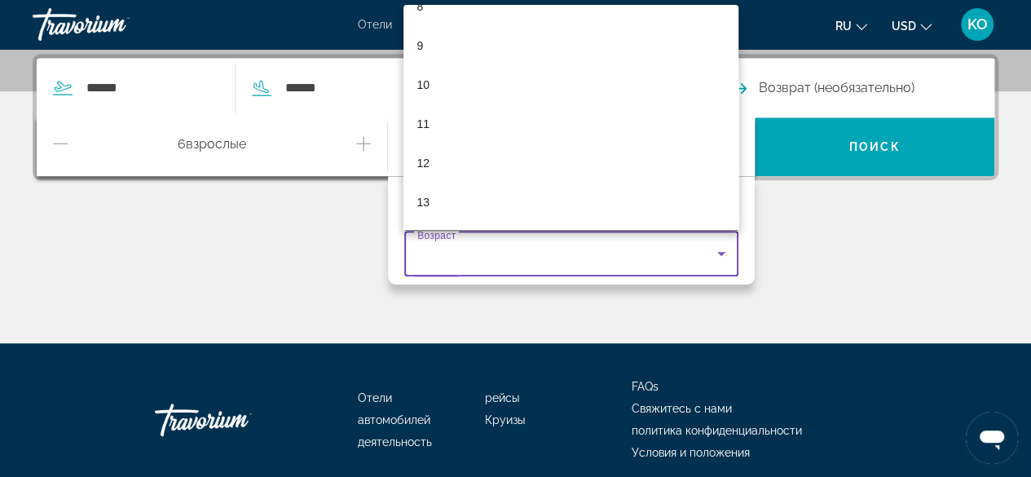
scroll to position [358, 0]
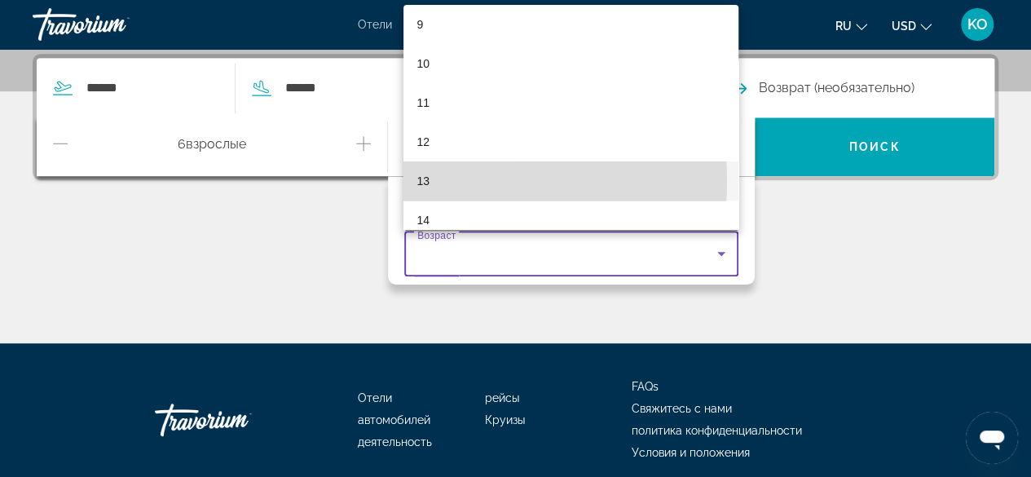
click at [415, 182] on mat-option "13" at bounding box center [570, 180] width 335 height 39
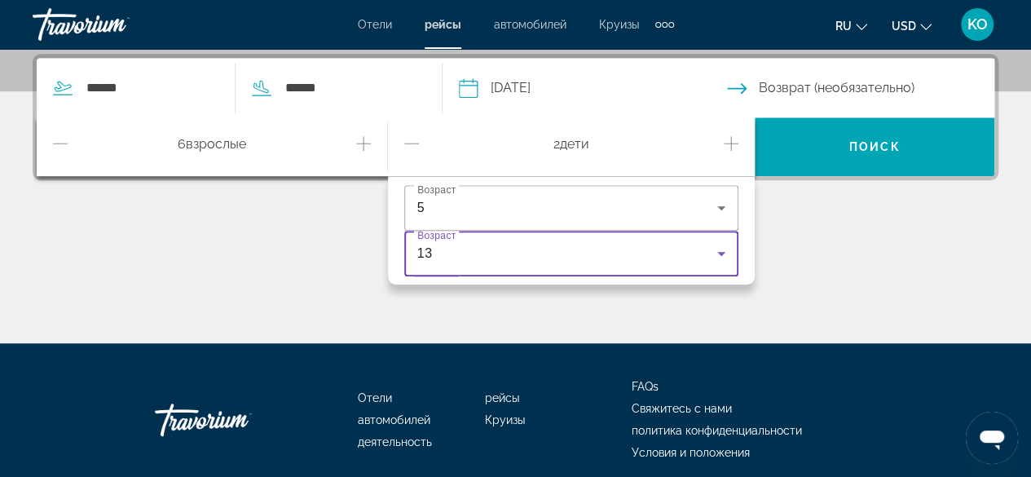
click at [333, 221] on div "Main content" at bounding box center [515, 282] width 965 height 122
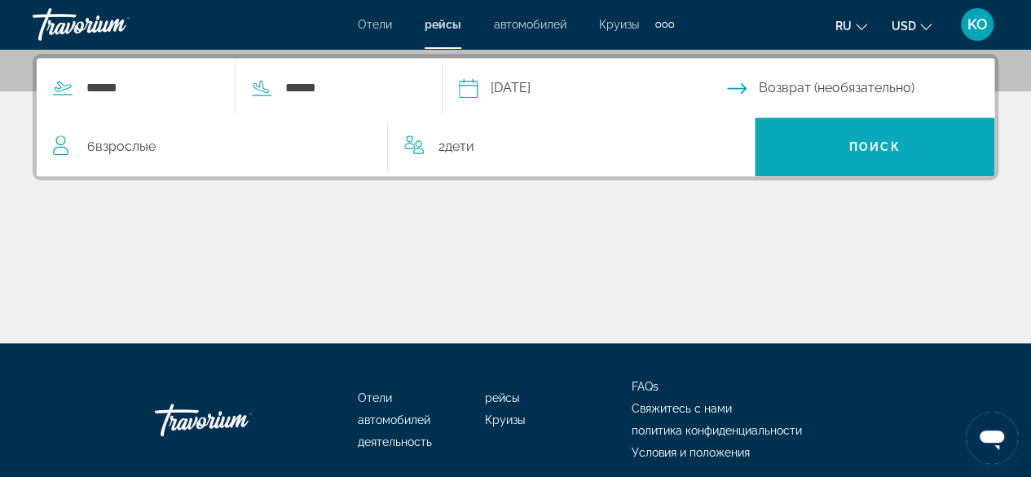
click at [868, 147] on span "Поиск" at bounding box center [874, 146] width 51 height 13
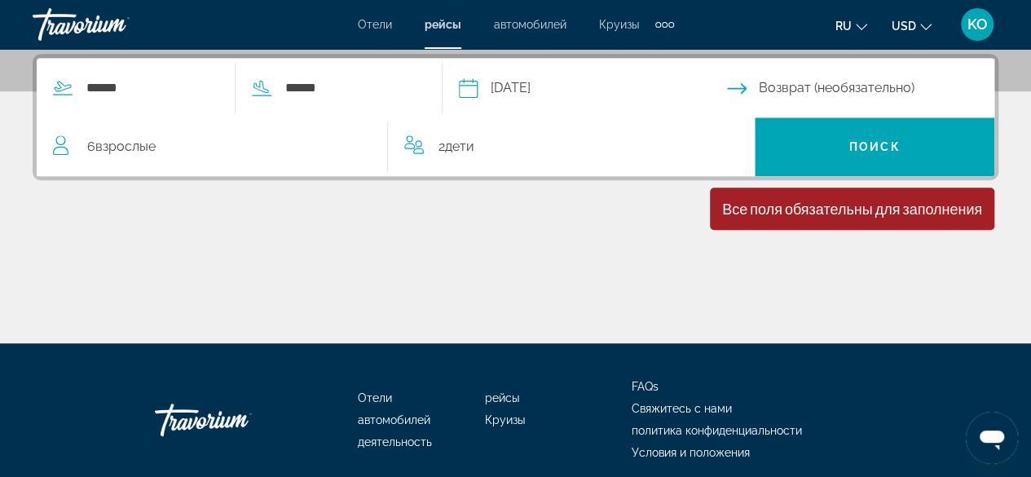
click at [895, 89] on input "Return date" at bounding box center [864, 91] width 275 height 64
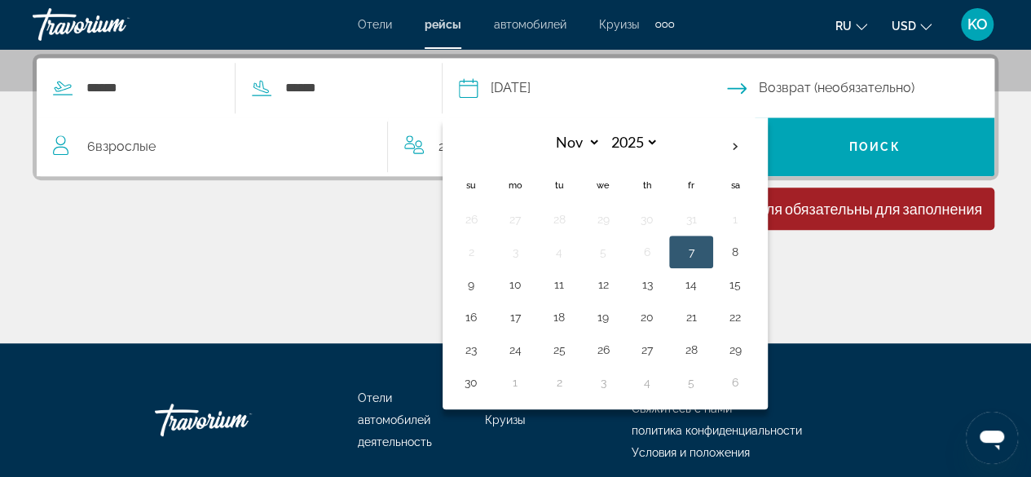
click at [750, 87] on input "Return date" at bounding box center [864, 91] width 275 height 64
click at [704, 280] on button "14" at bounding box center [691, 284] width 26 height 23
type input "**********"
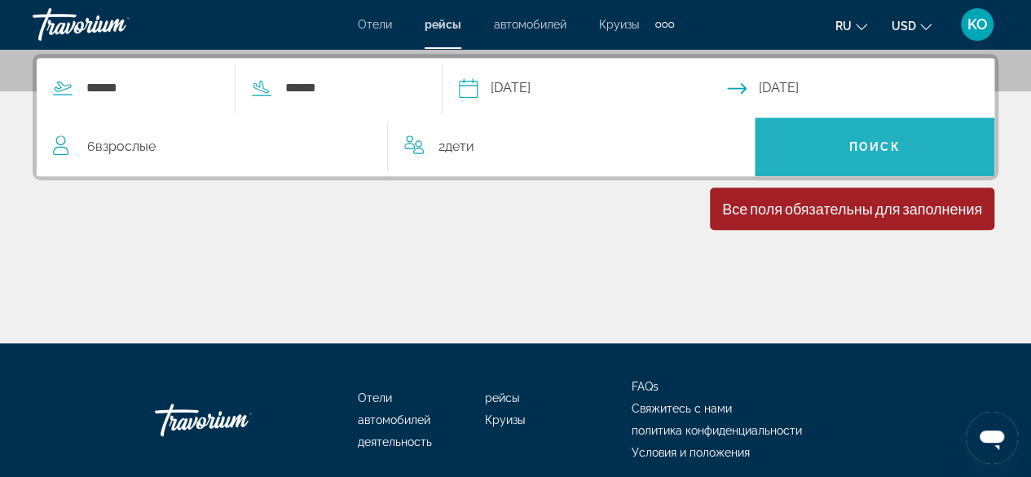
click at [872, 141] on span "Поиск" at bounding box center [874, 146] width 51 height 13
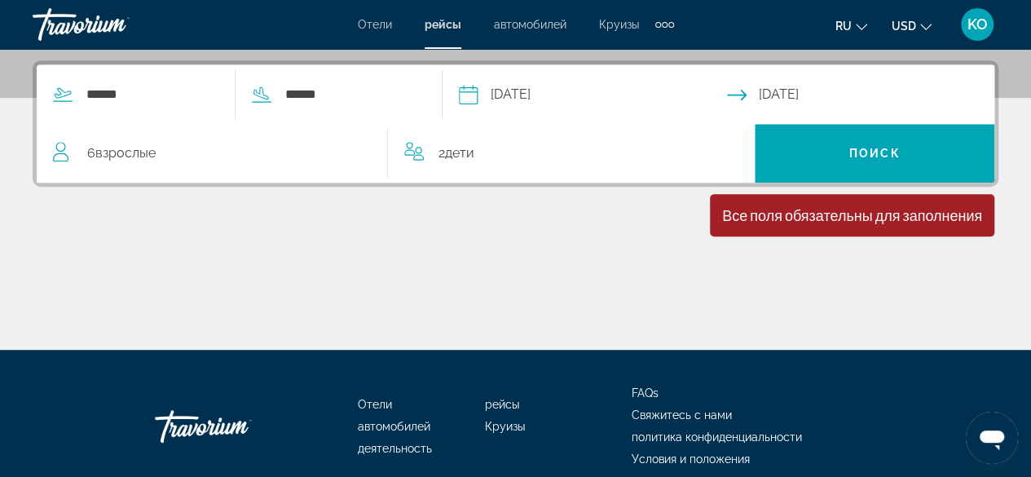
scroll to position [462, 0]
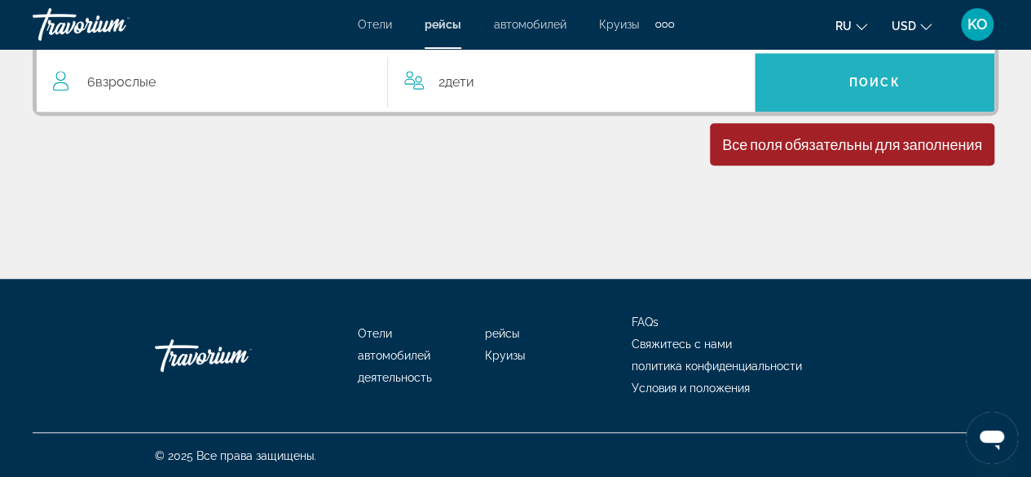
click at [883, 67] on span "Search widget" at bounding box center [874, 82] width 240 height 39
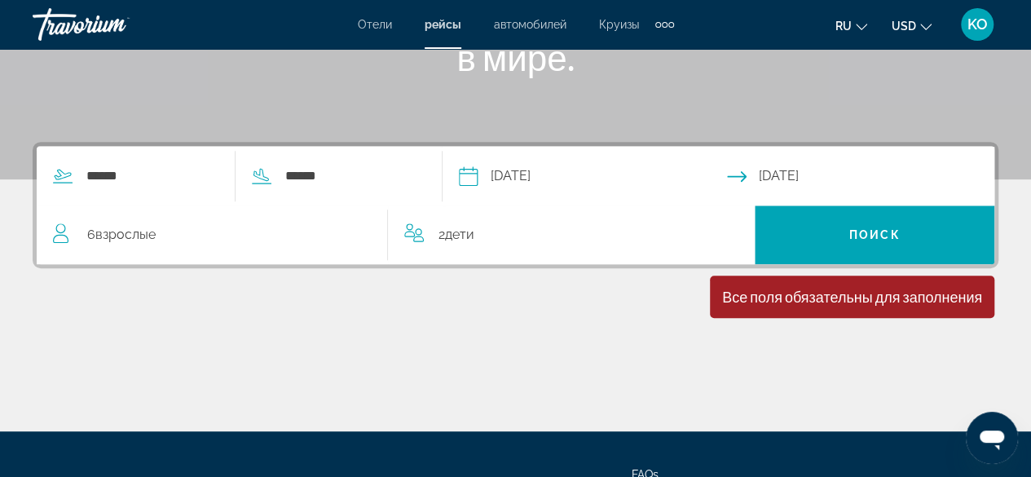
scroll to position [299, 0]
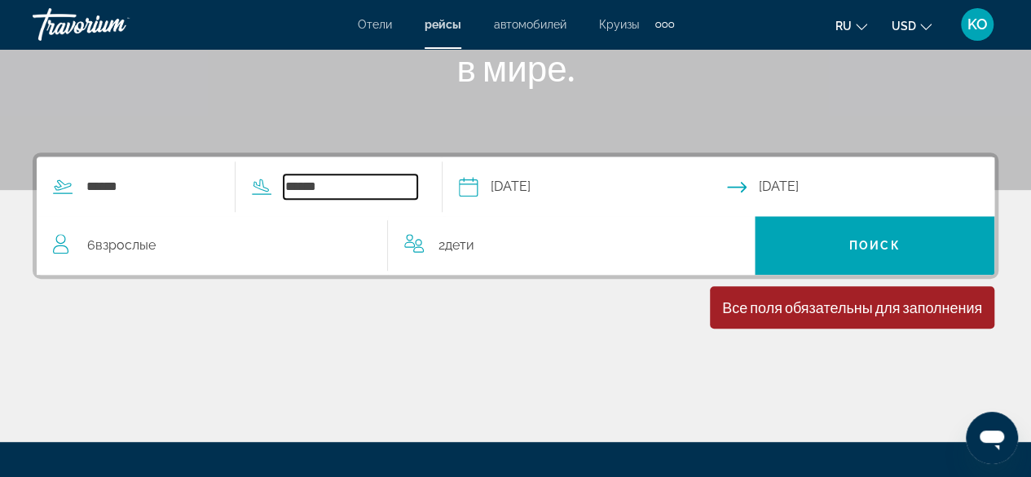
click at [310, 188] on input "******" at bounding box center [351, 186] width 134 height 24
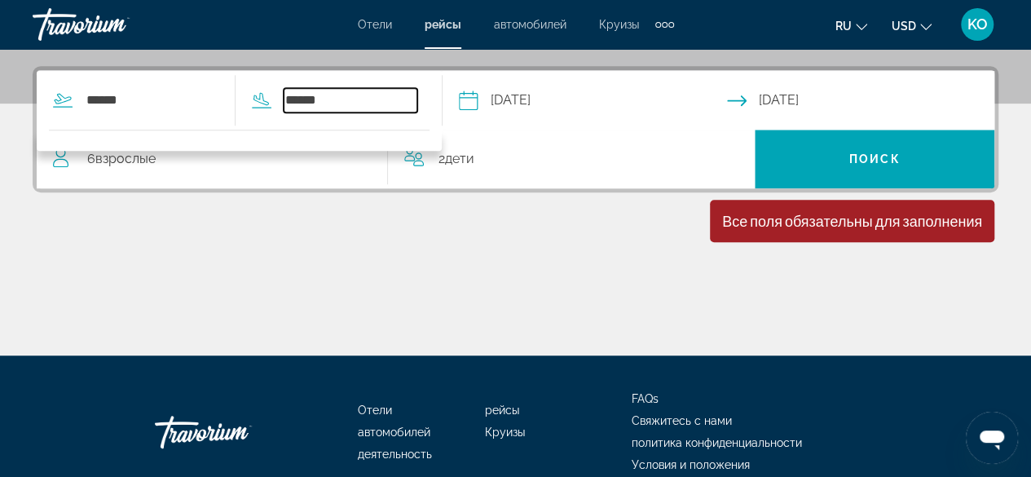
scroll to position [398, 0]
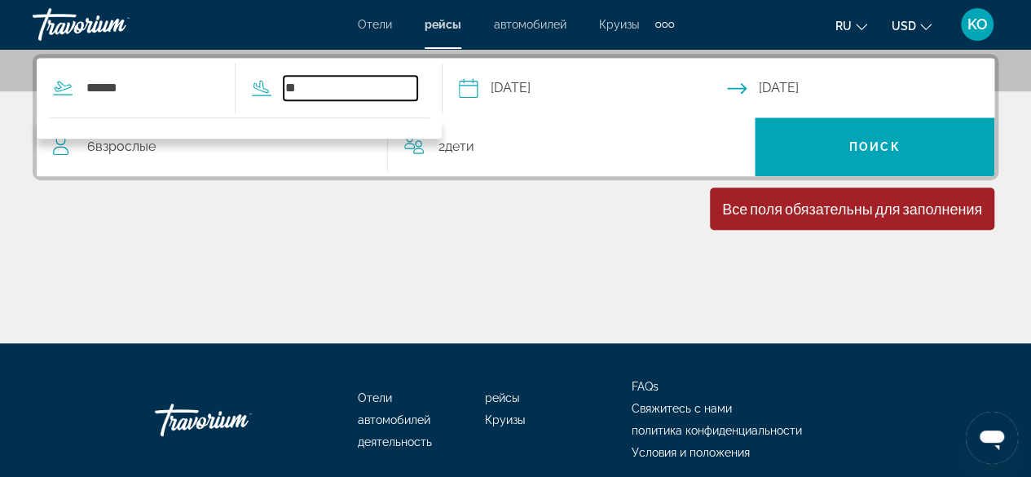
type input "*"
click at [525, 18] on span "автомобилей" at bounding box center [530, 24] width 73 height 13
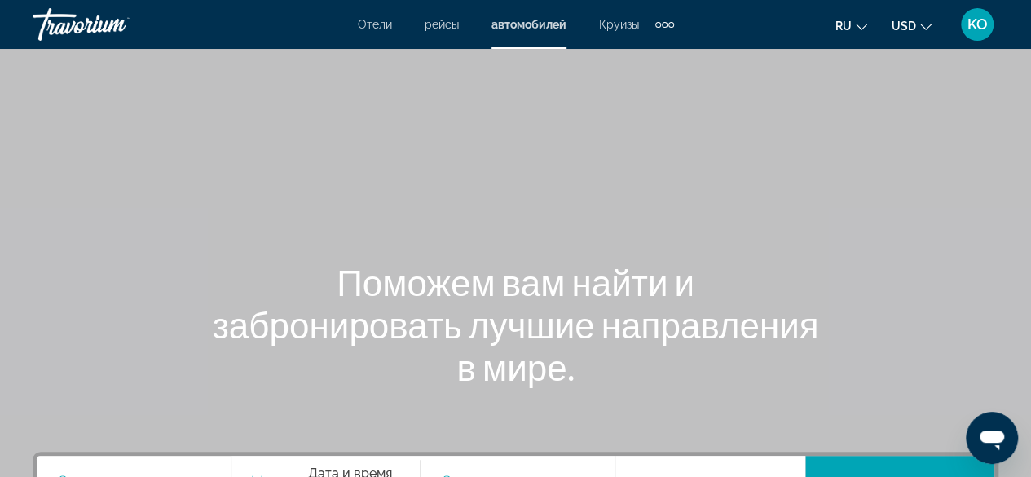
click at [624, 21] on span "Круизы" at bounding box center [619, 24] width 40 height 13
click at [663, 20] on div "Extra navigation items" at bounding box center [665, 24] width 19 height 24
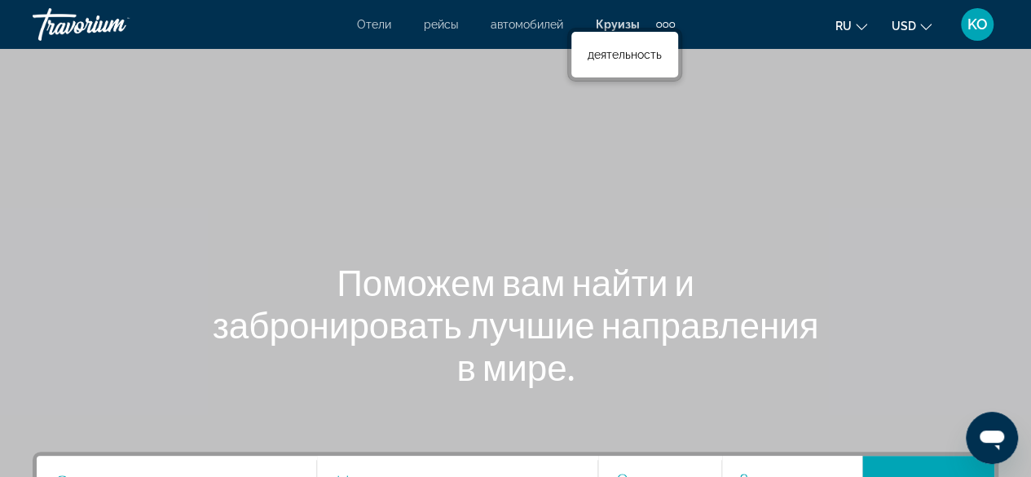
click at [381, 28] on span "Отели" at bounding box center [374, 24] width 34 height 13
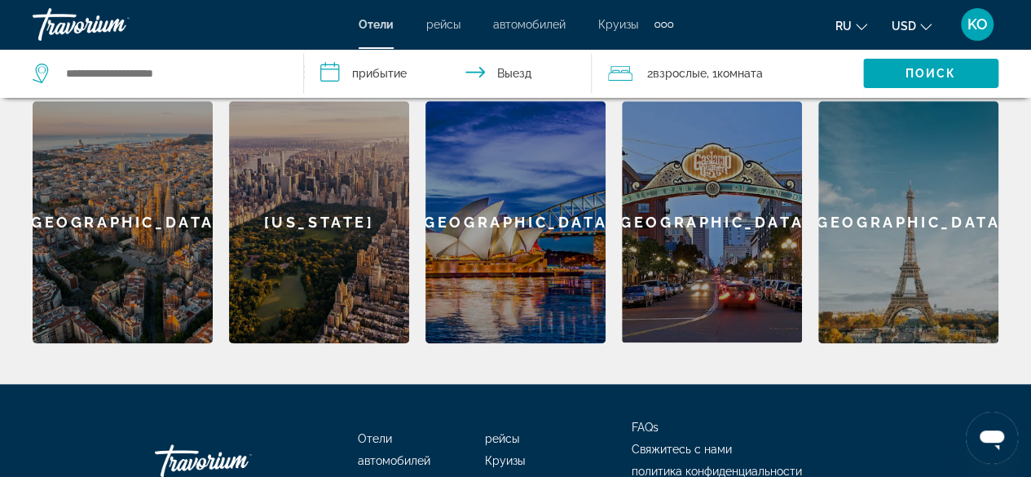
scroll to position [717, 0]
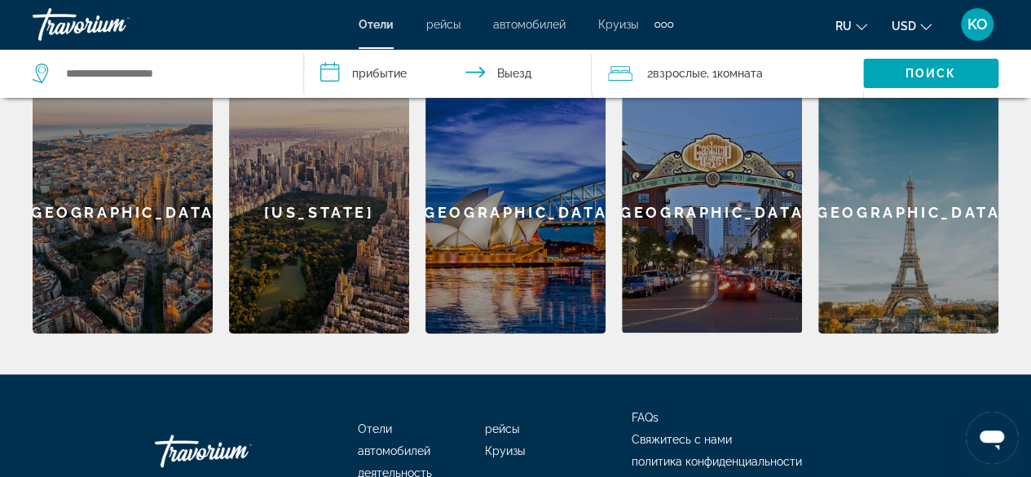
click at [904, 211] on div "[GEOGRAPHIC_DATA]" at bounding box center [908, 212] width 180 height 242
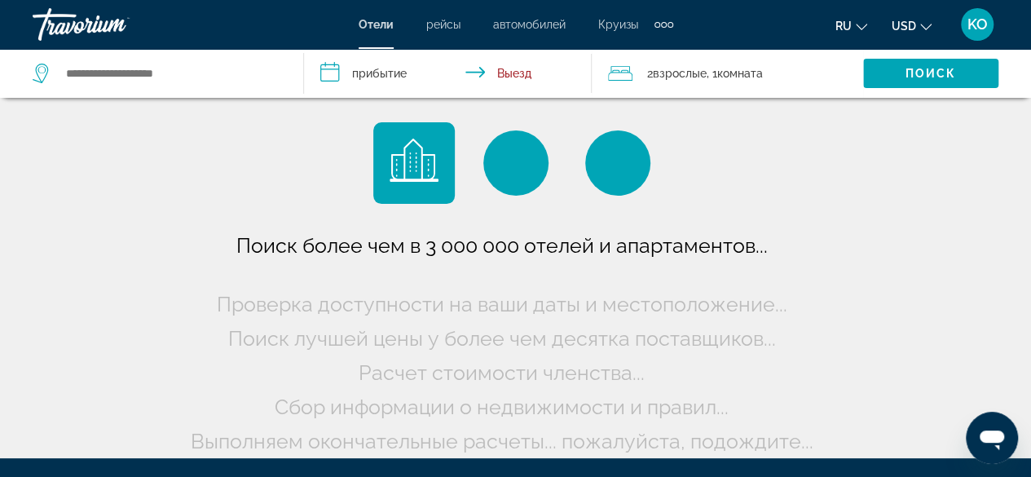
click at [904, 211] on div "Поиск более чем в 3 000 000 отелей и апартаментов..." at bounding box center [515, 229] width 1031 height 458
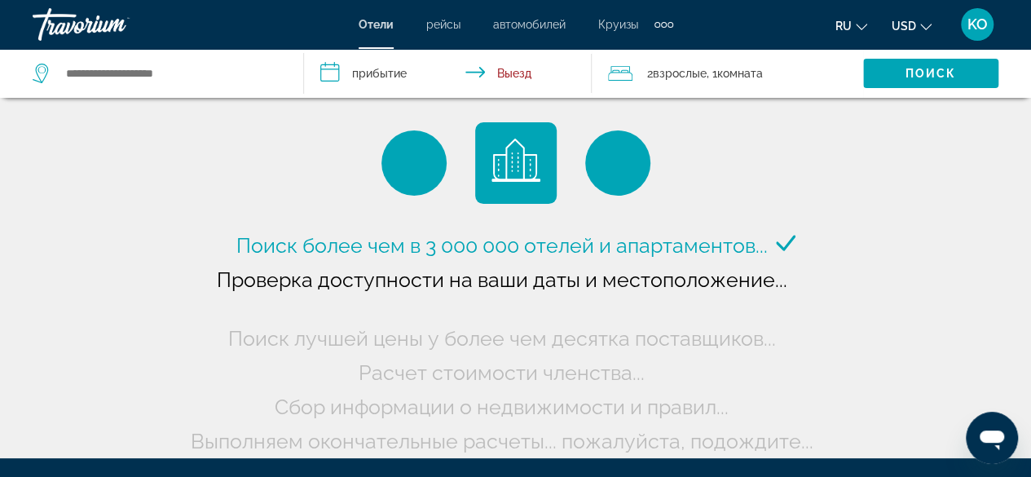
scroll to position [33, 0]
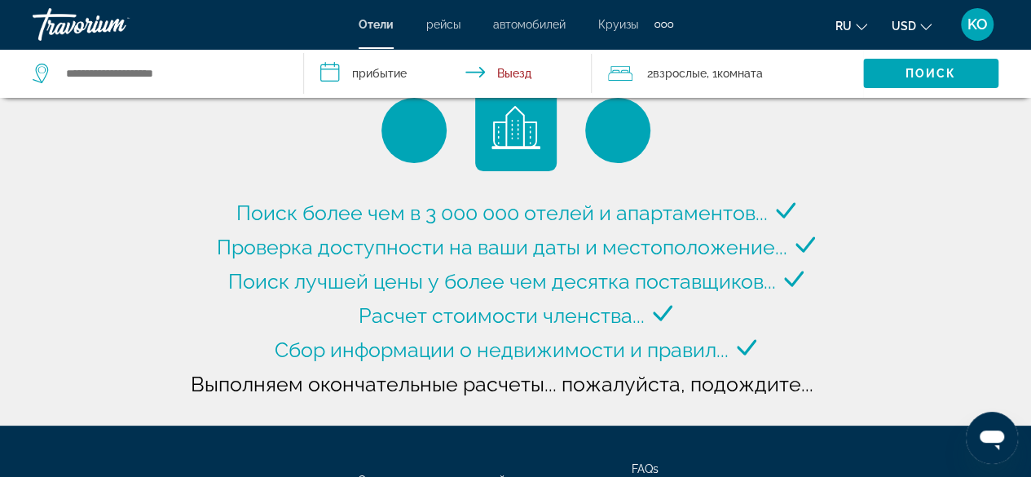
type input "**********"
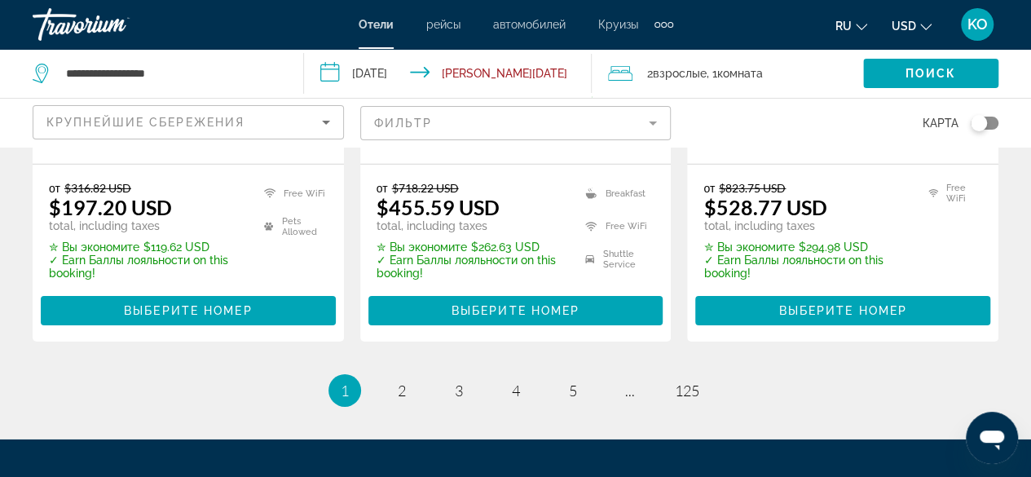
scroll to position [2465, 0]
